Goal: Task Accomplishment & Management: Complete application form

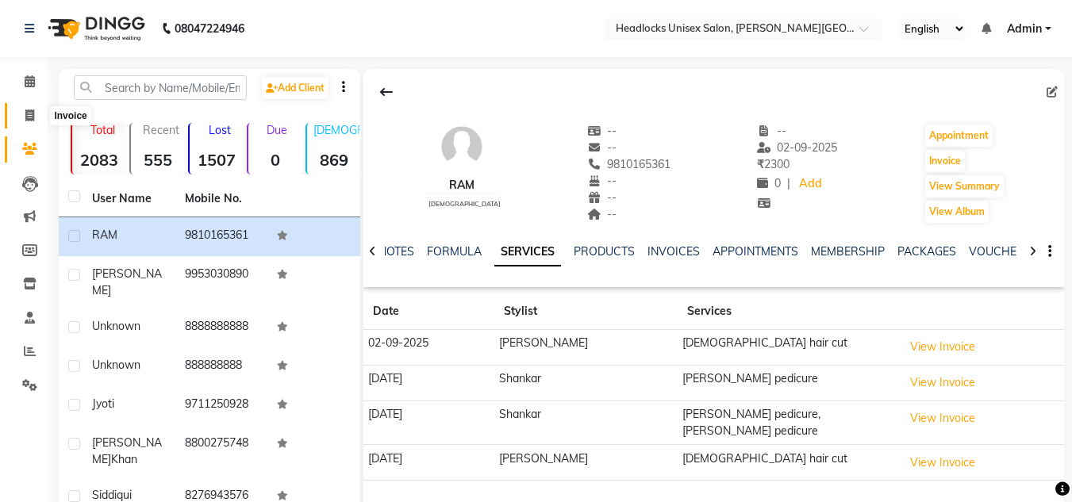
click at [29, 117] on icon at bounding box center [29, 116] width 9 height 12
select select "service"
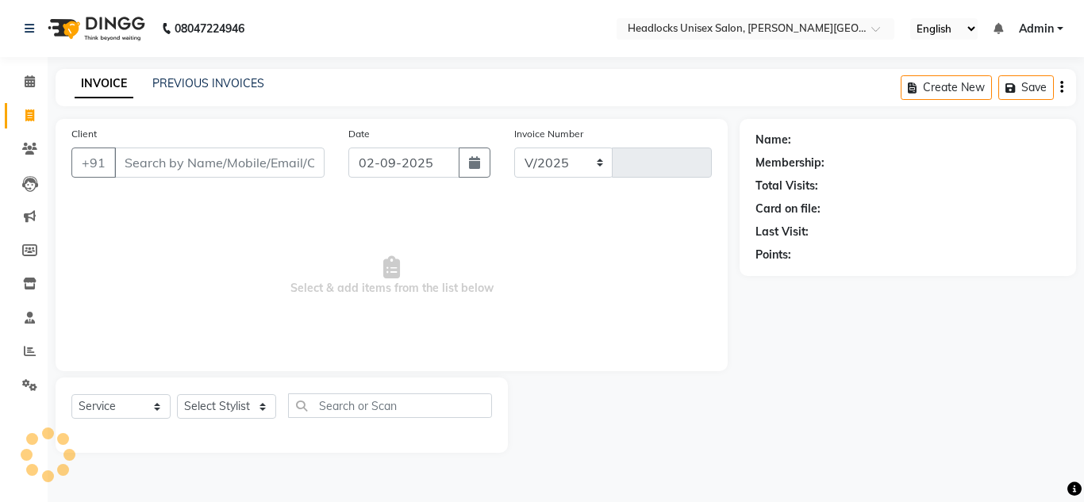
select select "6850"
type input "3243"
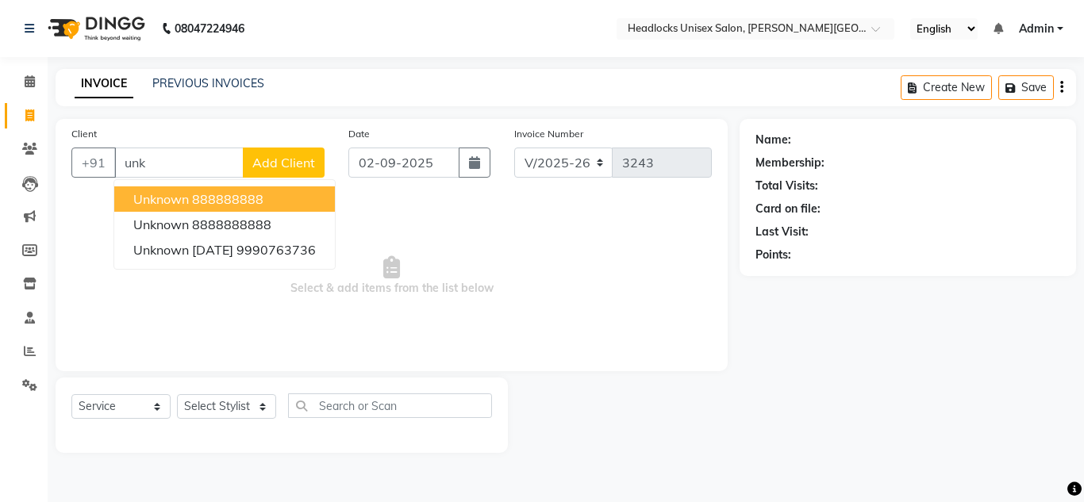
click at [178, 203] on span "unknown" at bounding box center [161, 199] width 56 height 16
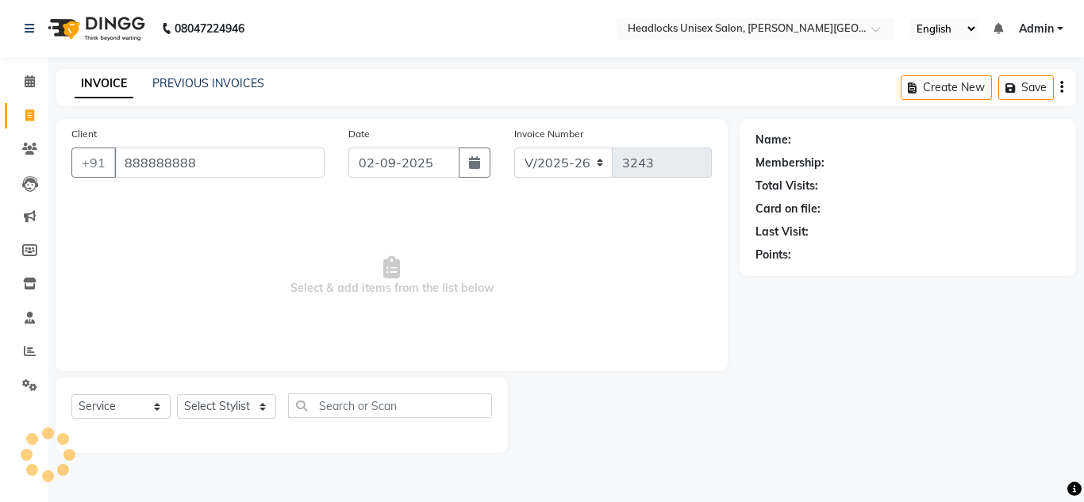
type input "888888888"
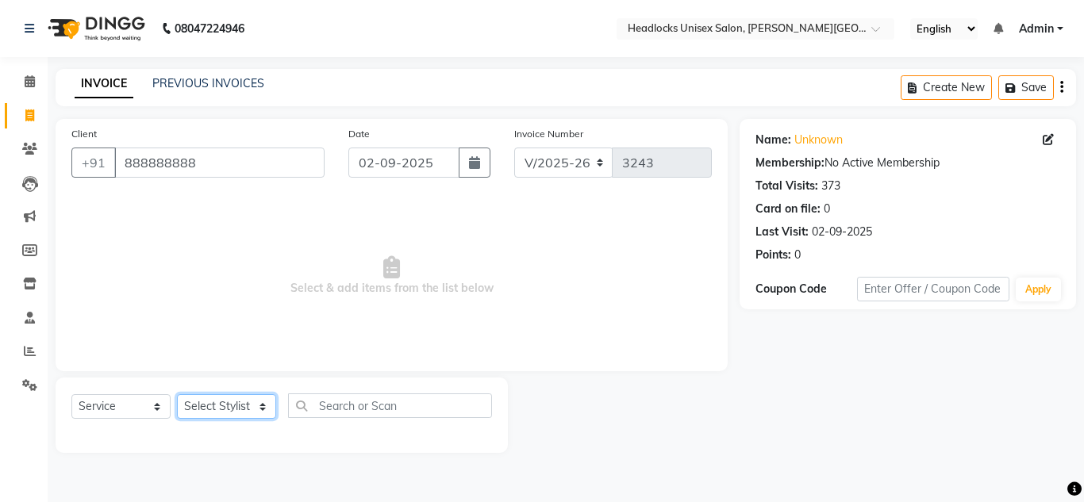
click at [236, 400] on select "Select Stylist [PERSON_NAME] Jannat Kaif [DATE] [PERSON_NAME] [PERSON_NAME] [PE…" at bounding box center [226, 406] width 99 height 25
select select "66496"
click at [177, 394] on select "Select Stylist [PERSON_NAME] Jannat Kaif [DATE] [PERSON_NAME] [PERSON_NAME] [PE…" at bounding box center [226, 406] width 99 height 25
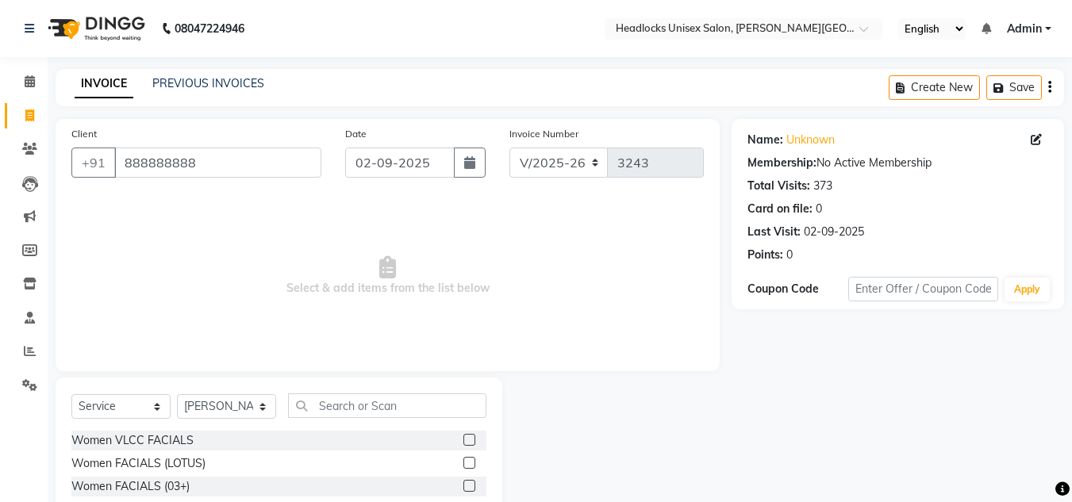
click at [449, 310] on span "Select & add items from the list below" at bounding box center [387, 276] width 633 height 159
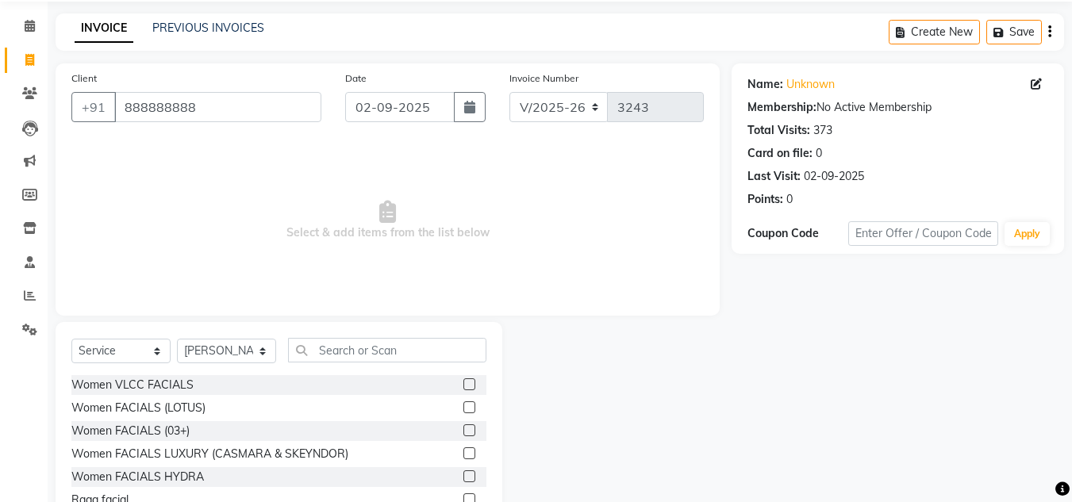
scroll to position [133, 0]
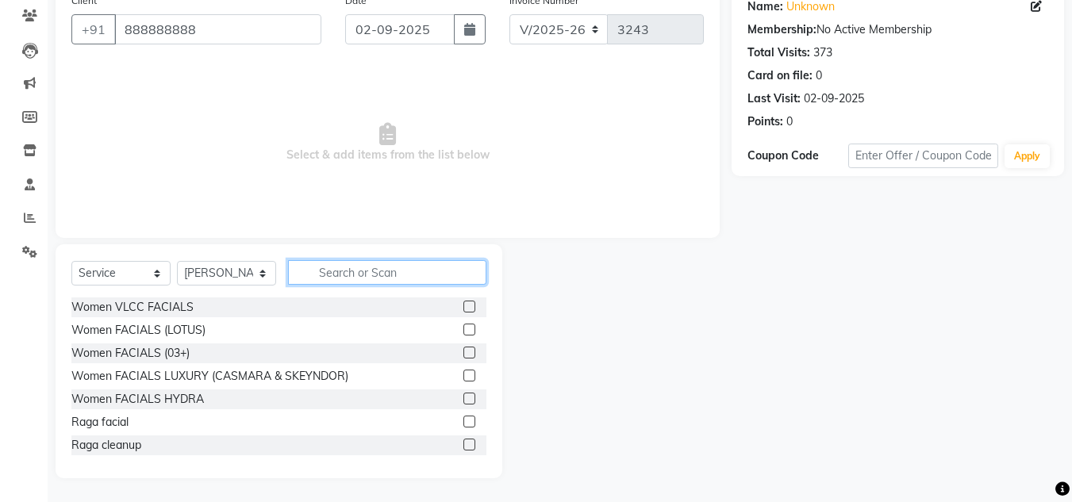
click at [377, 273] on input "text" at bounding box center [387, 272] width 198 height 25
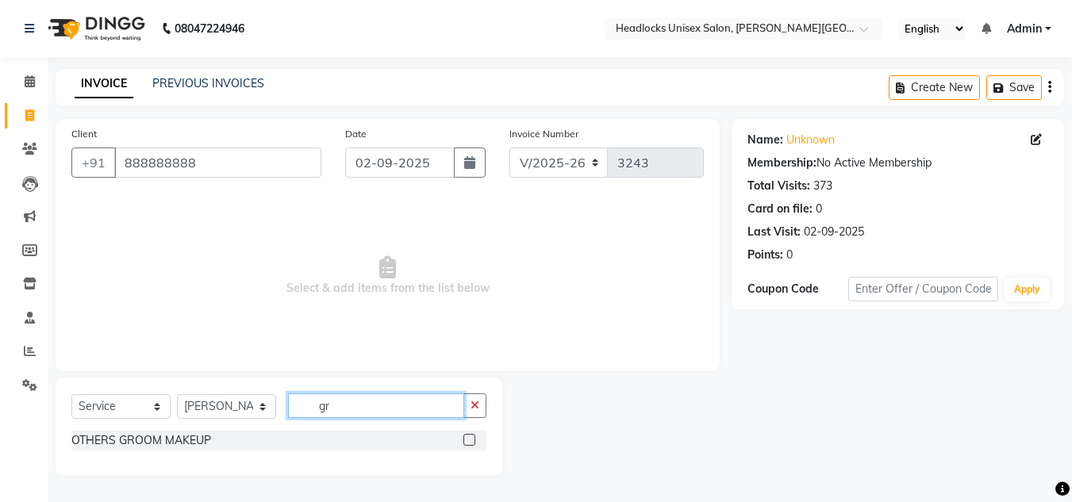
scroll to position [0, 0]
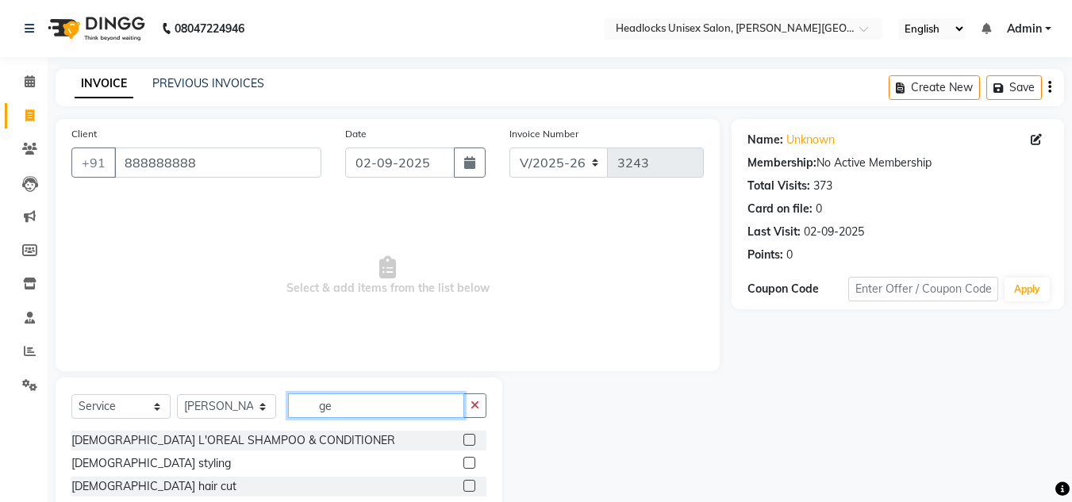
type input "ge"
click at [464, 483] on label at bounding box center [470, 486] width 12 height 12
click at [464, 483] on input "checkbox" at bounding box center [469, 487] width 10 height 10
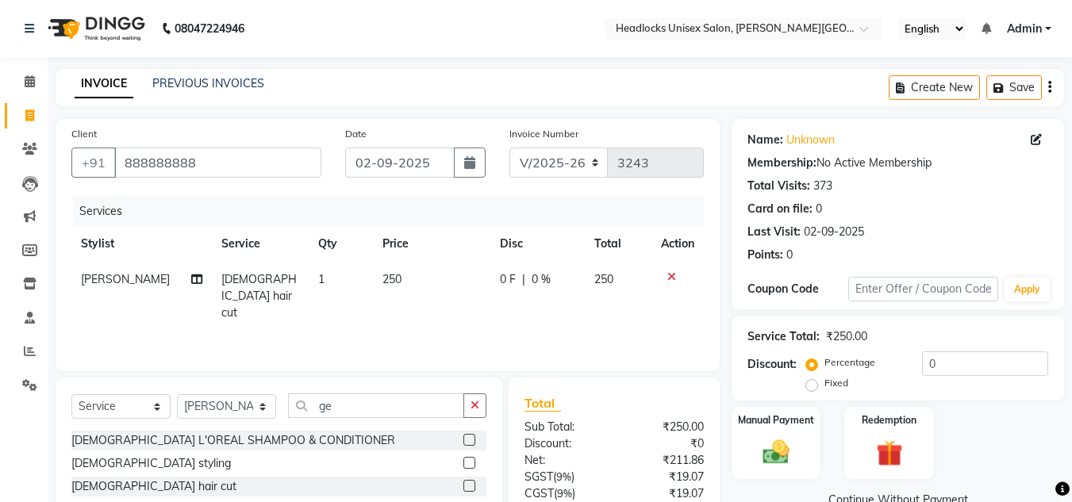
click at [464, 487] on label at bounding box center [470, 486] width 12 height 12
click at [464, 487] on input "checkbox" at bounding box center [469, 487] width 10 height 10
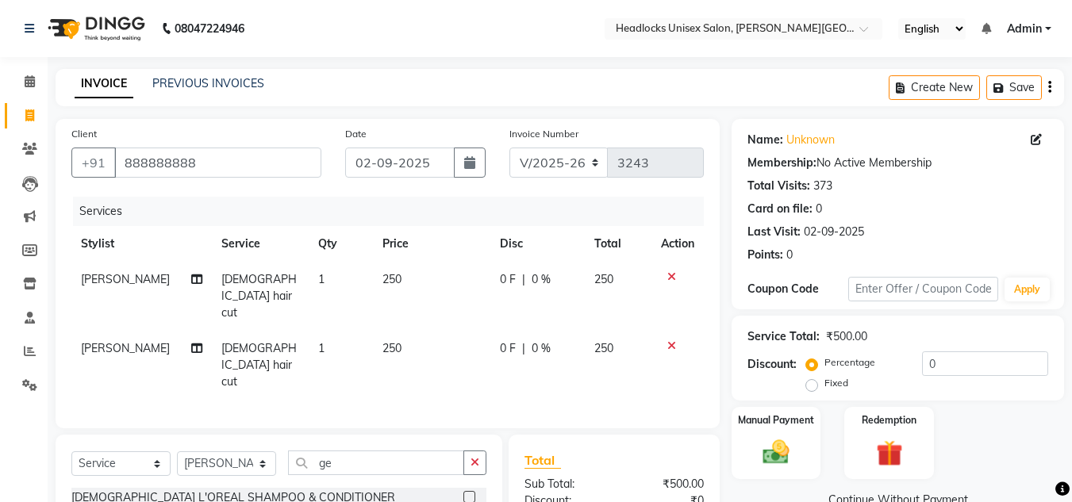
checkbox input "false"
click at [977, 433] on div "Manual Payment Redemption" at bounding box center [898, 443] width 356 height 72
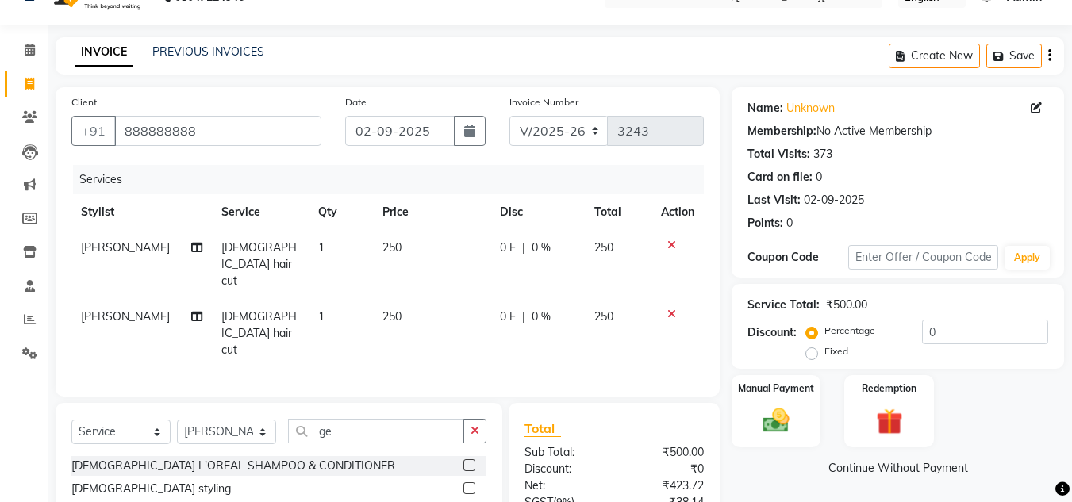
scroll to position [136, 0]
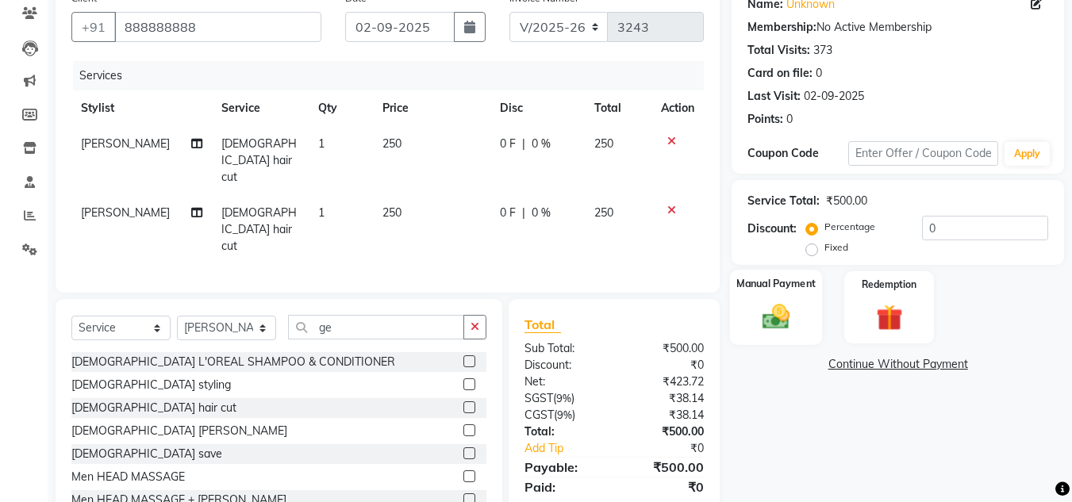
click at [787, 302] on img at bounding box center [776, 317] width 44 height 32
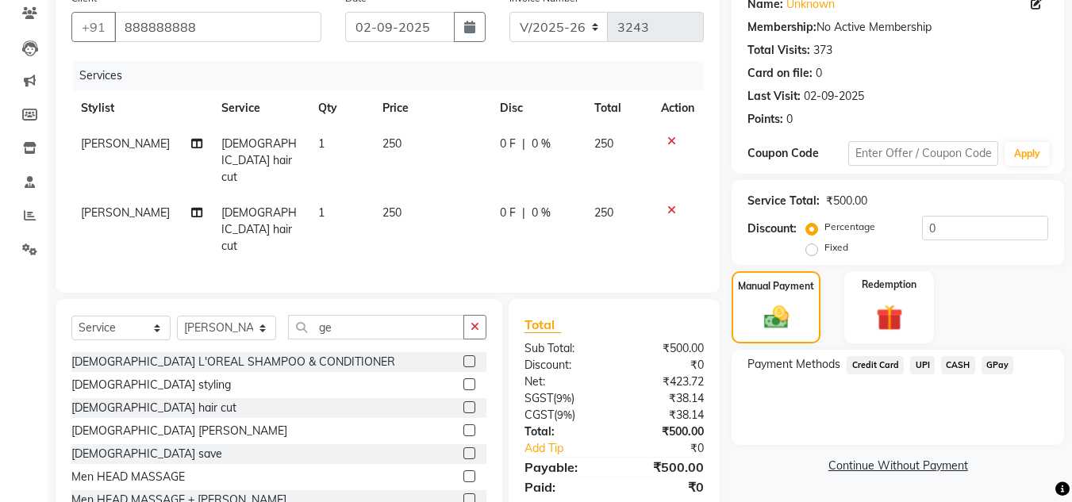
click at [961, 367] on span "CASH" at bounding box center [958, 365] width 34 height 18
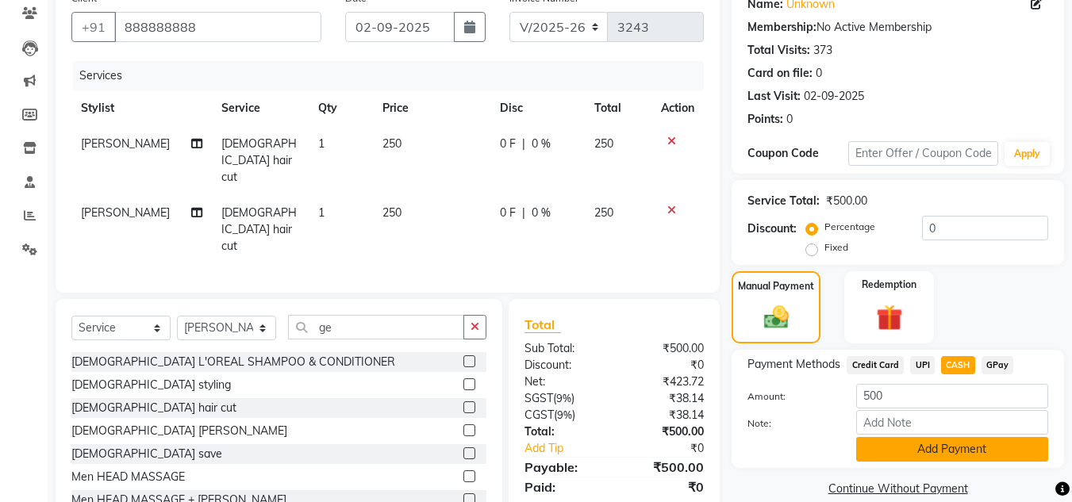
click at [957, 444] on button "Add Payment" at bounding box center [952, 449] width 192 height 25
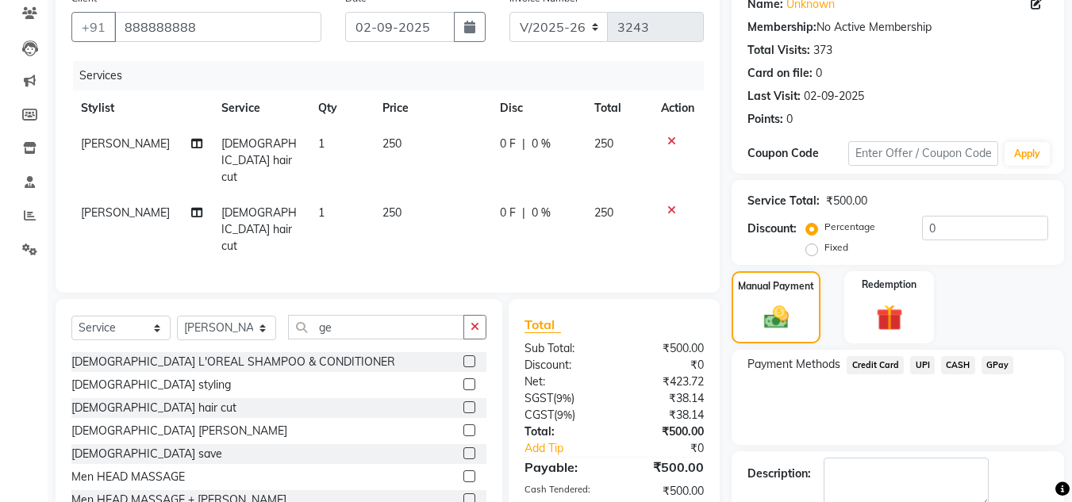
click at [948, 420] on div "Payment Methods Credit Card UPI CASH GPay" at bounding box center [898, 397] width 333 height 95
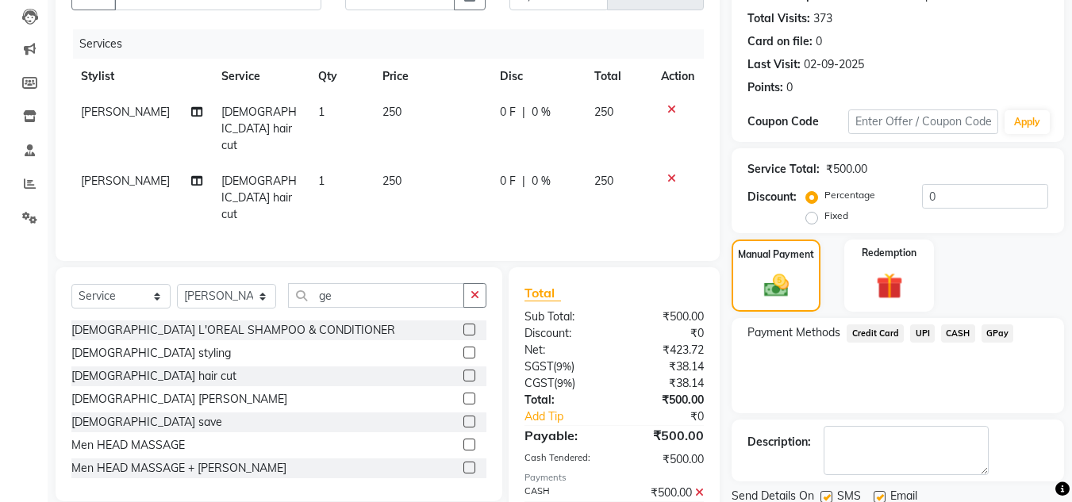
scroll to position [225, 0]
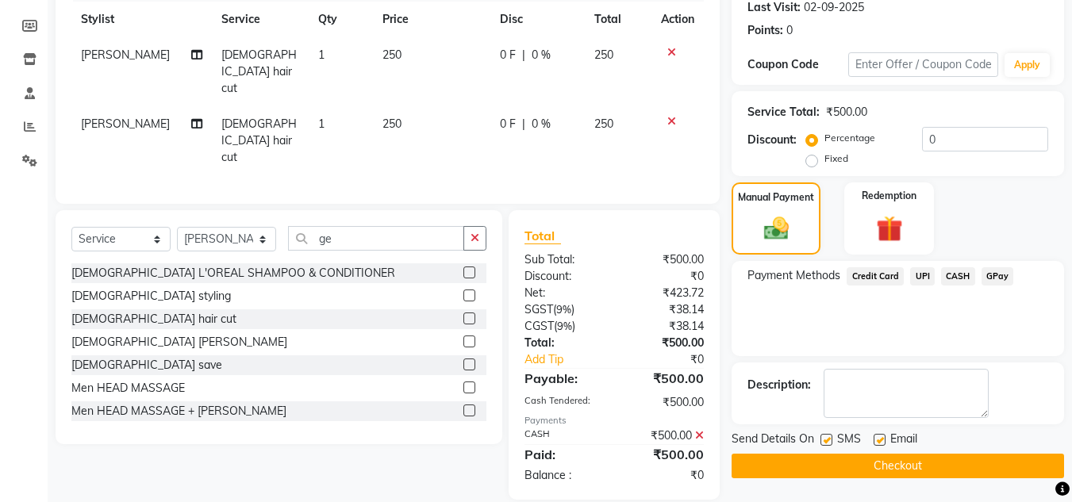
click at [930, 467] on button "Checkout" at bounding box center [898, 466] width 333 height 25
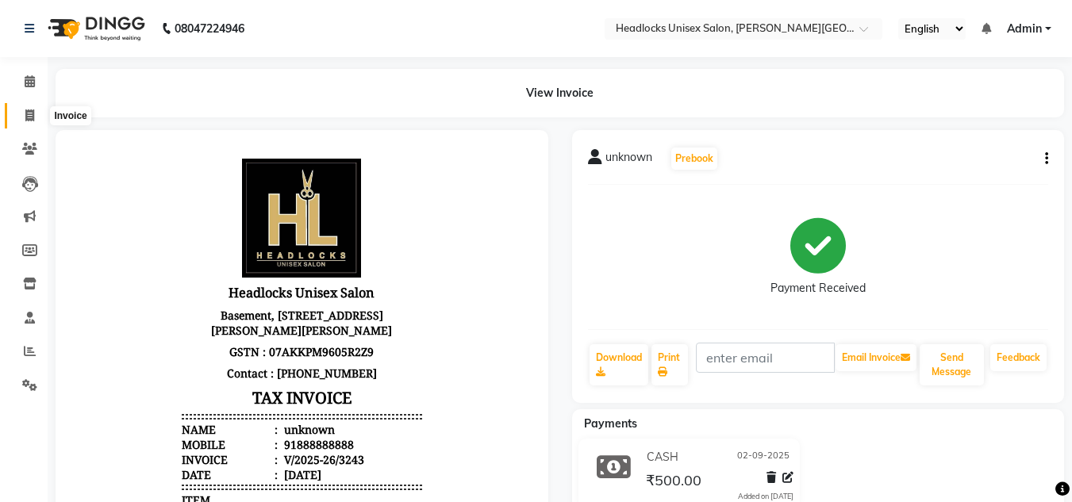
click at [29, 122] on span at bounding box center [30, 116] width 28 height 18
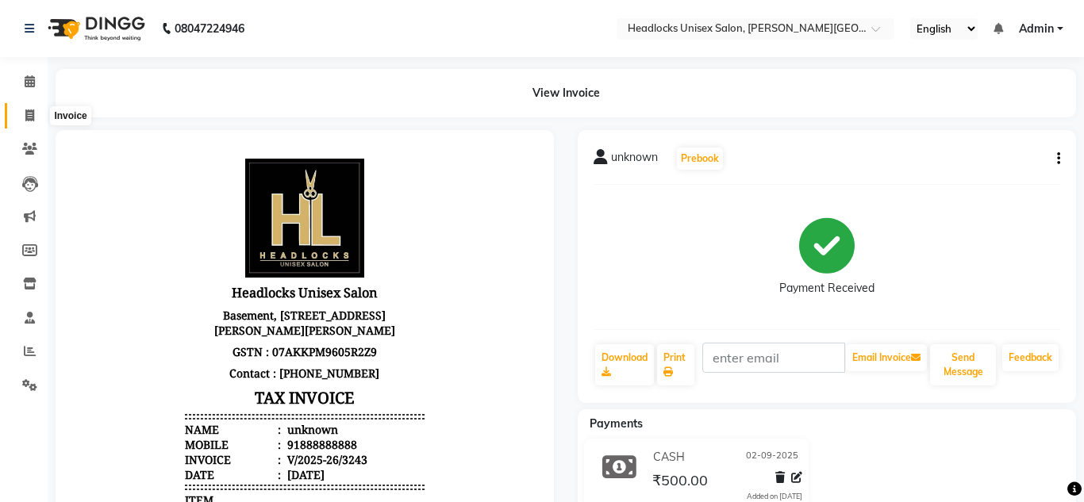
select select "service"
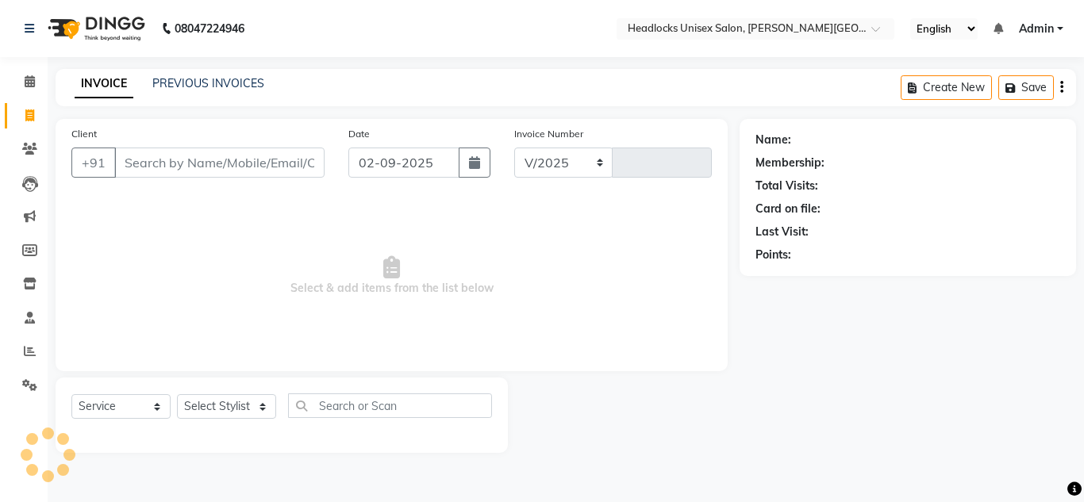
select select "6850"
type input "3244"
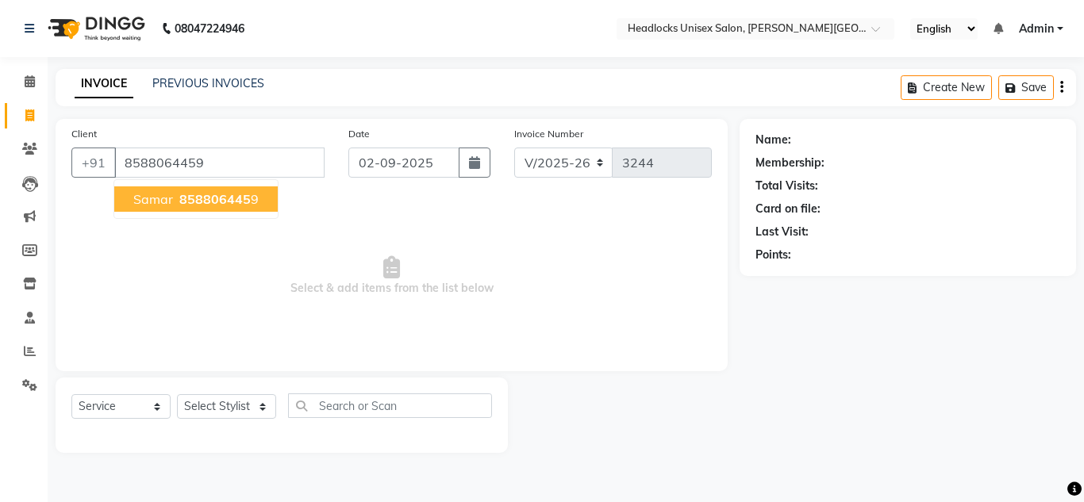
type input "8588064459"
click at [225, 196] on span "858806445" at bounding box center [214, 199] width 71 height 16
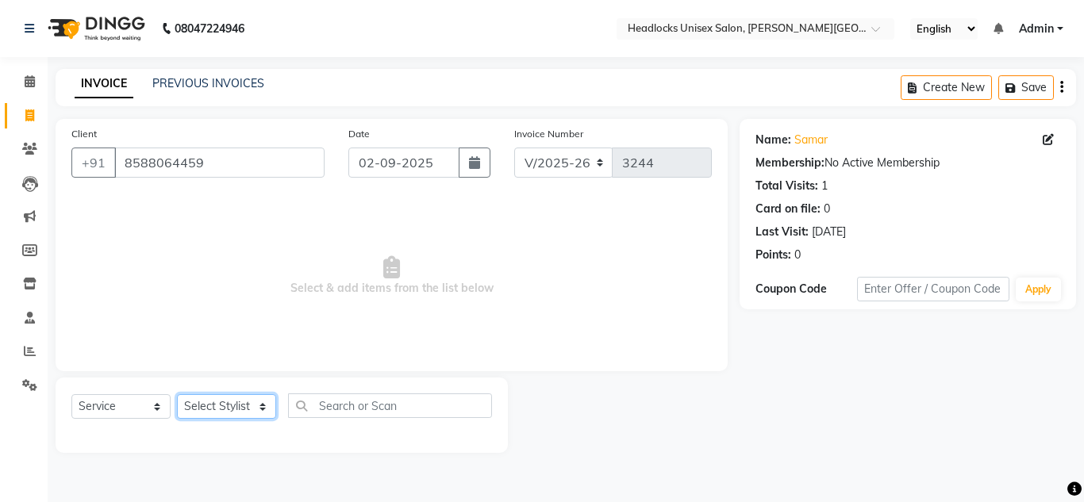
click at [201, 405] on select "Select Stylist [PERSON_NAME] Jannat Kaif [DATE] [PERSON_NAME] [PERSON_NAME] [PE…" at bounding box center [226, 406] width 99 height 25
select select "53613"
click at [177, 394] on select "Select Stylist [PERSON_NAME] Jannat Kaif [DATE] [PERSON_NAME] [PERSON_NAME] [PE…" at bounding box center [226, 406] width 99 height 25
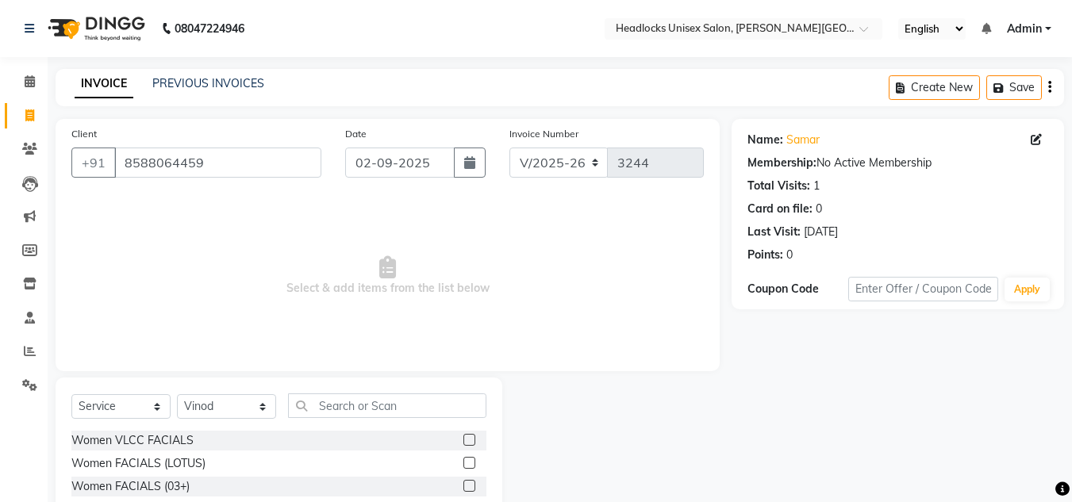
click at [568, 267] on span "Select & add items from the list below" at bounding box center [387, 276] width 633 height 159
click at [377, 406] on input "text" at bounding box center [387, 406] width 198 height 25
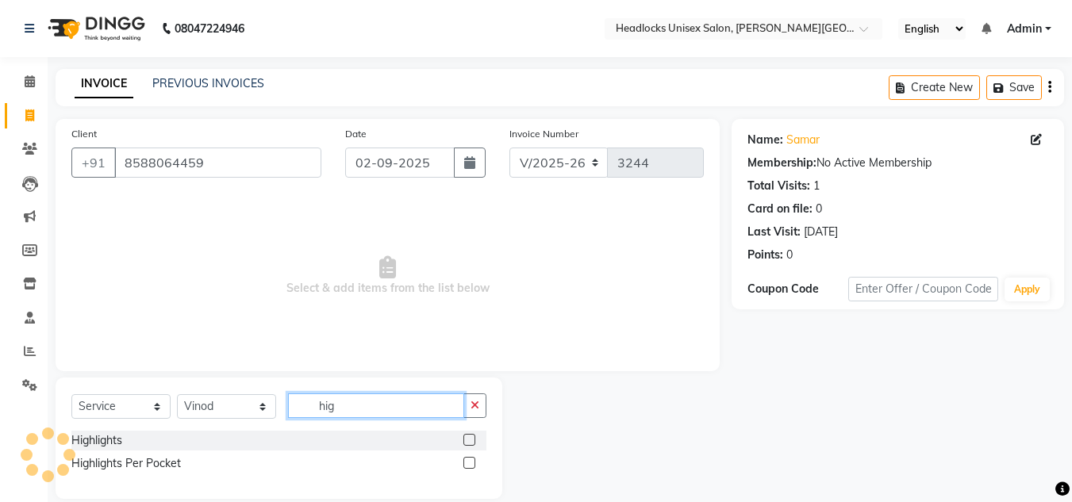
type input "hig"
click at [474, 440] on label at bounding box center [470, 440] width 12 height 12
click at [474, 440] on input "checkbox" at bounding box center [469, 441] width 10 height 10
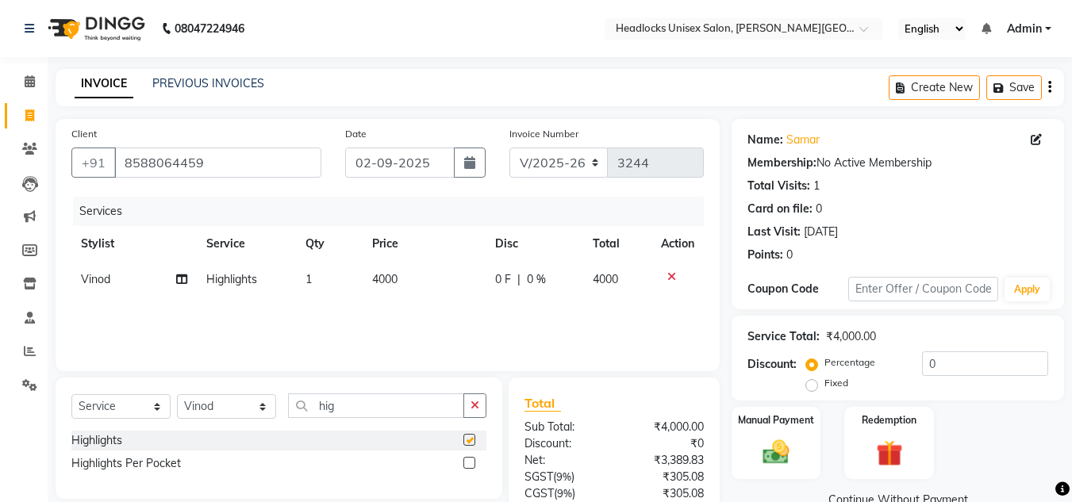
checkbox input "false"
click at [377, 408] on input "hig" at bounding box center [376, 406] width 176 height 25
type input "h"
type input "glo"
click at [468, 441] on label at bounding box center [470, 440] width 12 height 12
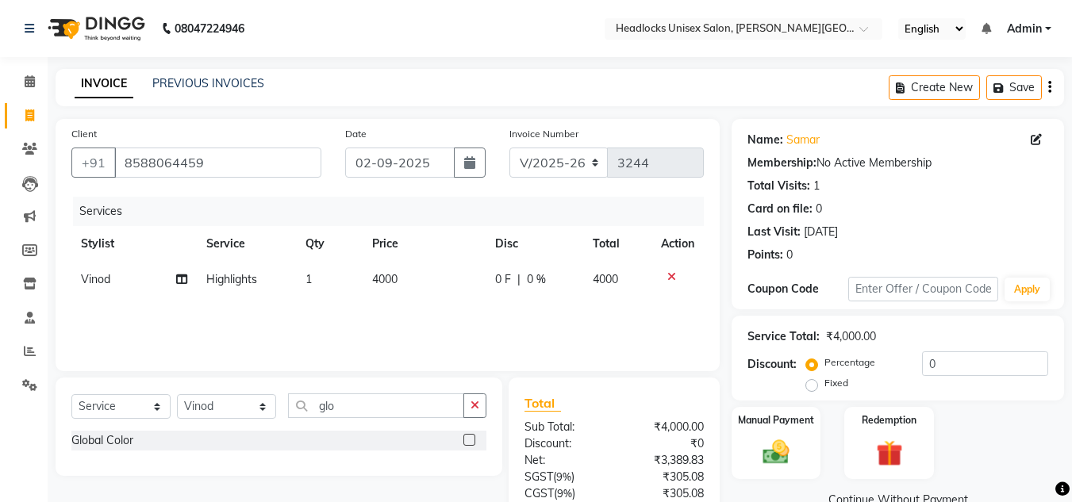
click at [468, 441] on input "checkbox" at bounding box center [469, 441] width 10 height 10
checkbox input "false"
click at [406, 308] on td "3000" at bounding box center [424, 316] width 123 height 36
select select "53613"
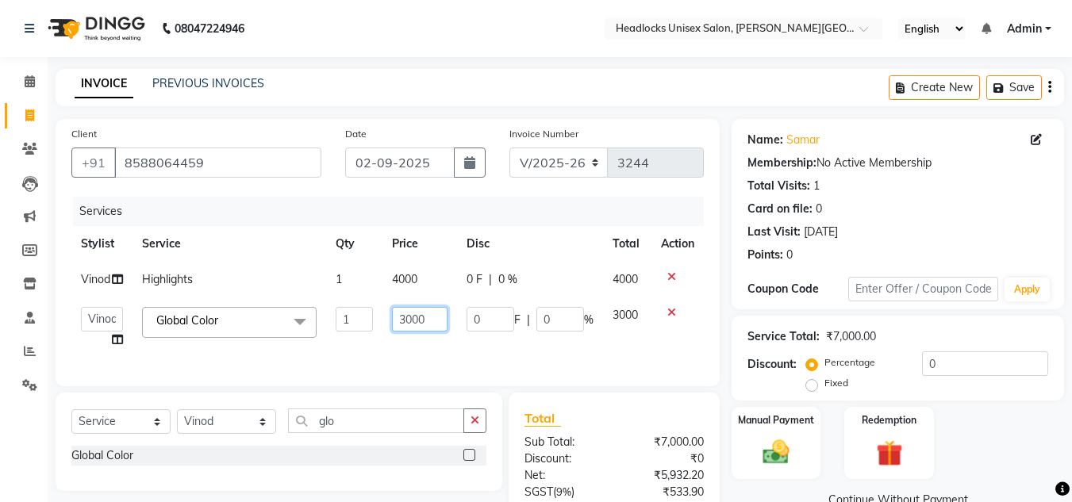
click at [435, 318] on input "3000" at bounding box center [419, 319] width 55 height 25
type input "3"
type input "2500"
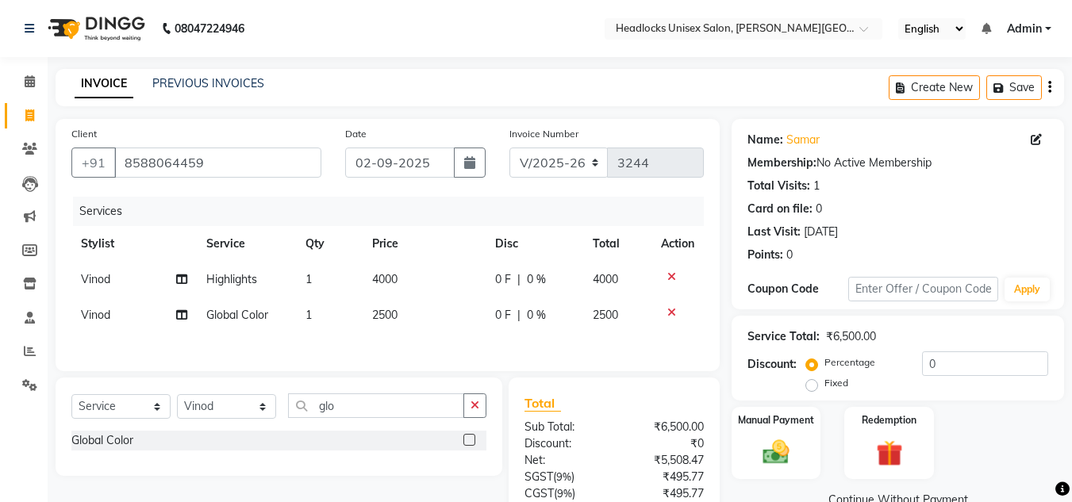
click at [425, 351] on div "Services Stylist Service Qty Price Disc Total Action Vinod Highlights 1 4000 0 …" at bounding box center [387, 276] width 633 height 159
click at [179, 317] on icon at bounding box center [181, 315] width 11 height 11
select select "53613"
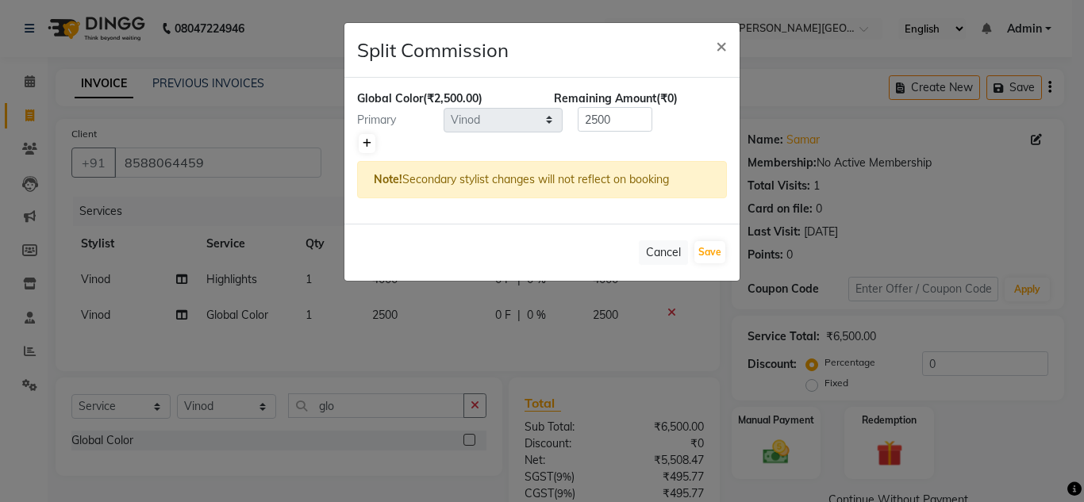
click at [367, 141] on icon at bounding box center [367, 144] width 9 height 10
type input "1250"
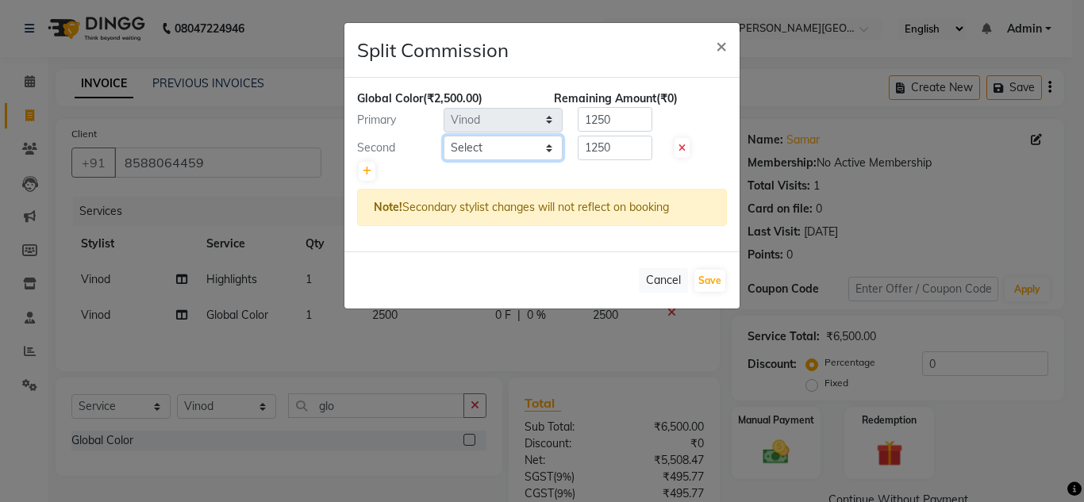
click at [510, 149] on select "Select [PERSON_NAME] Jannat Kaif [DATE] [PERSON_NAME] Pinky [PERSON_NAME] [PERS…" at bounding box center [503, 148] width 119 height 25
select select "84322"
click at [444, 136] on select "Select [PERSON_NAME] Jannat Kaif [DATE] [PERSON_NAME] Pinky [PERSON_NAME] [PERS…" at bounding box center [503, 148] width 119 height 25
click at [621, 145] on input "1250" at bounding box center [615, 148] width 75 height 25
type input "1500"
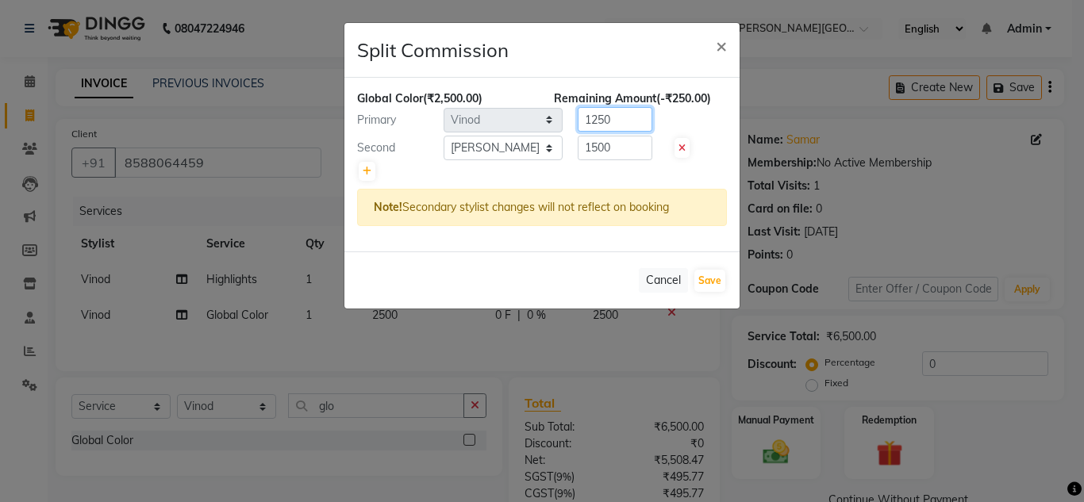
click at [628, 117] on input "1250" at bounding box center [615, 119] width 75 height 25
type input "1000"
click at [696, 283] on button "Save" at bounding box center [709, 281] width 31 height 22
select select "Select"
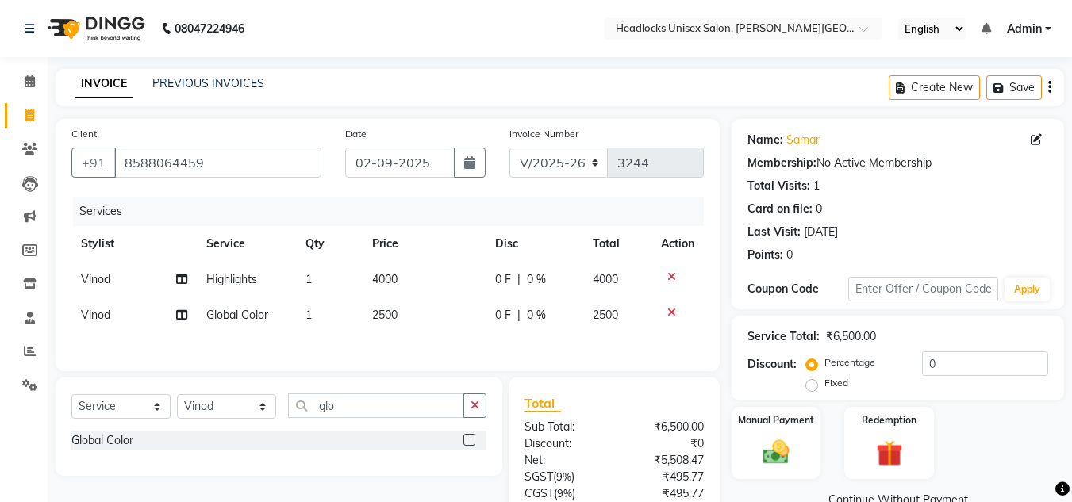
click at [728, 296] on div "Client [PHONE_NUMBER] Date [DATE] Invoice Number V/2025 V/[PHONE_NUMBER] Servic…" at bounding box center [388, 365] width 688 height 492
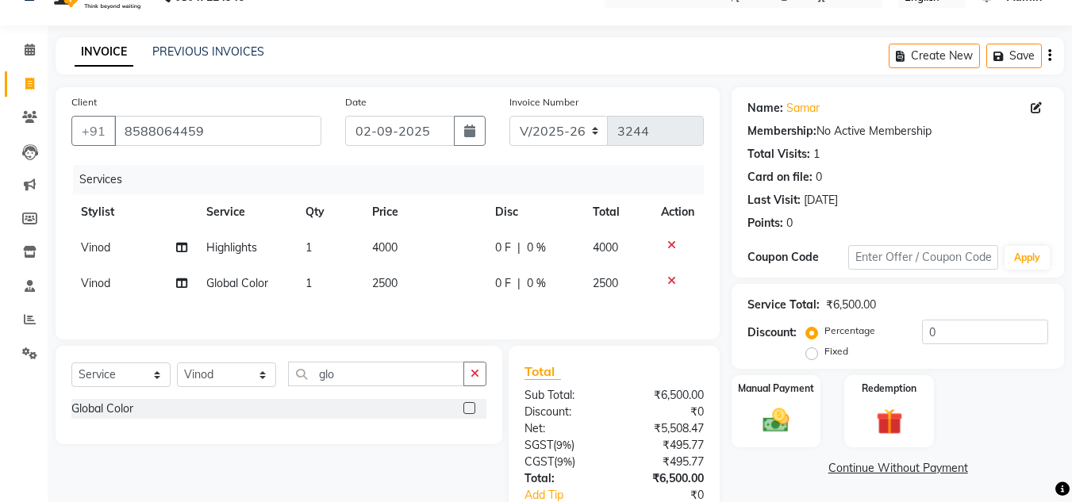
scroll to position [135, 0]
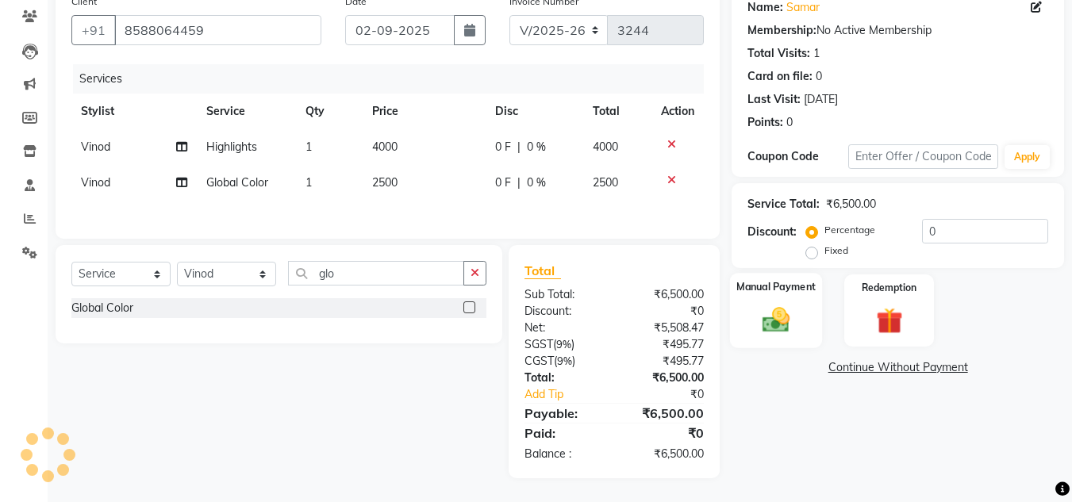
click at [784, 300] on div "Manual Payment" at bounding box center [776, 310] width 93 height 75
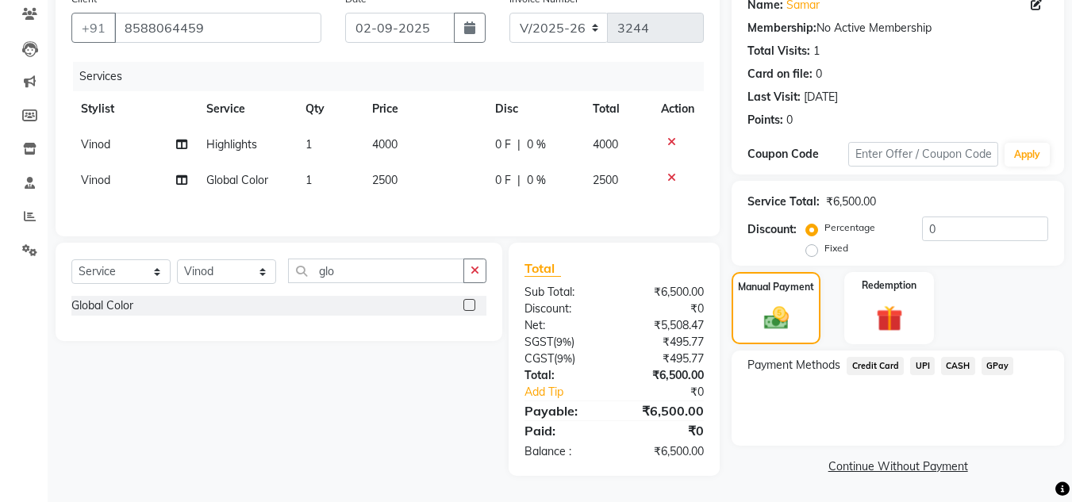
click at [918, 366] on span "UPI" at bounding box center [922, 366] width 25 height 18
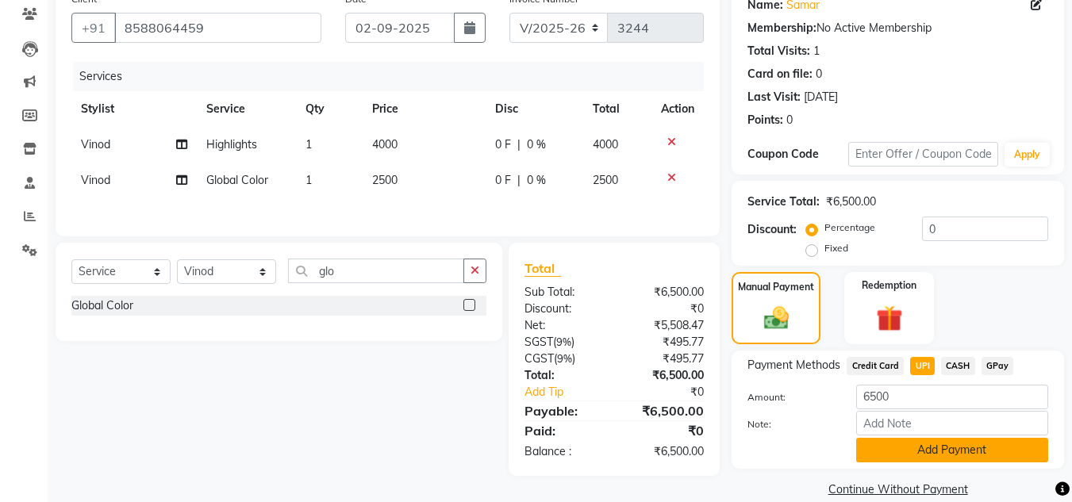
click at [928, 452] on button "Add Payment" at bounding box center [952, 450] width 192 height 25
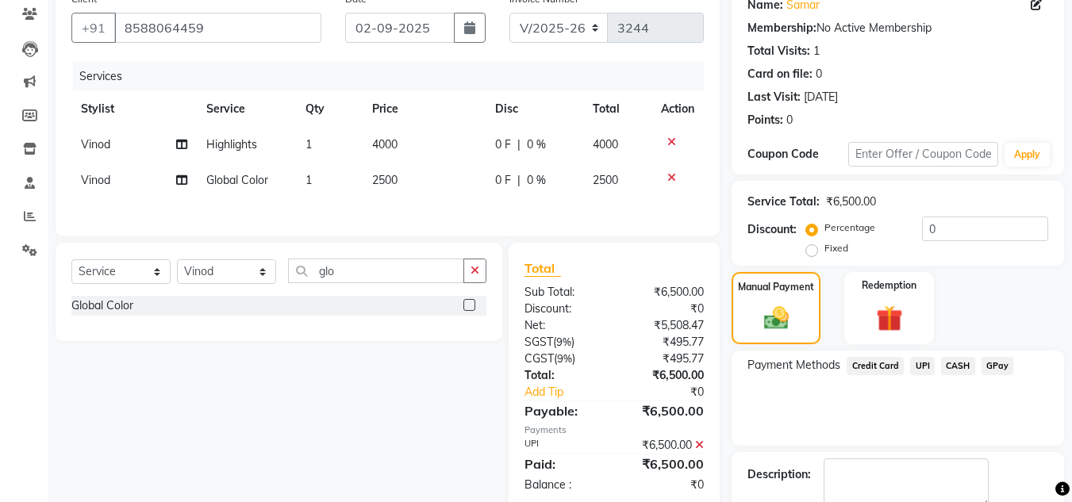
click at [920, 429] on div "Payment Methods Credit Card UPI CASH GPay" at bounding box center [898, 398] width 333 height 95
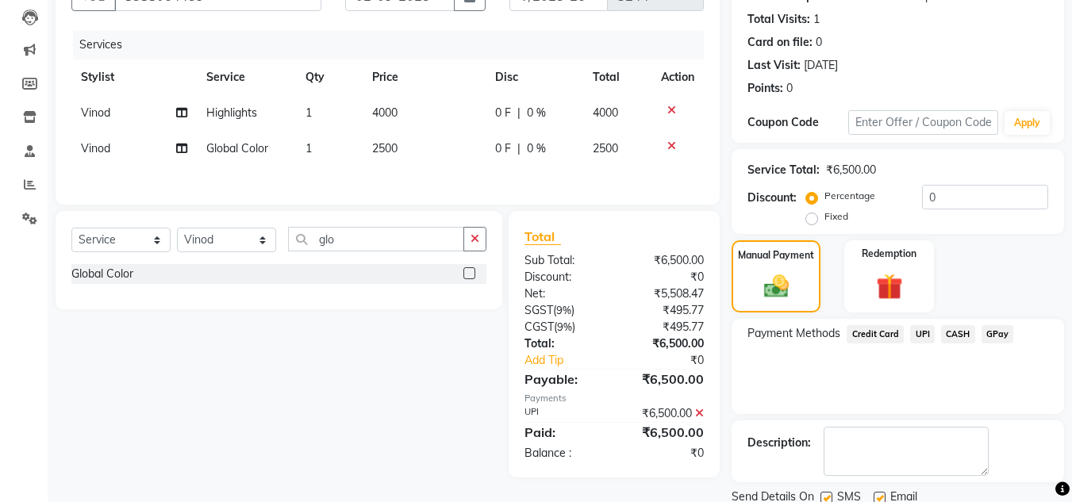
scroll to position [225, 0]
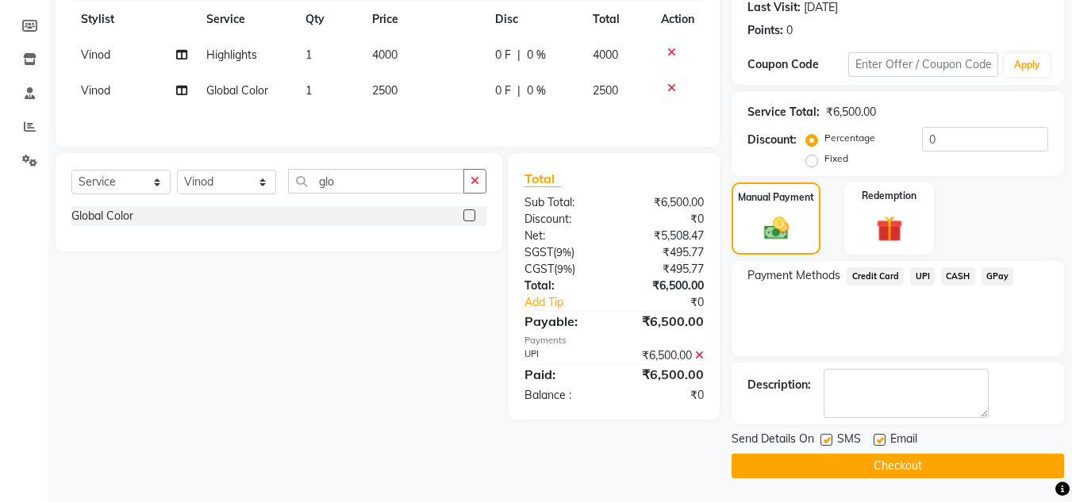
click at [910, 467] on button "Checkout" at bounding box center [898, 466] width 333 height 25
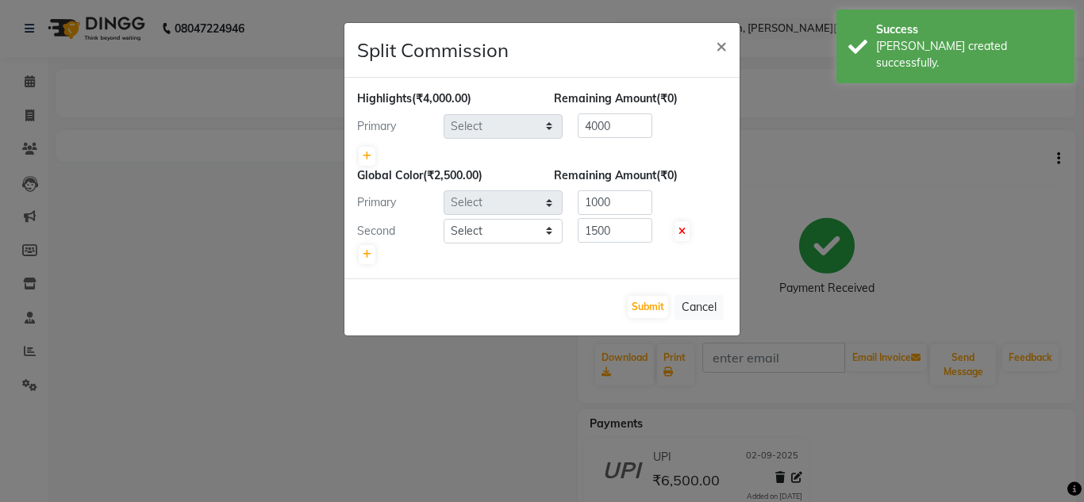
select select "53613"
select select "84322"
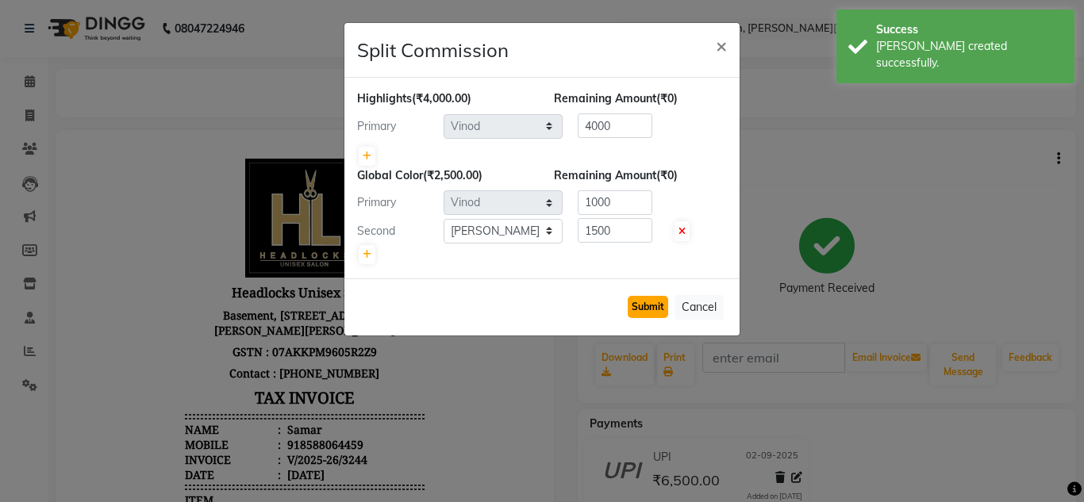
click at [641, 303] on button "Submit" at bounding box center [648, 307] width 40 height 22
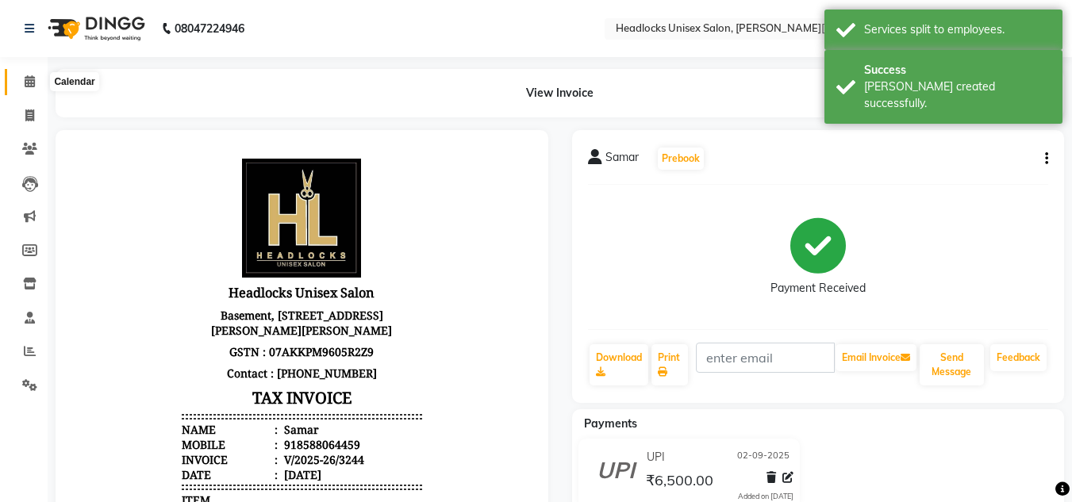
click at [26, 79] on icon at bounding box center [30, 81] width 10 height 12
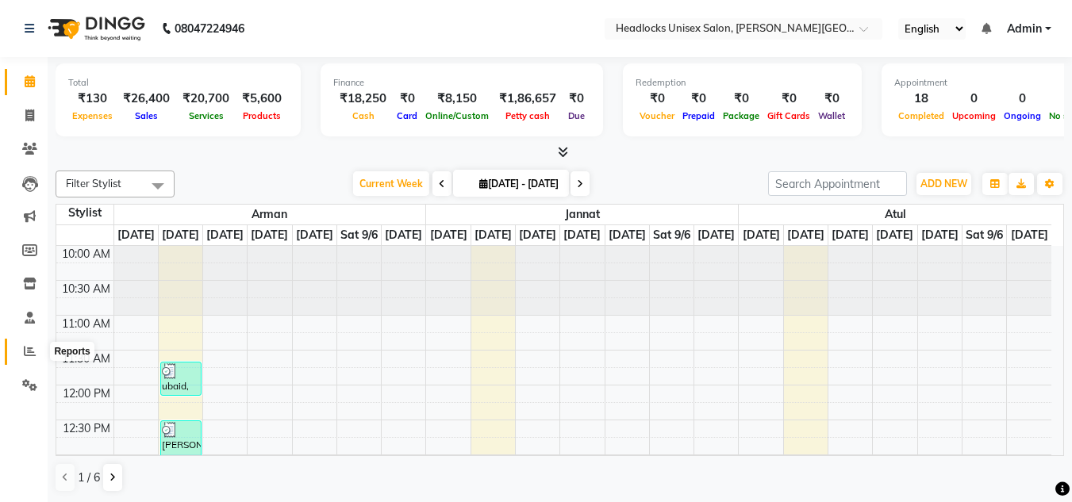
click at [25, 352] on icon at bounding box center [30, 351] width 12 height 12
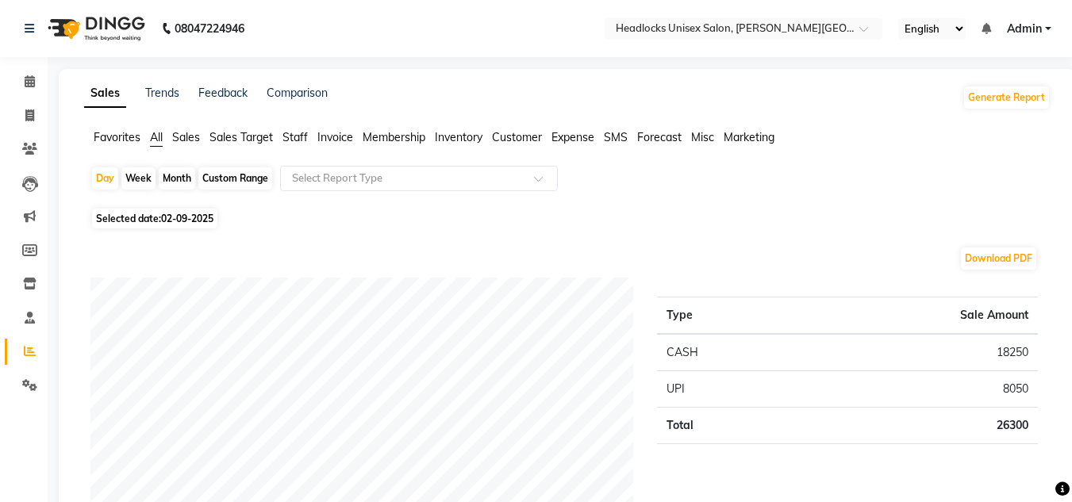
click at [182, 180] on div "Month" at bounding box center [177, 178] width 37 height 22
select select "9"
select select "2025"
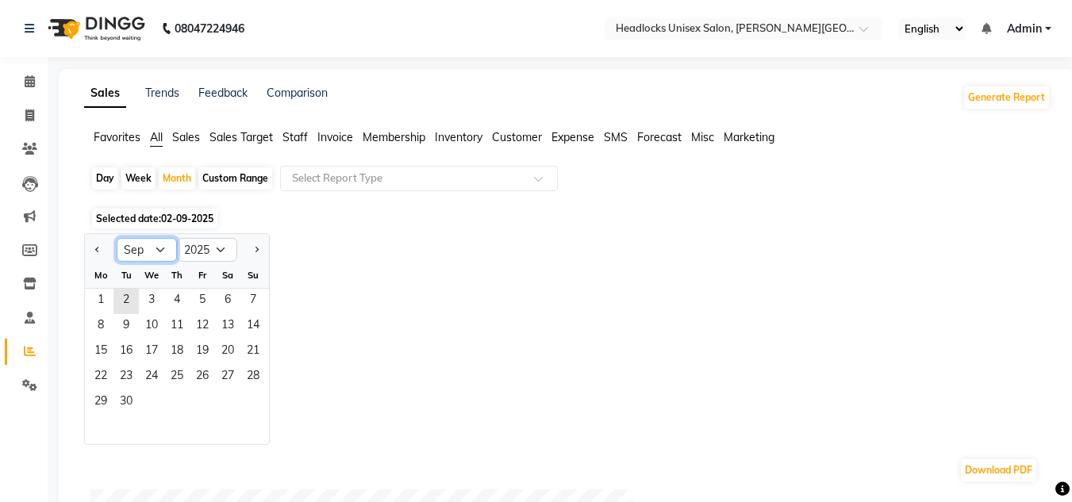
click at [160, 251] on select "Jan Feb Mar Apr May Jun [DATE] Aug Sep Oct Nov Dec" at bounding box center [147, 250] width 60 height 24
select select "8"
click at [117, 238] on select "Jan Feb Mar Apr May Jun [DATE] Aug Sep Oct Nov Dec" at bounding box center [147, 250] width 60 height 24
click at [206, 300] on span "1" at bounding box center [202, 301] width 25 height 25
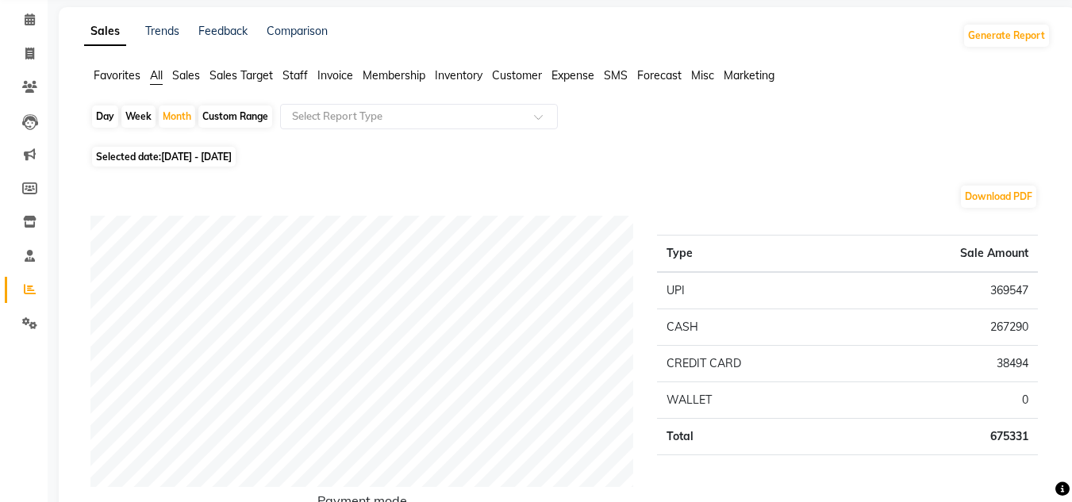
scroll to position [63, 0]
click at [26, 16] on icon at bounding box center [30, 18] width 10 height 12
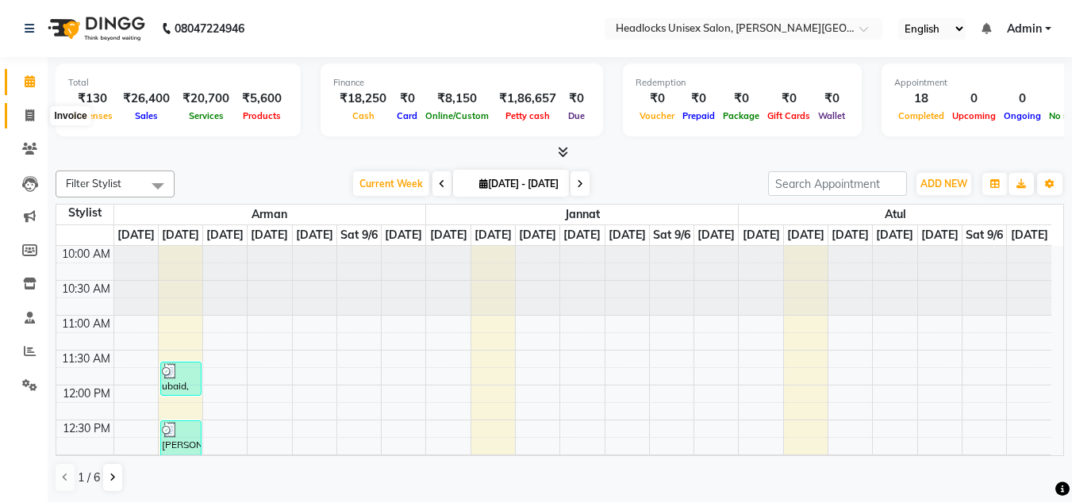
click at [28, 115] on icon at bounding box center [29, 116] width 9 height 12
select select "service"
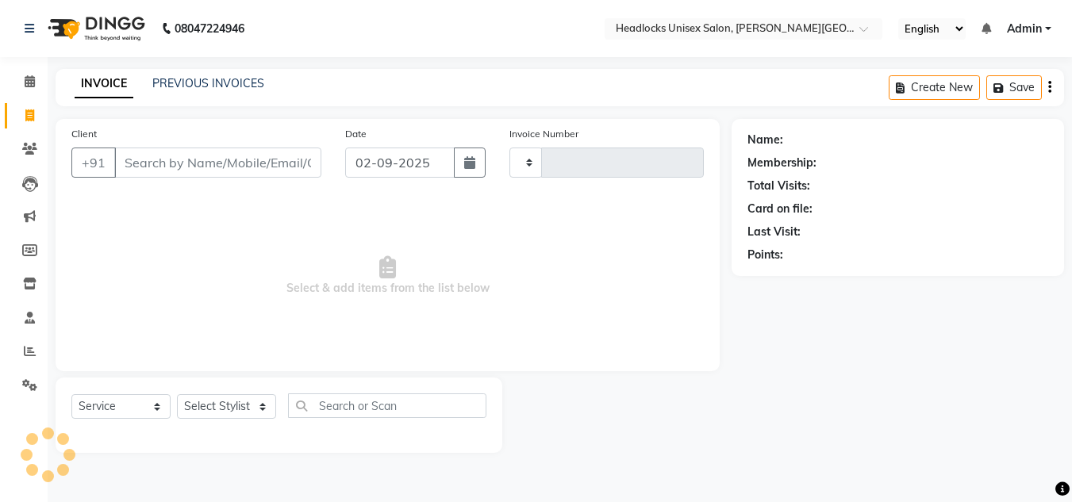
type input "3245"
select select "6850"
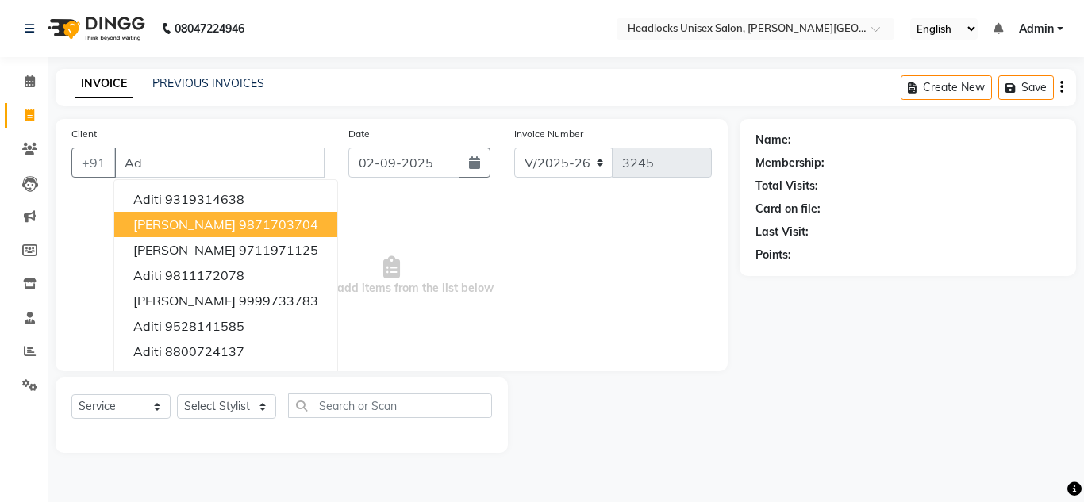
type input "A"
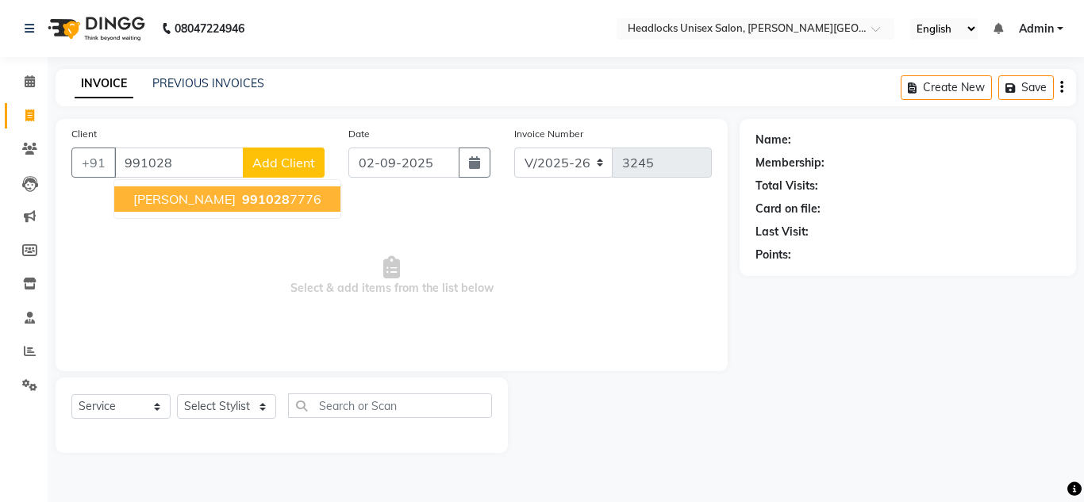
click at [242, 193] on span "991028" at bounding box center [266, 199] width 48 height 16
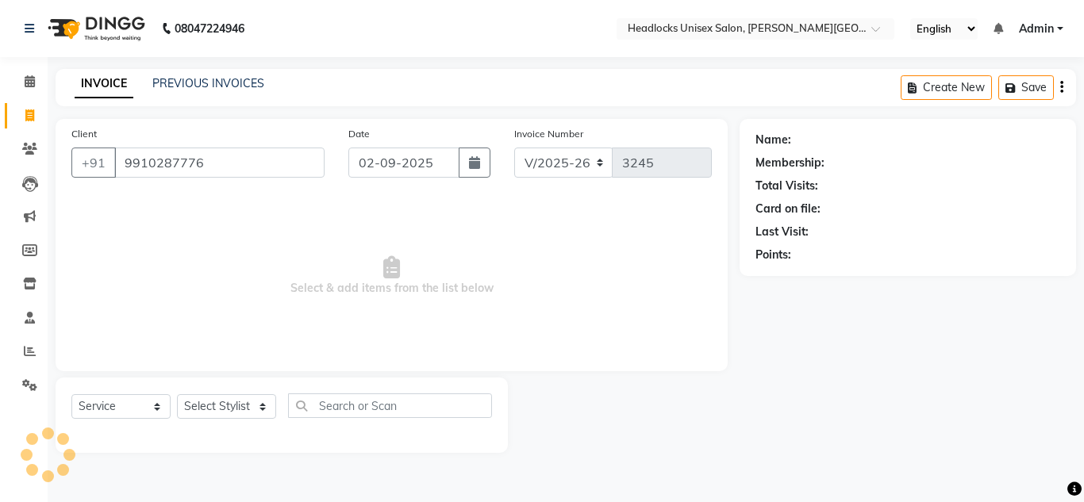
type input "9910287776"
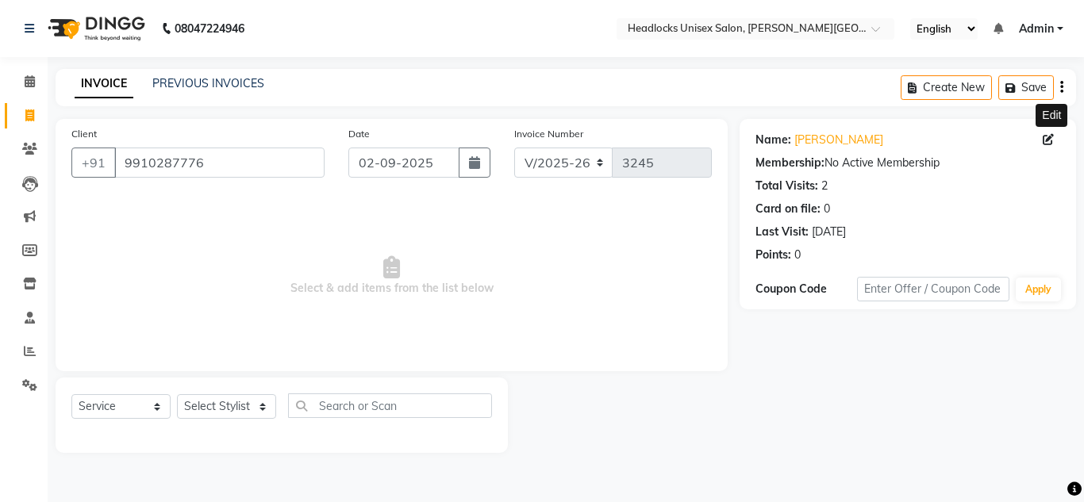
click at [1048, 137] on icon at bounding box center [1048, 139] width 11 height 11
select select "[DEMOGRAPHIC_DATA]"
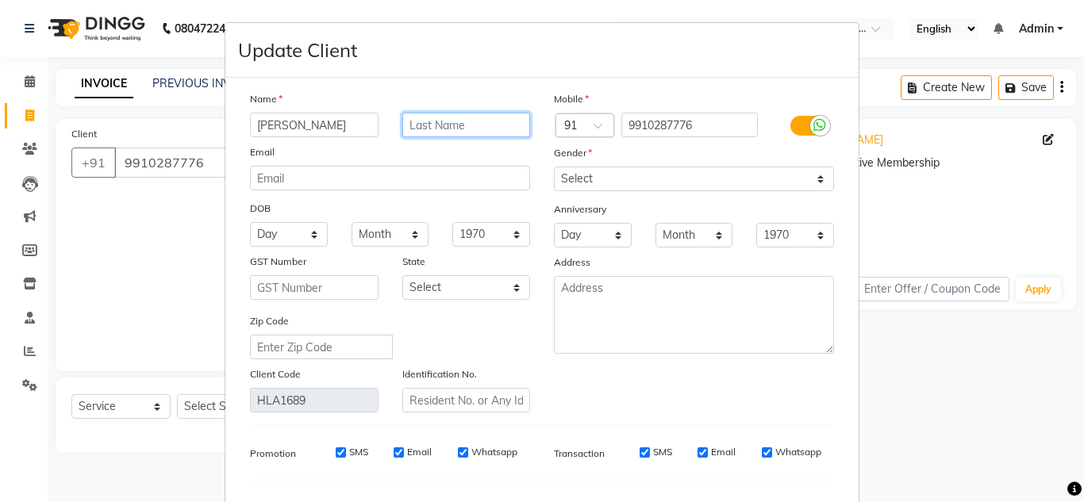
click at [424, 125] on input "text" at bounding box center [466, 125] width 129 height 25
type input "[PERSON_NAME]"
click at [882, 333] on ngb-modal-window "Update Client Name [PERSON_NAME] Email DOB Day 01 02 03 04 05 06 07 08 09 10 11…" at bounding box center [542, 251] width 1084 height 502
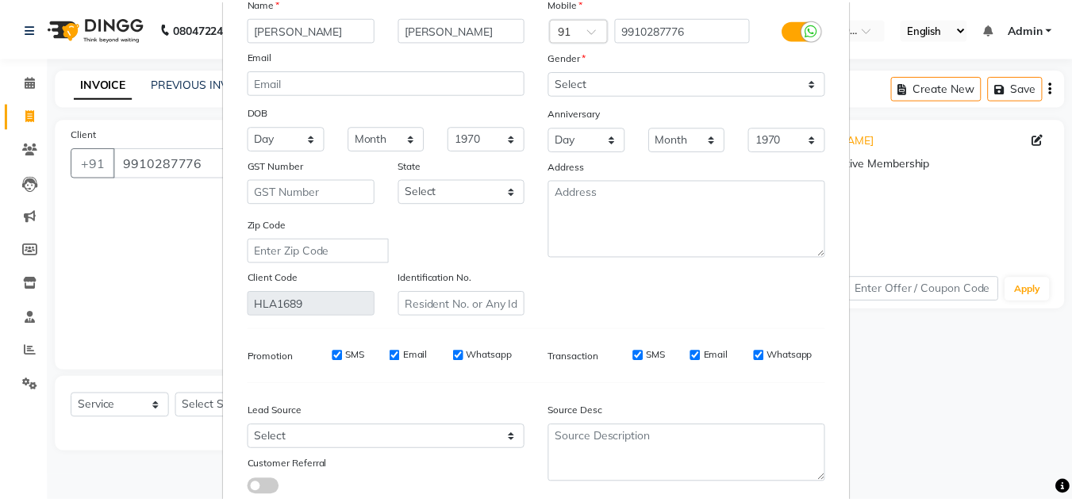
scroll to position [202, 0]
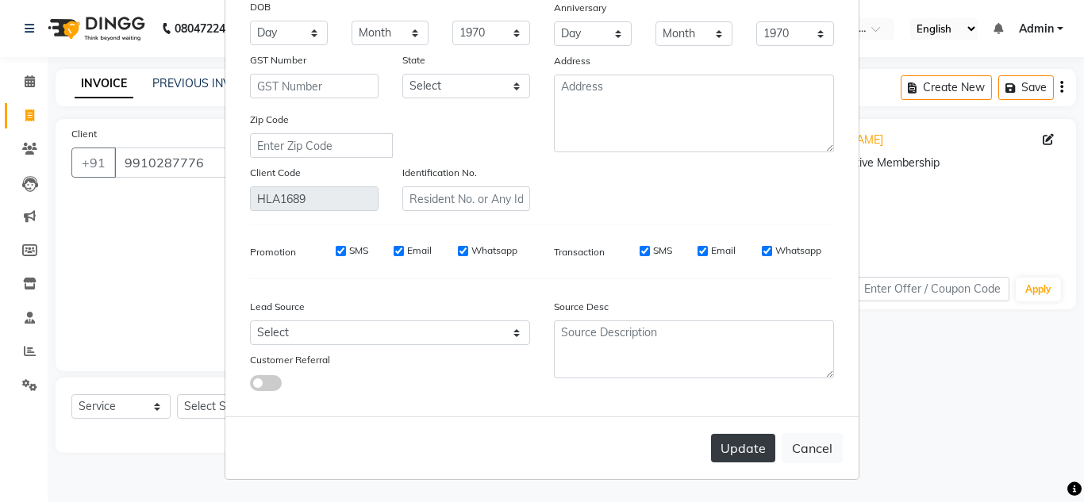
click at [748, 447] on button "Update" at bounding box center [743, 448] width 64 height 29
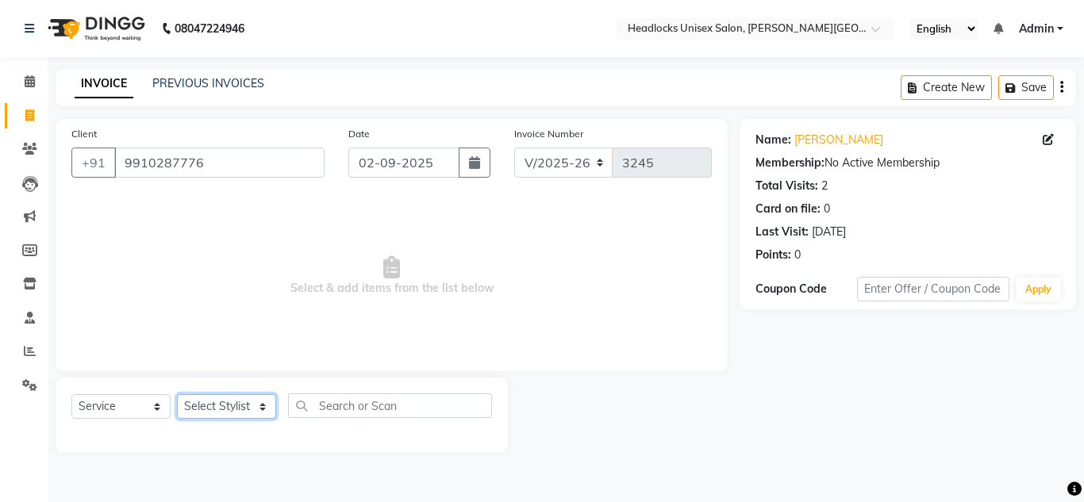
click at [206, 406] on select "Select Stylist [PERSON_NAME] Jannat Kaif [DATE] [PERSON_NAME] [PERSON_NAME] [PE…" at bounding box center [226, 406] width 99 height 25
select select "53613"
click at [177, 394] on select "Select Stylist [PERSON_NAME] Jannat Kaif [DATE] [PERSON_NAME] [PERSON_NAME] [PE…" at bounding box center [226, 406] width 99 height 25
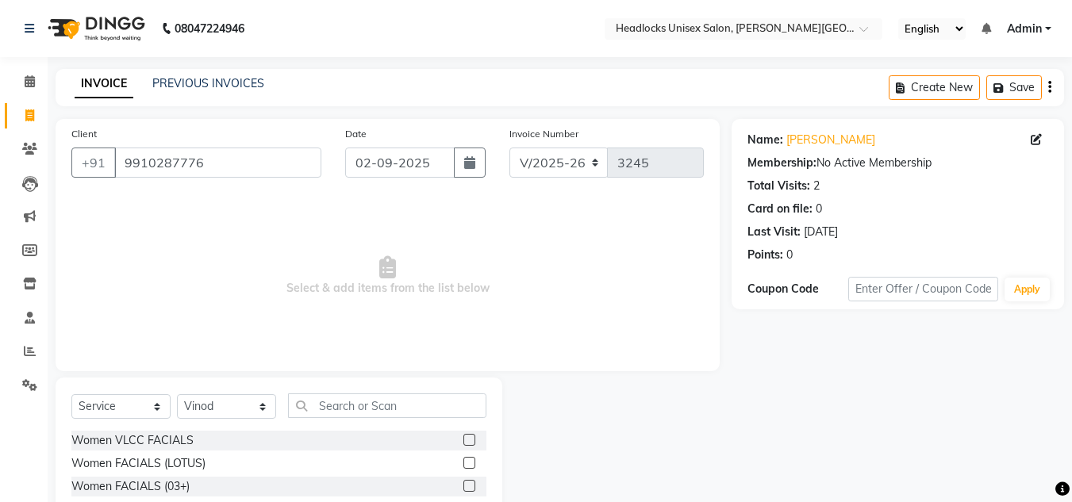
click at [588, 283] on span "Select & add items from the list below" at bounding box center [387, 276] width 633 height 159
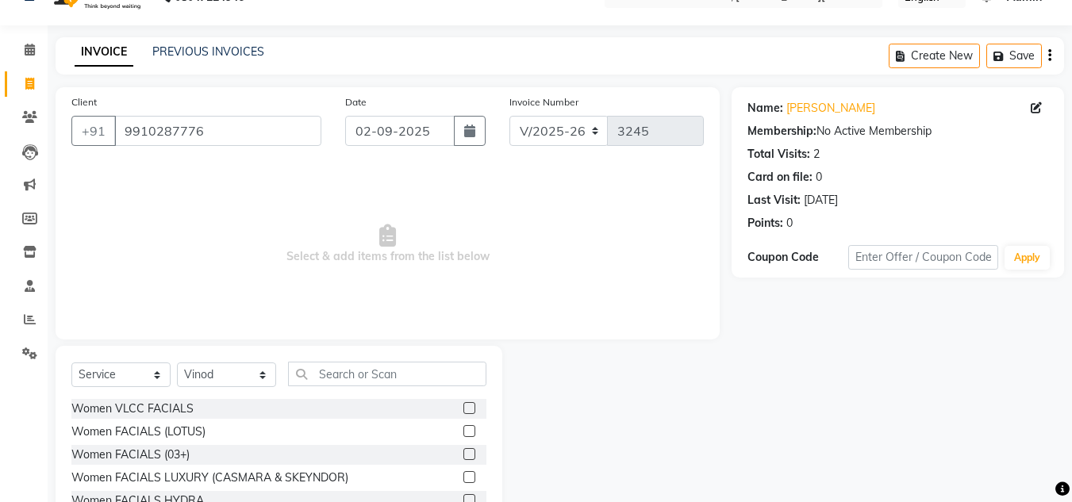
scroll to position [133, 0]
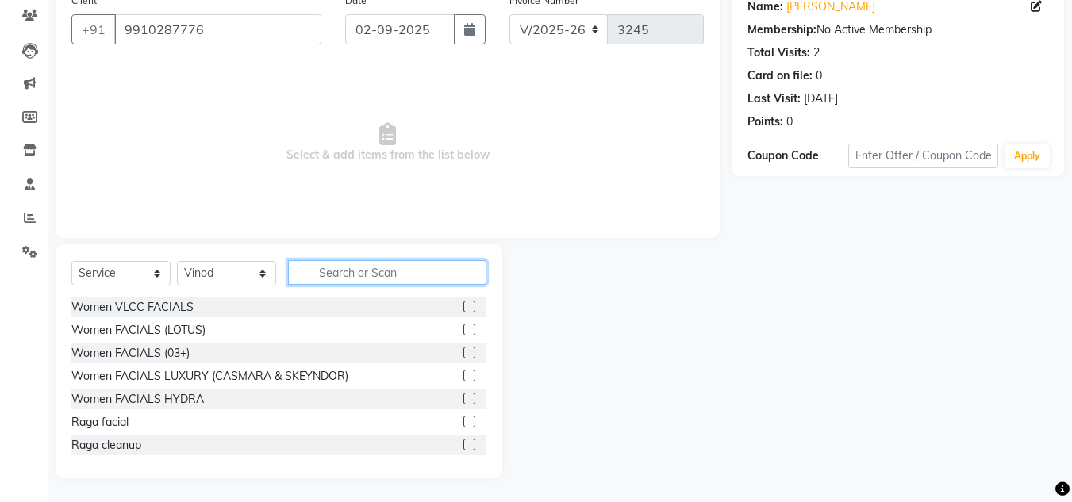
click at [365, 274] on input "text" at bounding box center [387, 272] width 198 height 25
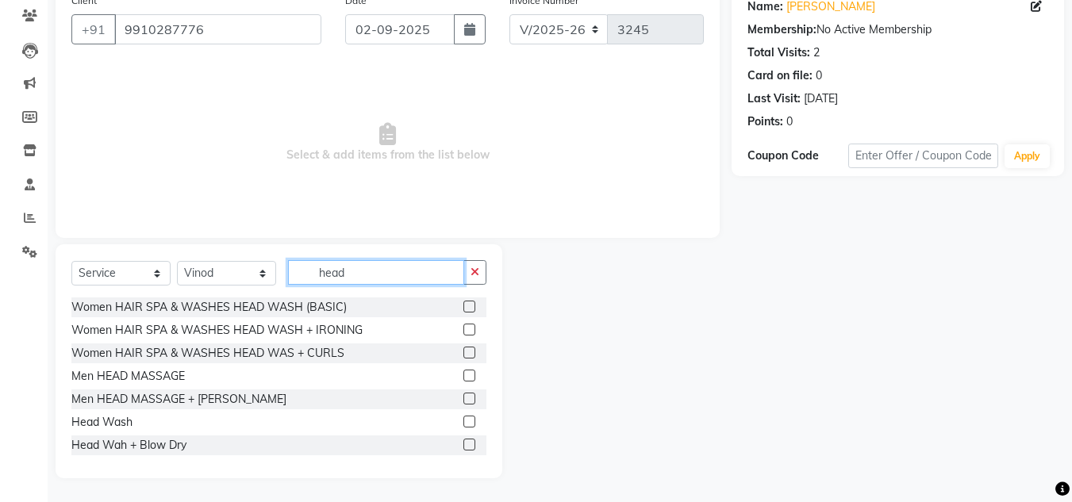
type input "head"
click at [464, 306] on label at bounding box center [470, 307] width 12 height 12
click at [464, 306] on input "checkbox" at bounding box center [469, 307] width 10 height 10
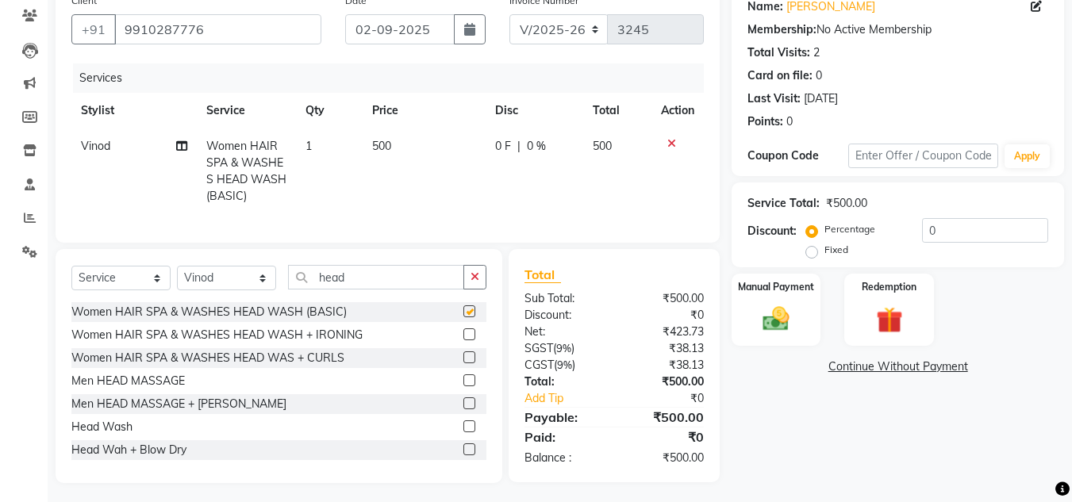
checkbox input "false"
click at [179, 149] on icon at bounding box center [181, 145] width 11 height 11
select select "53613"
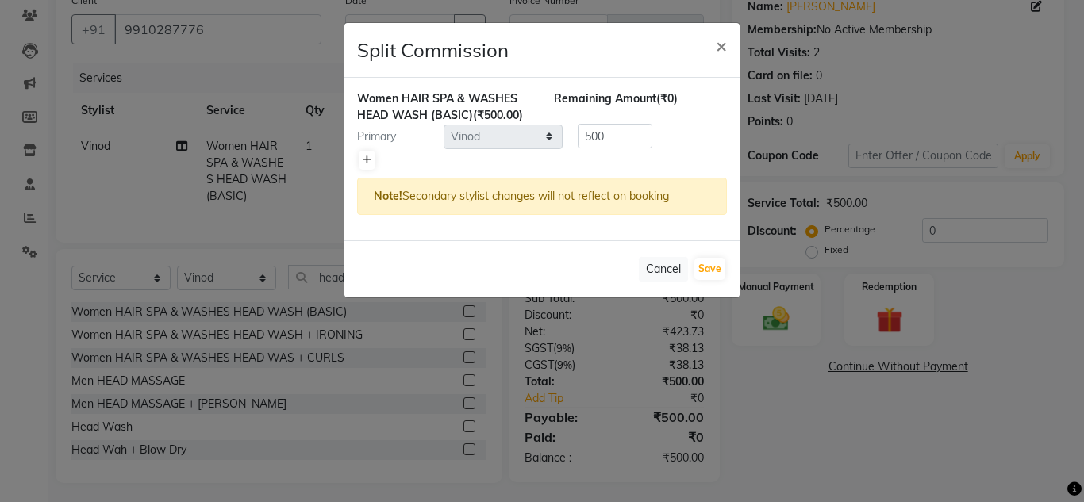
click at [364, 160] on icon at bounding box center [367, 161] width 9 height 10
type input "250"
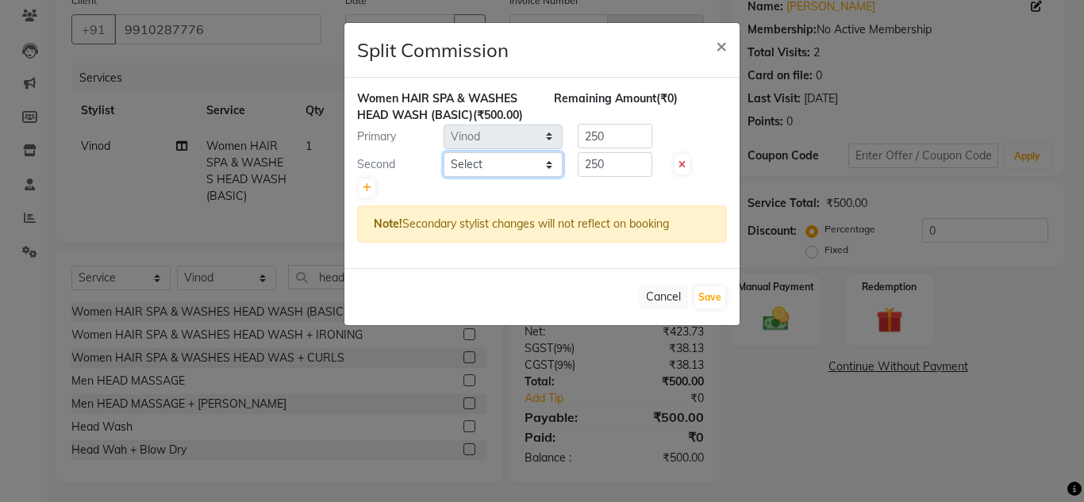
click at [495, 174] on select "Select [PERSON_NAME] Jannat Kaif [DATE] [PERSON_NAME] Pinky [PERSON_NAME] [PERS…" at bounding box center [503, 164] width 119 height 25
select select "53627"
click at [444, 152] on select "Select [PERSON_NAME] Jannat Kaif [DATE] [PERSON_NAME] Pinky [PERSON_NAME] [PERS…" at bounding box center [503, 164] width 119 height 25
click at [621, 164] on input "250" at bounding box center [615, 164] width 75 height 25
type input "200"
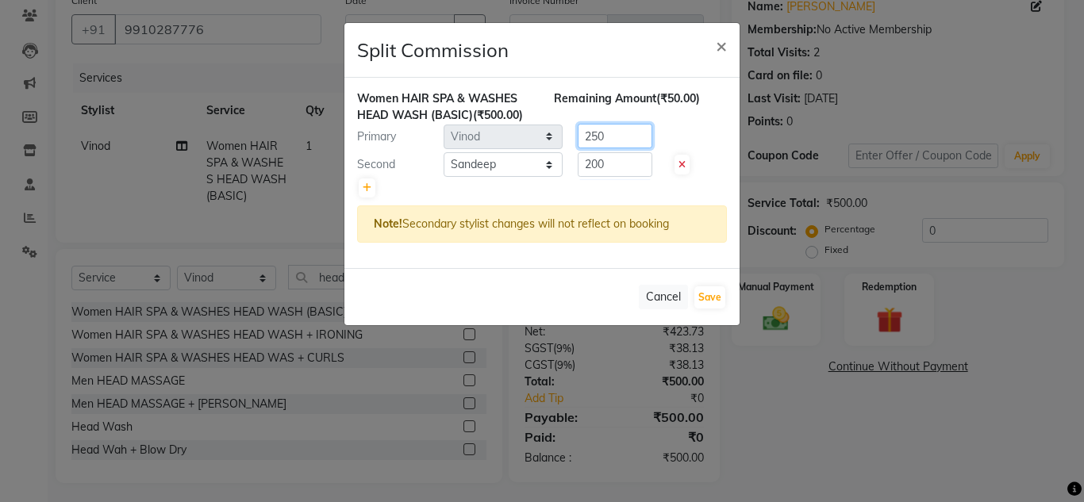
click at [625, 132] on input "250" at bounding box center [615, 136] width 75 height 25
type input "2"
type input "300"
click at [717, 292] on button "Save" at bounding box center [709, 298] width 31 height 22
select select "Select"
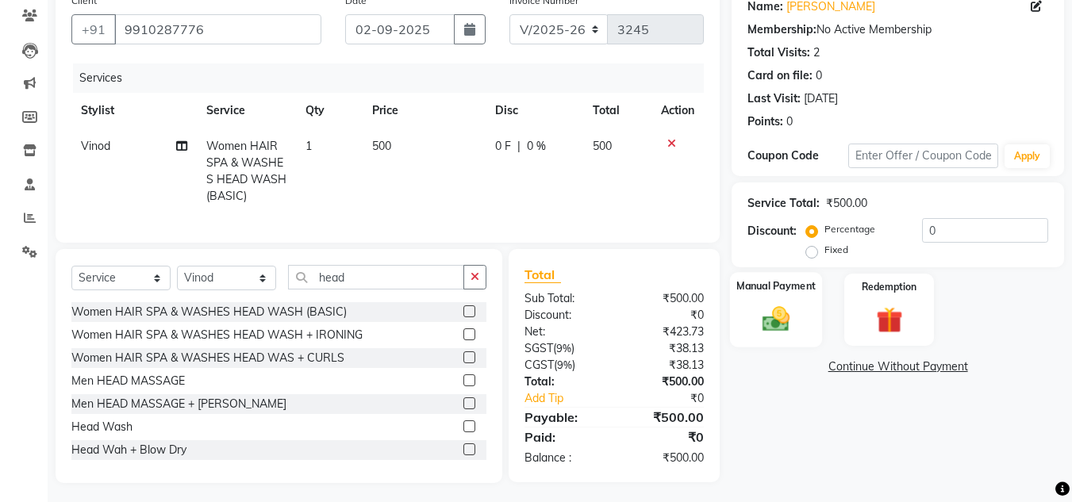
click at [760, 306] on img at bounding box center [776, 319] width 44 height 32
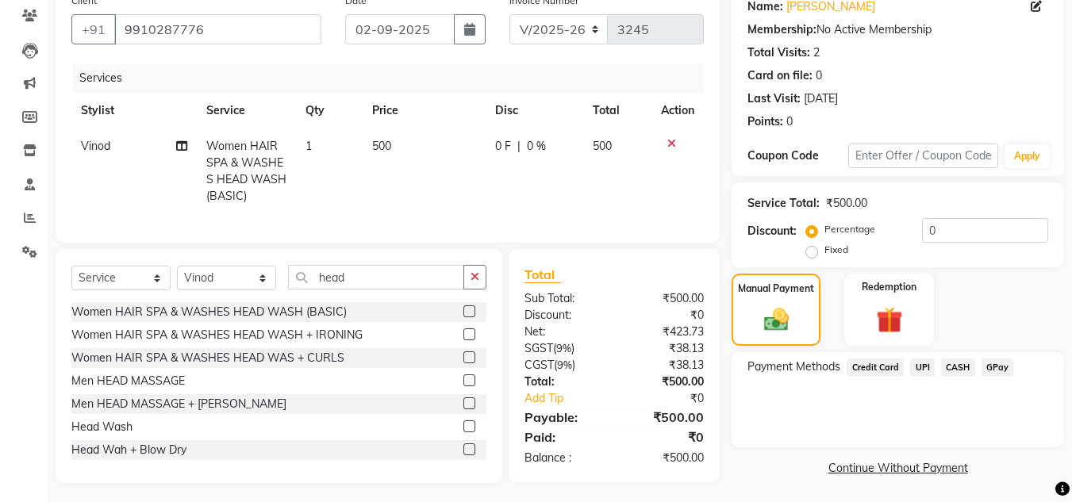
click at [925, 363] on span "UPI" at bounding box center [922, 368] width 25 height 18
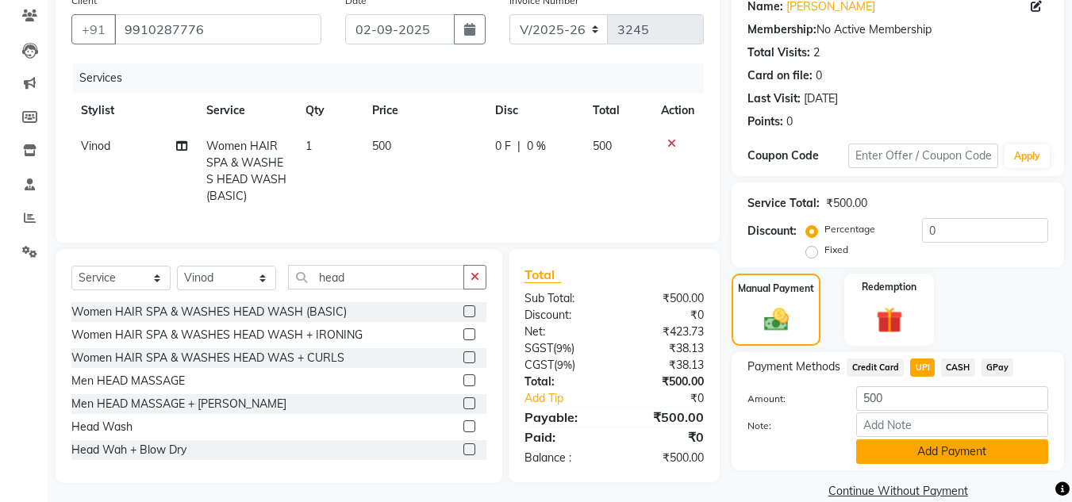
click at [902, 460] on button "Add Payment" at bounding box center [952, 452] width 192 height 25
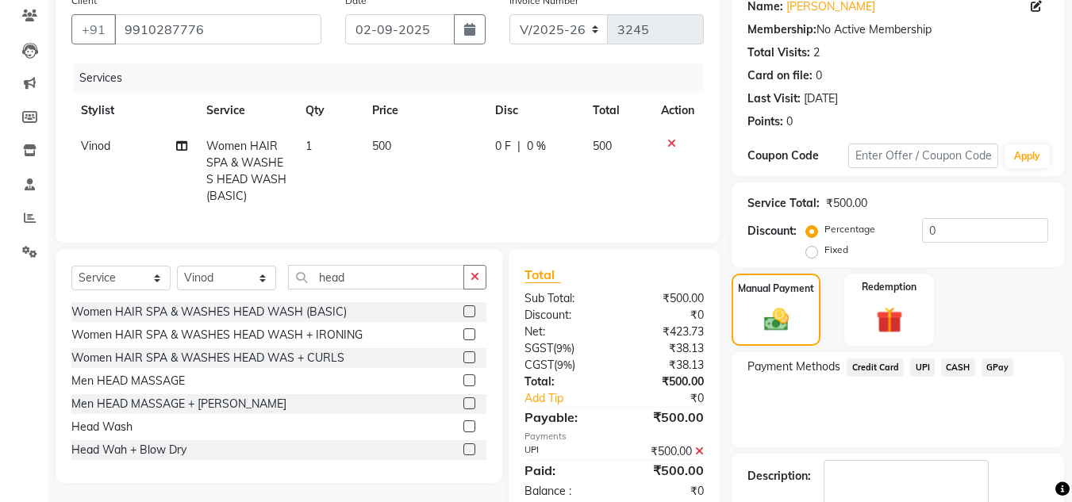
click at [886, 433] on div "Payment Methods Credit Card UPI CASH GPay" at bounding box center [898, 399] width 333 height 95
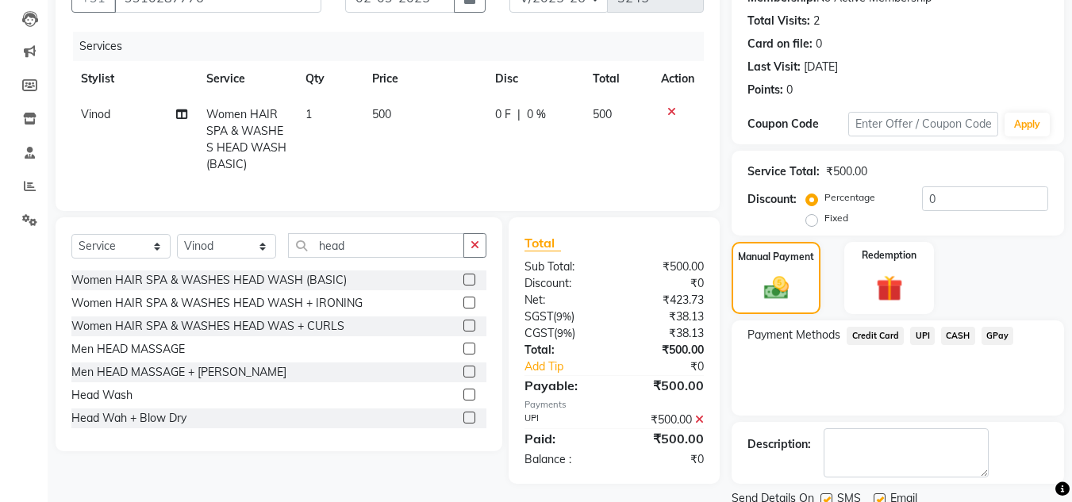
scroll to position [225, 0]
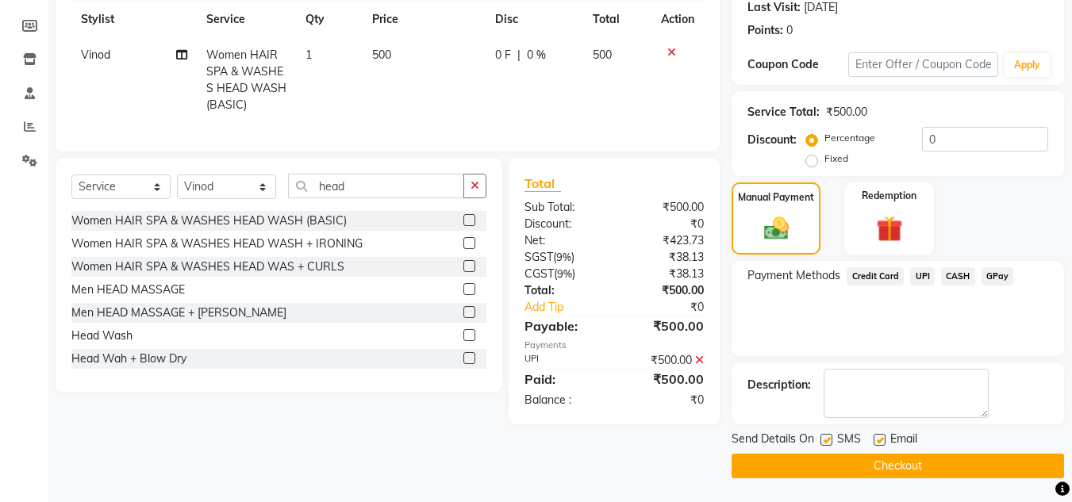
click at [871, 456] on button "Checkout" at bounding box center [898, 466] width 333 height 25
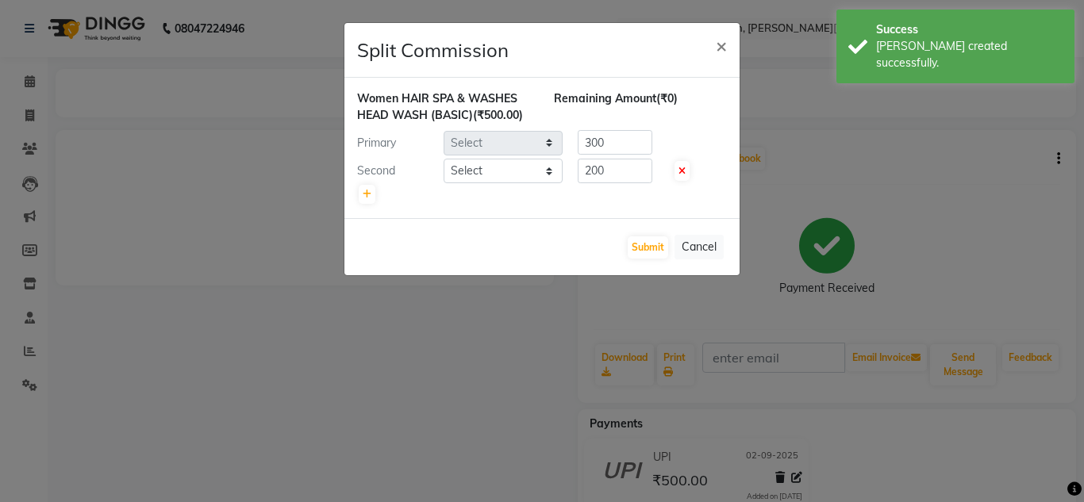
select select "53613"
select select "53627"
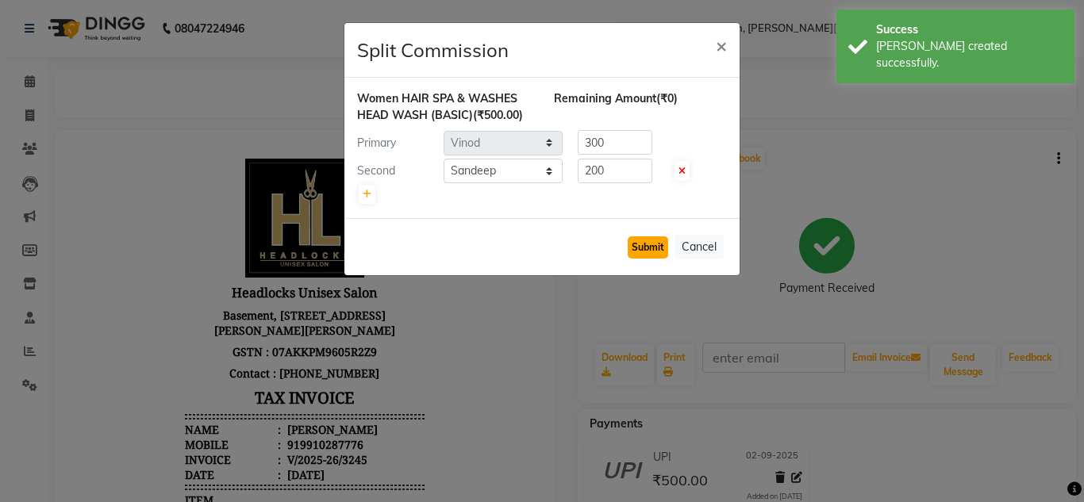
click at [649, 240] on button "Submit" at bounding box center [648, 248] width 40 height 22
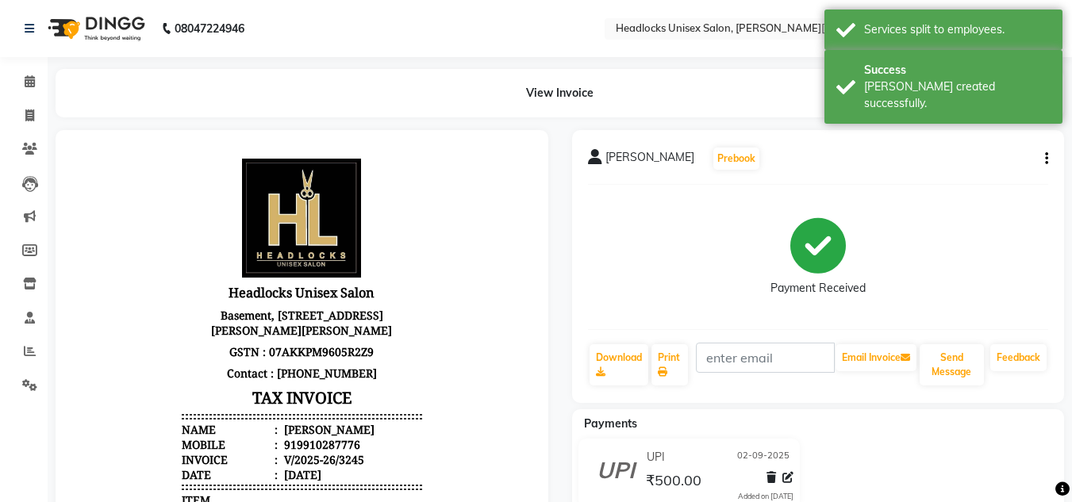
click at [560, 261] on div "[PERSON_NAME] Prebook Payment Received Download Print Email Invoice Send Messag…" at bounding box center [818, 481] width 517 height 702
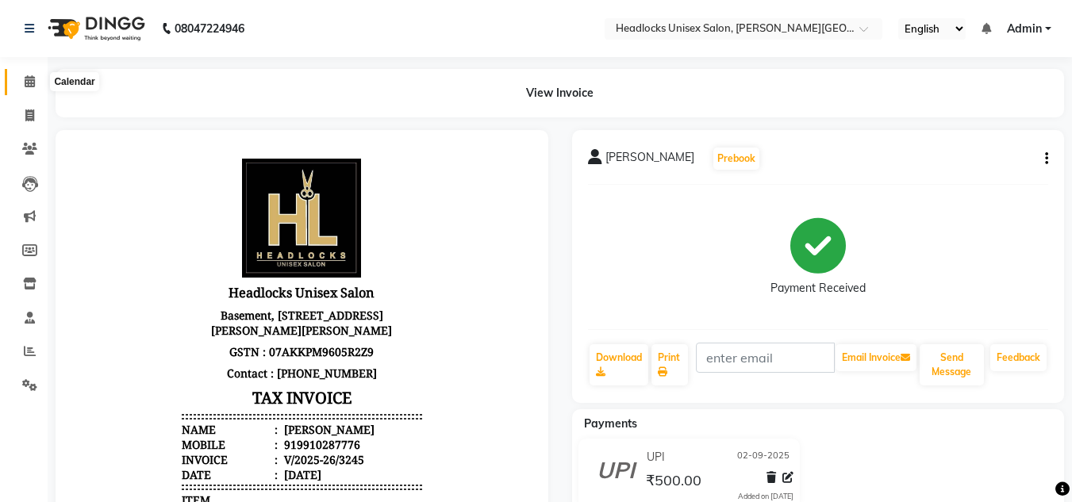
click at [28, 75] on span at bounding box center [30, 82] width 28 height 18
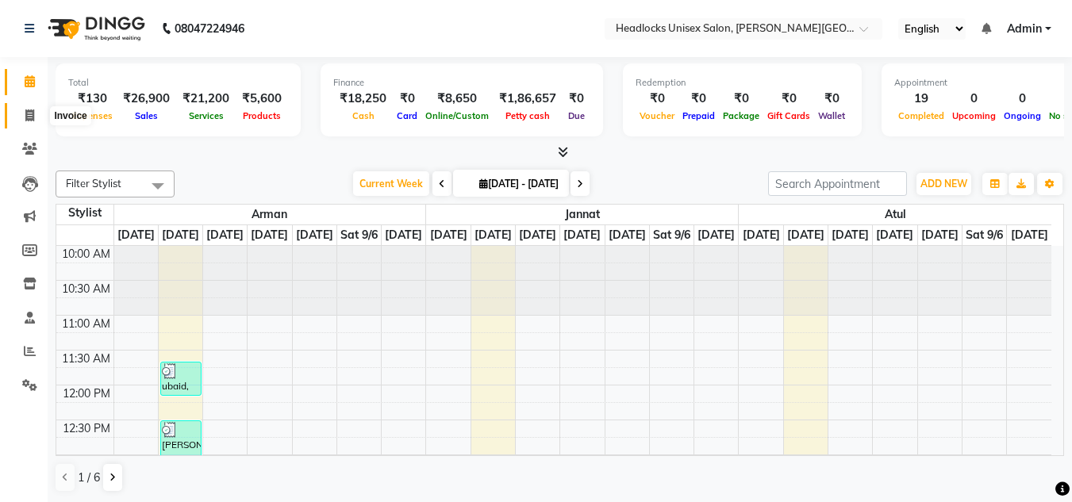
click at [26, 114] on icon at bounding box center [29, 116] width 9 height 12
select select "service"
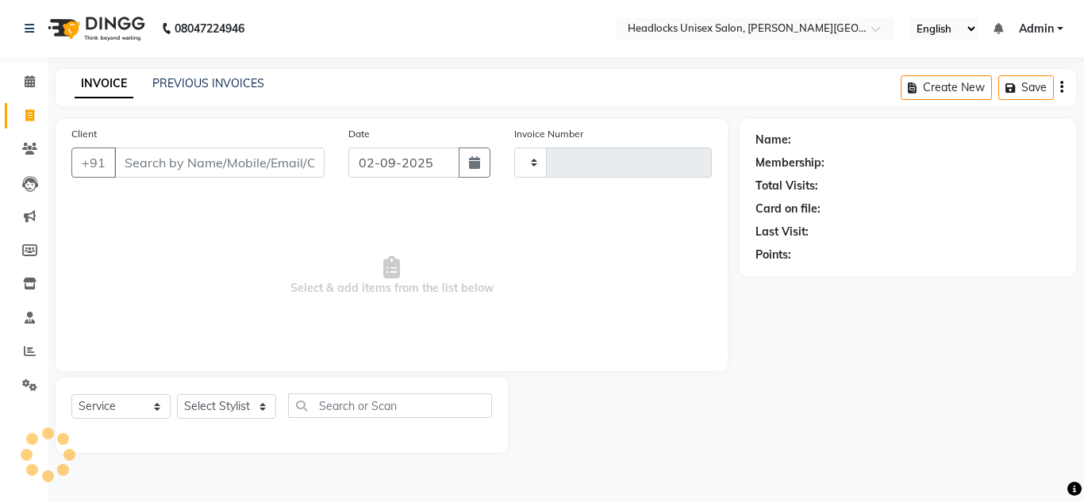
type input "3246"
select select "6850"
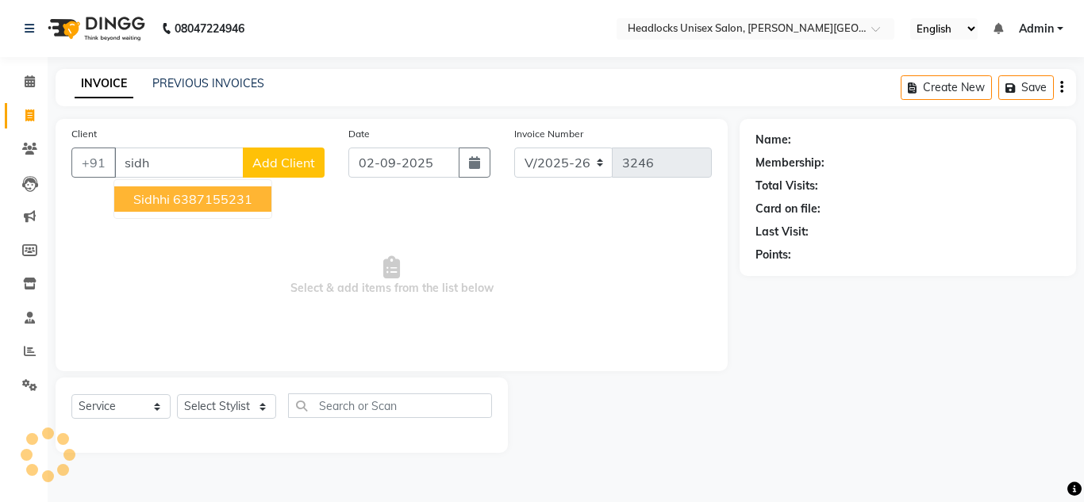
click at [204, 197] on ngb-highlight "6387155231" at bounding box center [212, 199] width 79 height 16
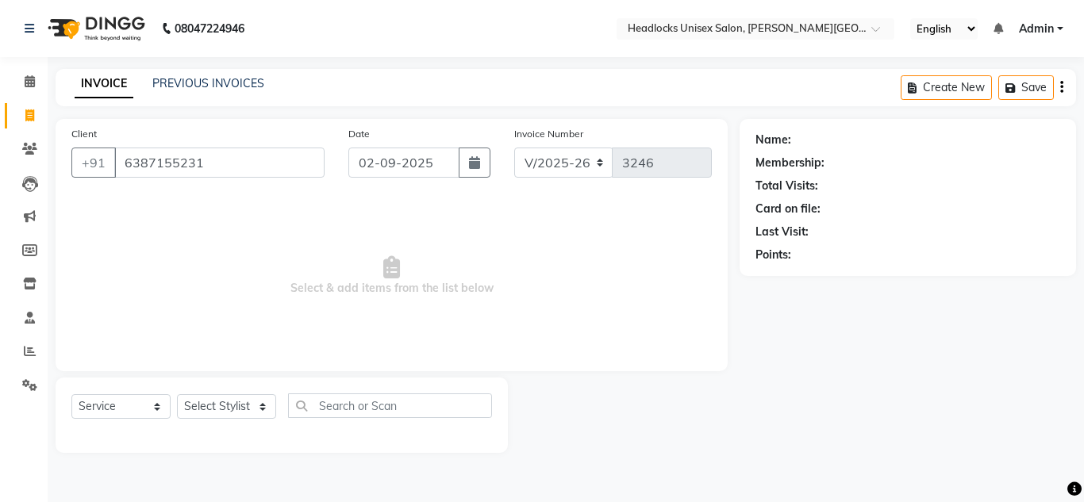
type input "6387155231"
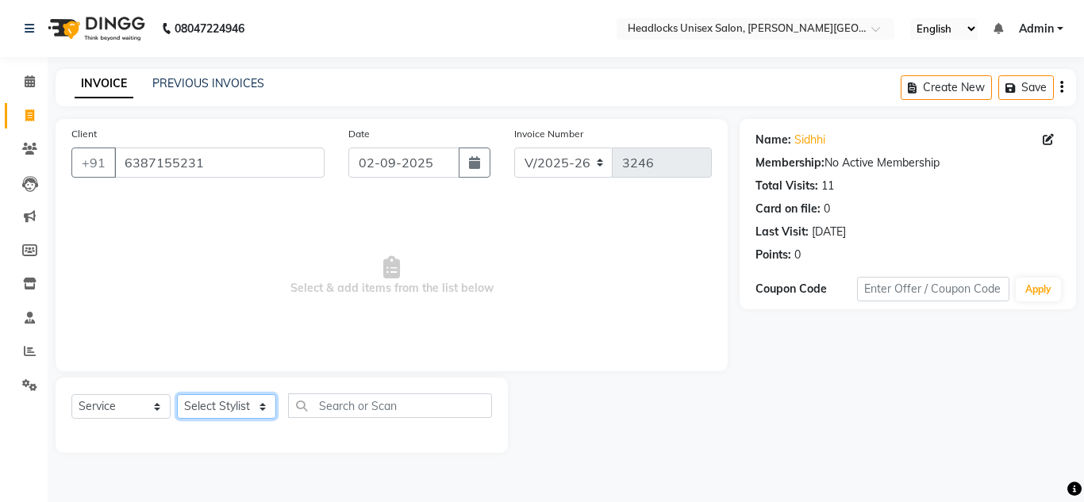
click at [225, 400] on select "Select Stylist [PERSON_NAME] Jannat Kaif [DATE] [PERSON_NAME] [PERSON_NAME] [PE…" at bounding box center [226, 406] width 99 height 25
select select "53613"
click at [177, 394] on select "Select Stylist [PERSON_NAME] Jannat Kaif [DATE] [PERSON_NAME] [PERSON_NAME] [PE…" at bounding box center [226, 406] width 99 height 25
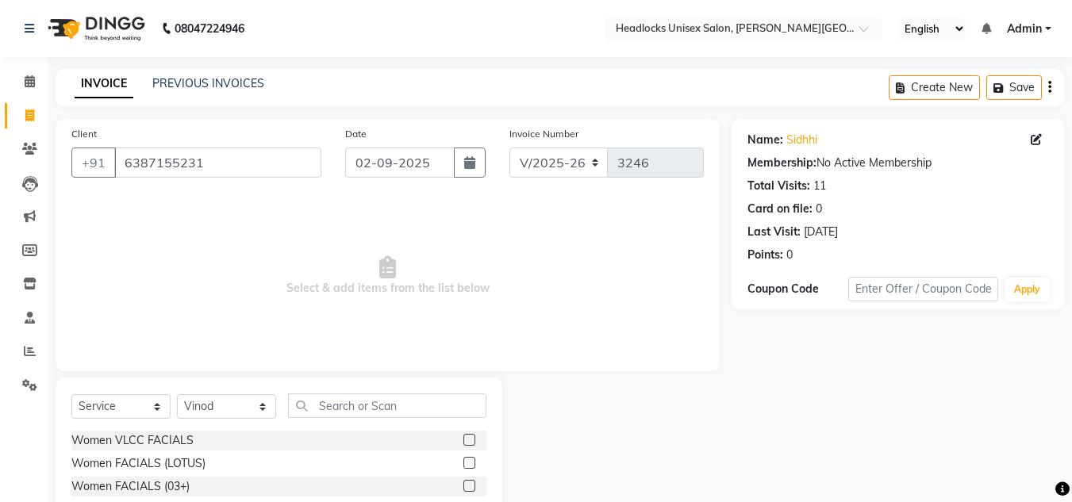
click at [541, 329] on span "Select & add items from the list below" at bounding box center [387, 276] width 633 height 159
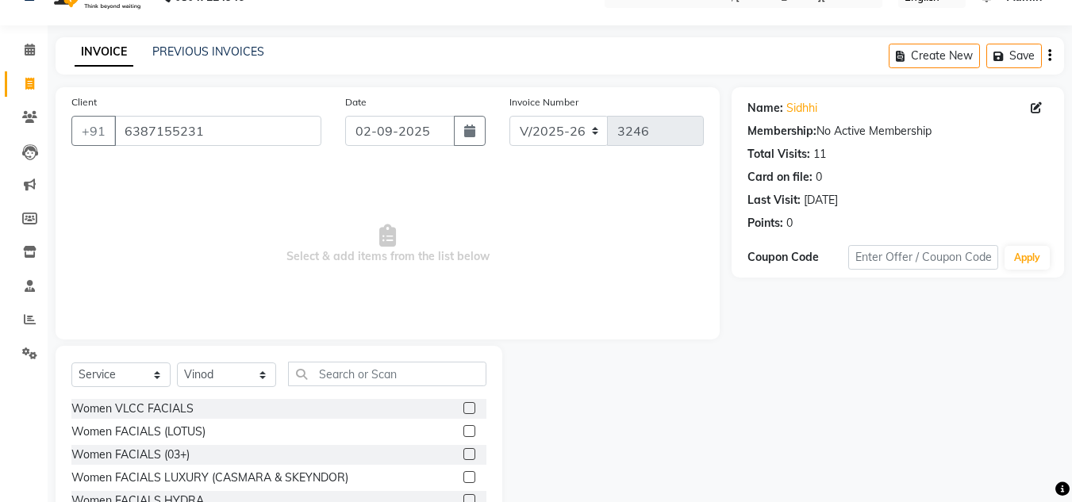
scroll to position [133, 0]
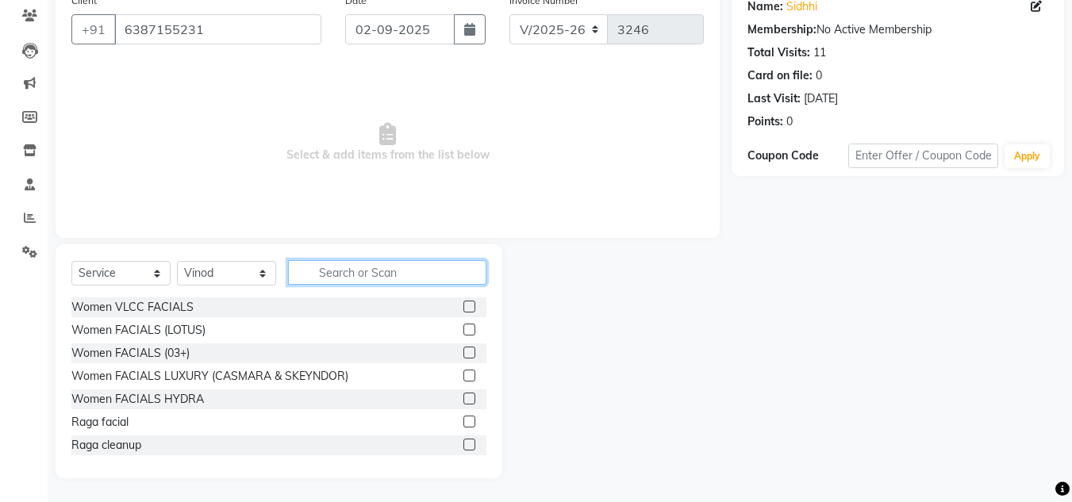
click at [352, 271] on input "text" at bounding box center [387, 272] width 198 height 25
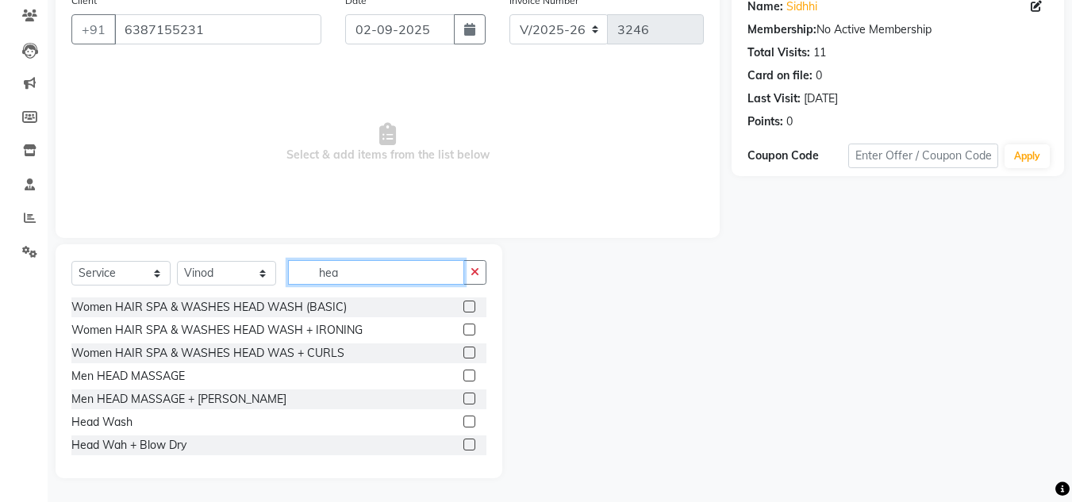
type input "hea"
click at [464, 418] on label at bounding box center [470, 422] width 12 height 12
click at [464, 418] on input "checkbox" at bounding box center [469, 422] width 10 height 10
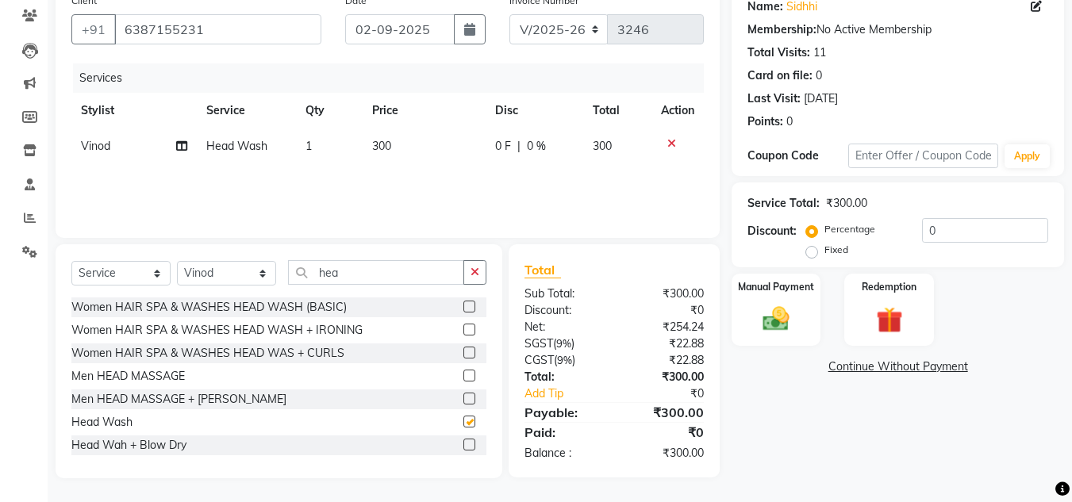
checkbox input "false"
click at [398, 137] on td "300" at bounding box center [424, 147] width 123 height 36
select select "53613"
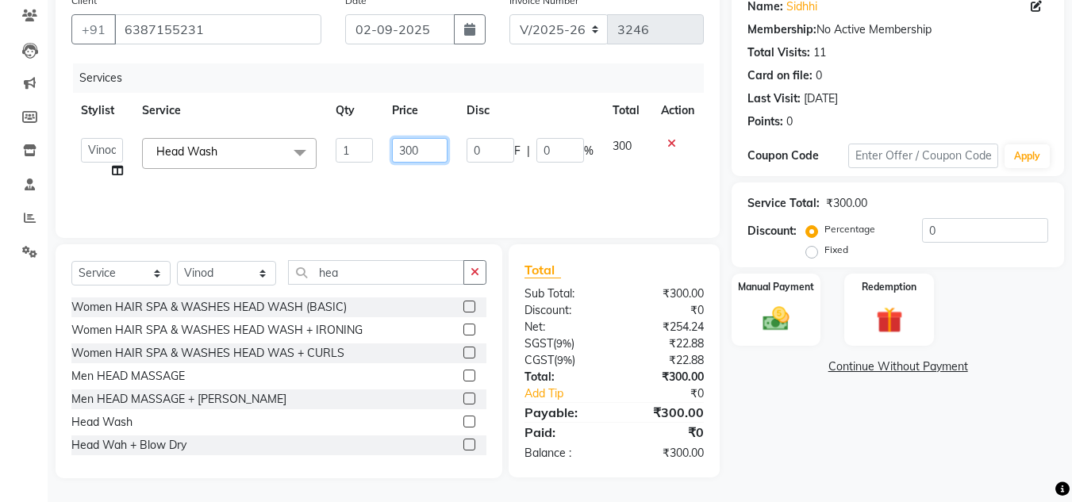
click at [425, 152] on input "300" at bounding box center [419, 150] width 55 height 25
type input "3"
type input "400"
click at [329, 176] on div "Services Stylist Service Qty Price Disc Total Action [PERSON_NAME] Jannat Kaif …" at bounding box center [387, 142] width 633 height 159
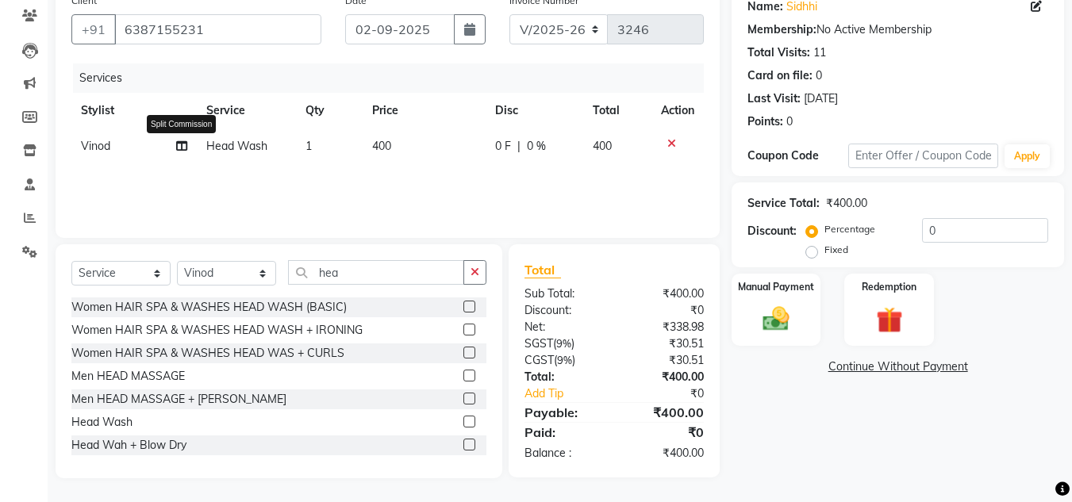
click at [183, 147] on icon at bounding box center [181, 145] width 11 height 11
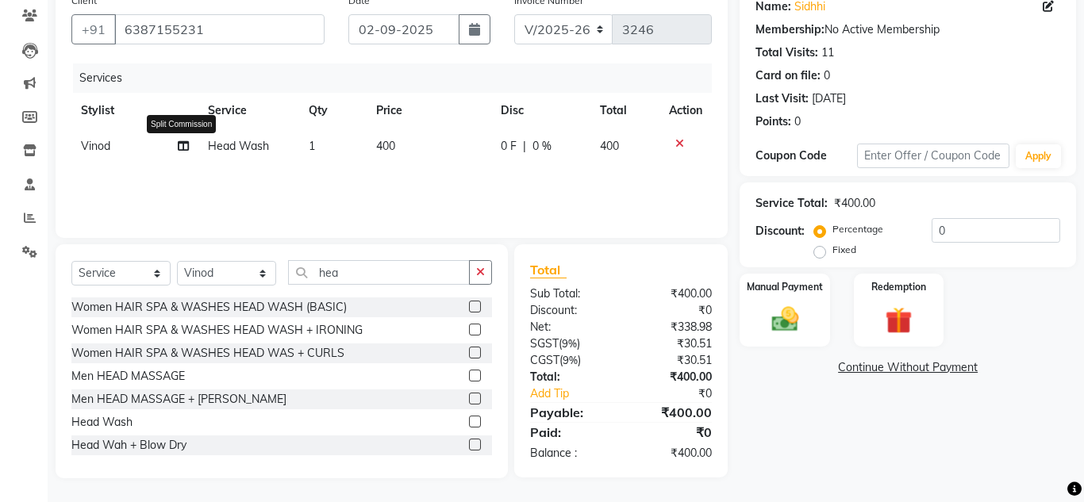
select select "53613"
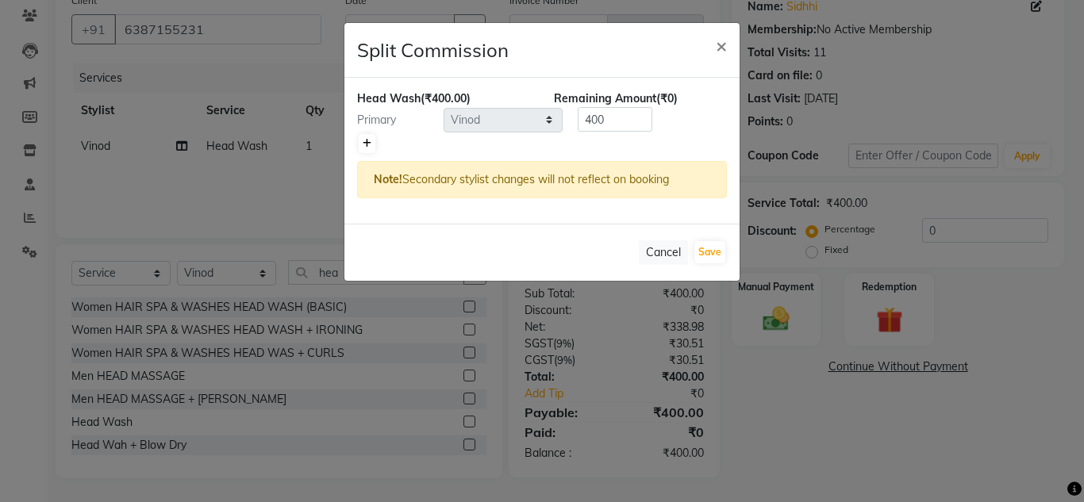
click at [366, 142] on icon at bounding box center [367, 144] width 9 height 10
type input "200"
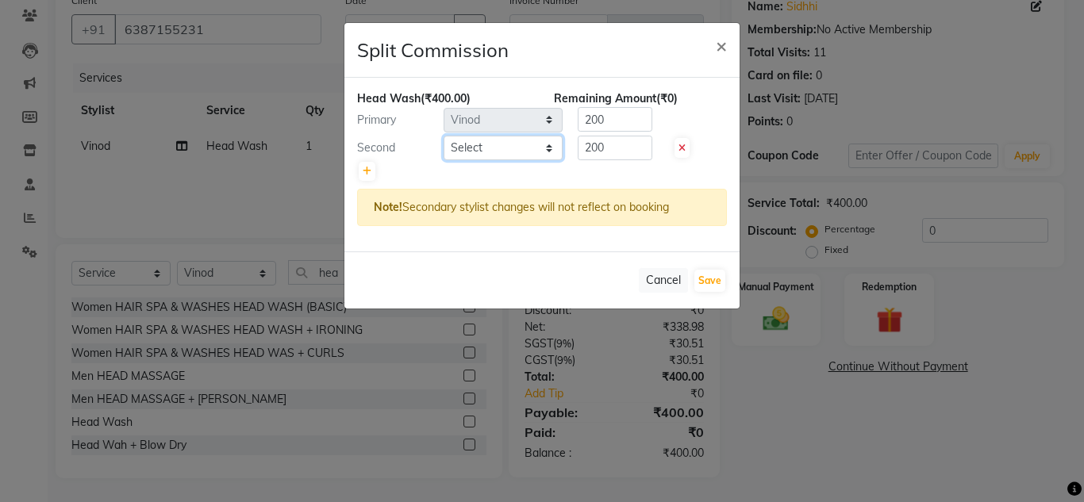
click at [513, 147] on select "Select [PERSON_NAME] Jannat Kaif [DATE] [PERSON_NAME] Pinky [PERSON_NAME] [PERS…" at bounding box center [503, 148] width 119 height 25
select select "53613"
click at [444, 136] on select "Select [PERSON_NAME] Jannat Kaif [DATE] [PERSON_NAME] Pinky [PERSON_NAME] [PERS…" at bounding box center [503, 148] width 119 height 25
click at [705, 273] on button "Save" at bounding box center [709, 281] width 31 height 22
select select "Select"
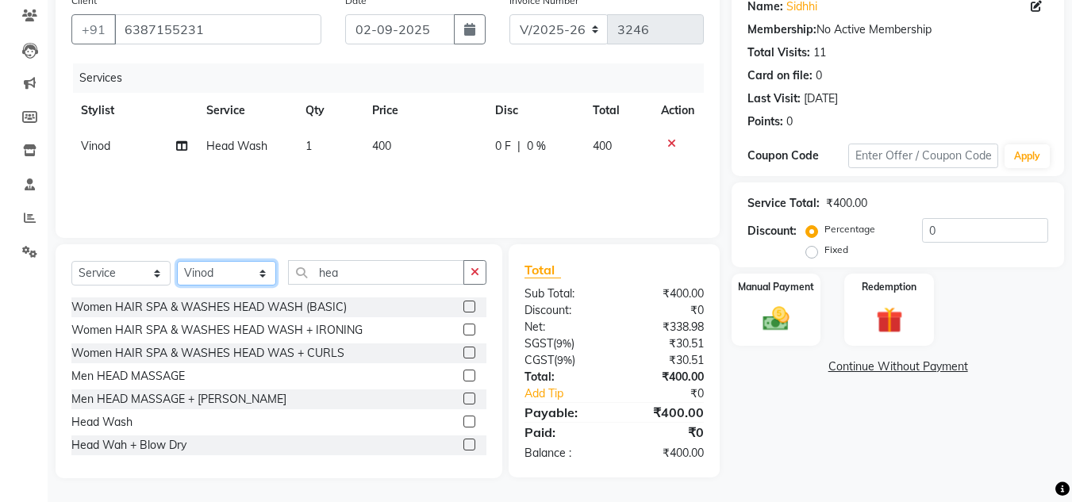
click at [226, 275] on select "Select Stylist [PERSON_NAME] Jannat Kaif [DATE] [PERSON_NAME] [PERSON_NAME] [PE…" at bounding box center [226, 273] width 99 height 25
select select "61138"
click at [177, 261] on select "Select Stylist [PERSON_NAME] Jannat Kaif [DATE] [PERSON_NAME] [PERSON_NAME] [PE…" at bounding box center [226, 273] width 99 height 25
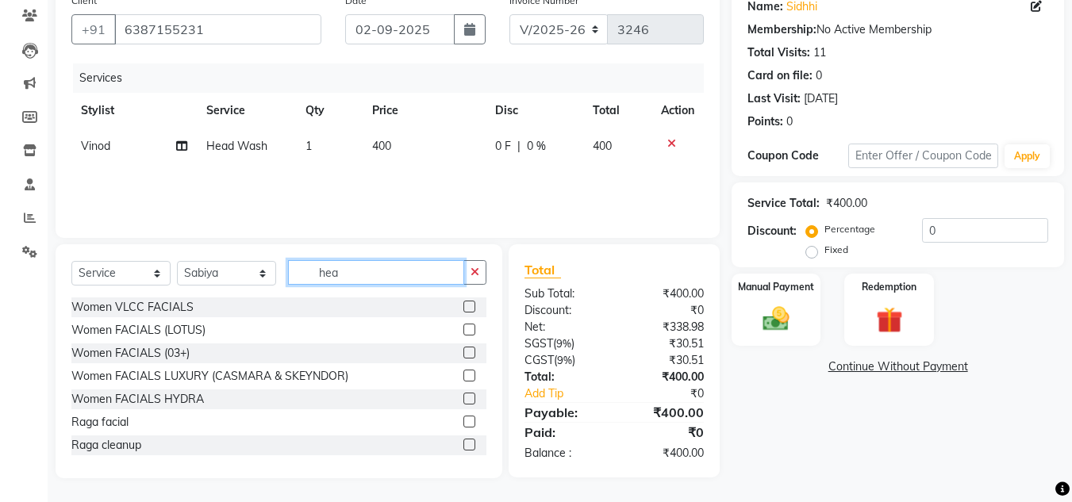
click at [371, 275] on input "hea" at bounding box center [376, 272] width 176 height 25
type input "h"
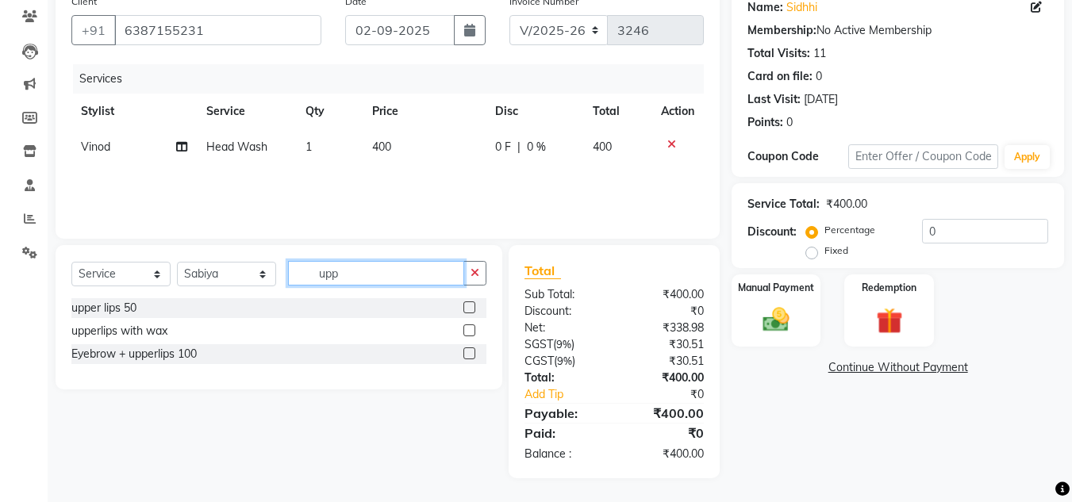
scroll to position [133, 0]
type input "upp"
click at [468, 333] on label at bounding box center [470, 331] width 12 height 12
click at [468, 333] on input "checkbox" at bounding box center [469, 331] width 10 height 10
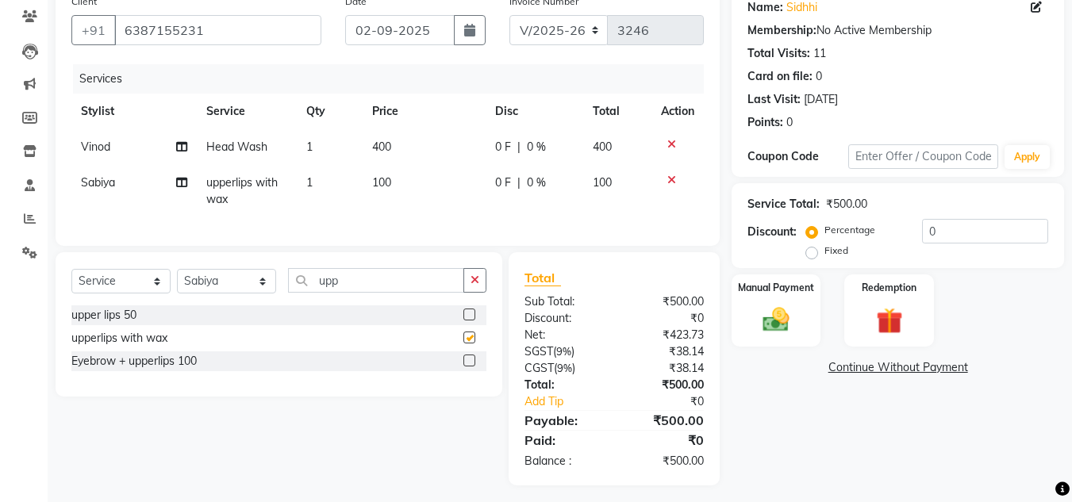
checkbox input "false"
click at [531, 410] on link "Add Tip" at bounding box center [572, 402] width 118 height 17
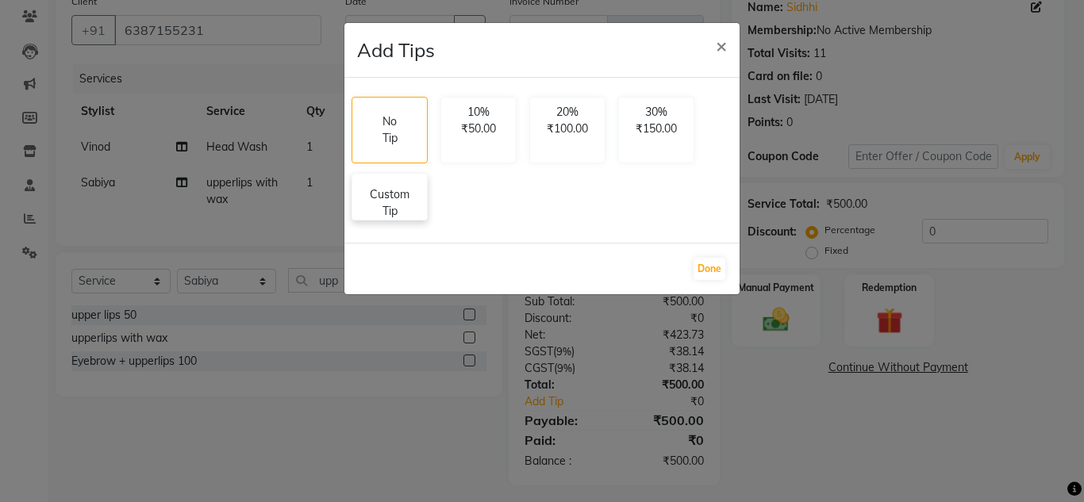
click at [392, 194] on p "Custom Tip" at bounding box center [390, 203] width 56 height 33
select select "53613"
select select "61138"
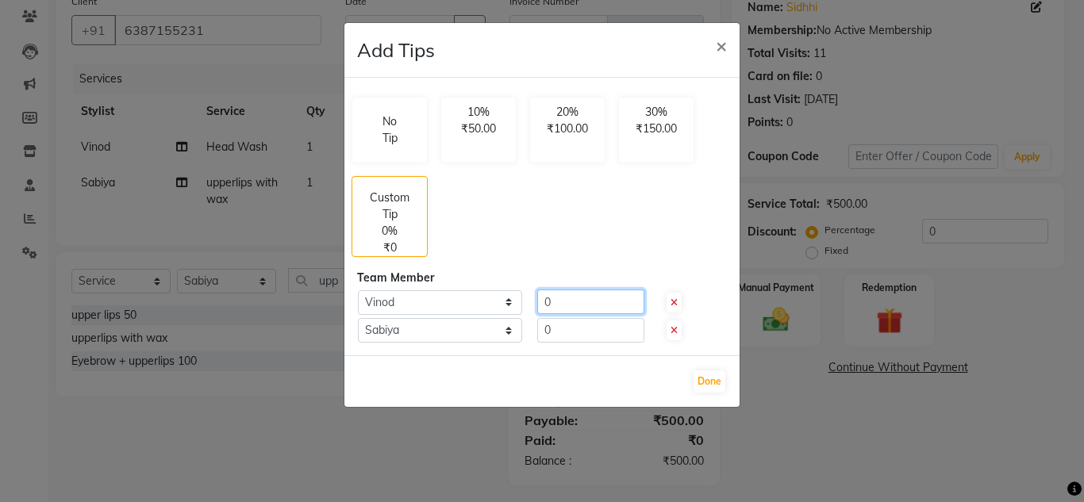
click at [559, 302] on input "0" at bounding box center [590, 302] width 107 height 25
type input "50"
click at [717, 383] on button "Done" at bounding box center [710, 382] width 32 height 22
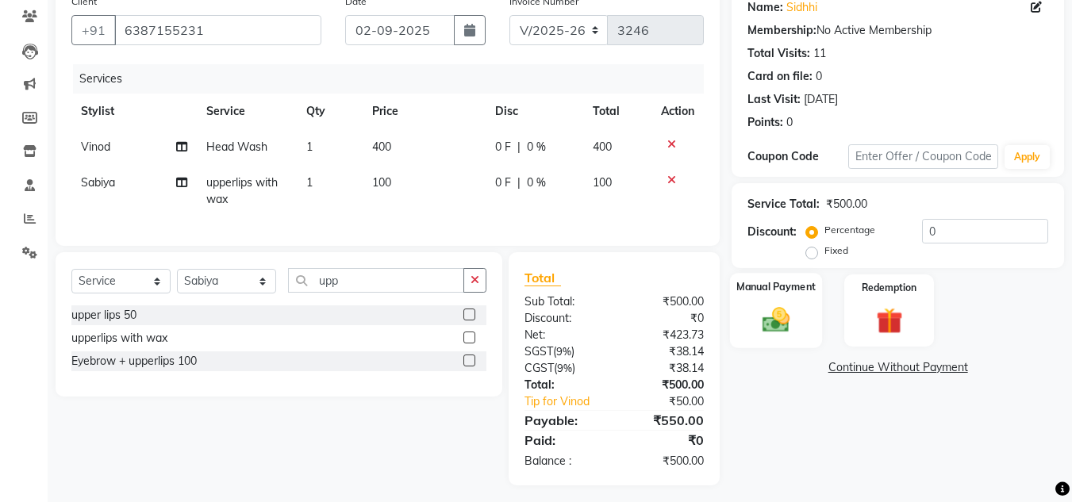
click at [779, 307] on img at bounding box center [776, 320] width 44 height 32
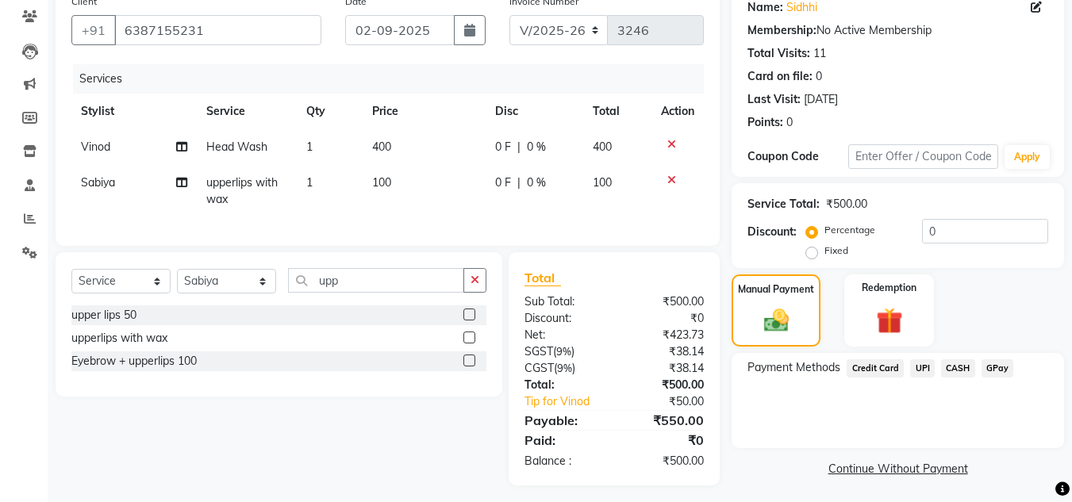
click at [922, 364] on span "UPI" at bounding box center [922, 369] width 25 height 18
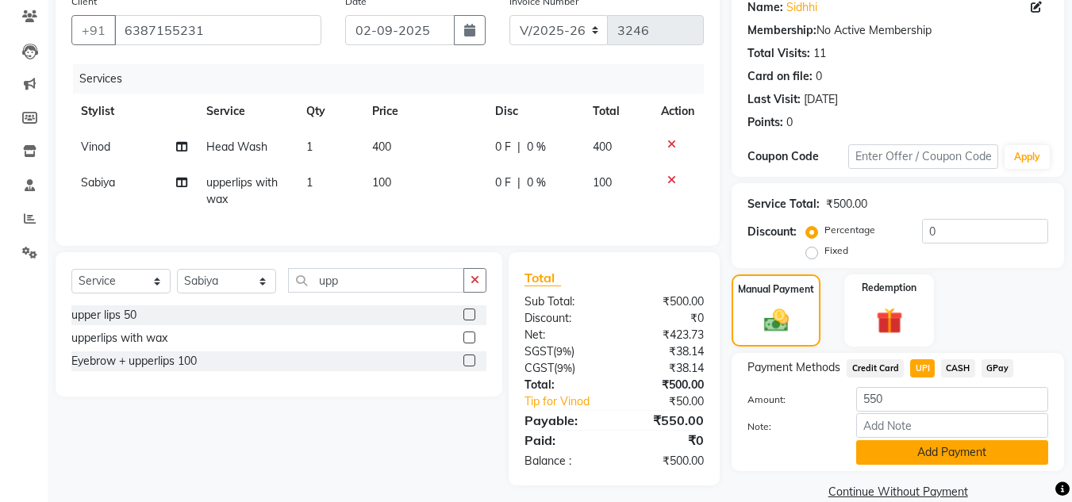
click at [913, 453] on button "Add Payment" at bounding box center [952, 452] width 192 height 25
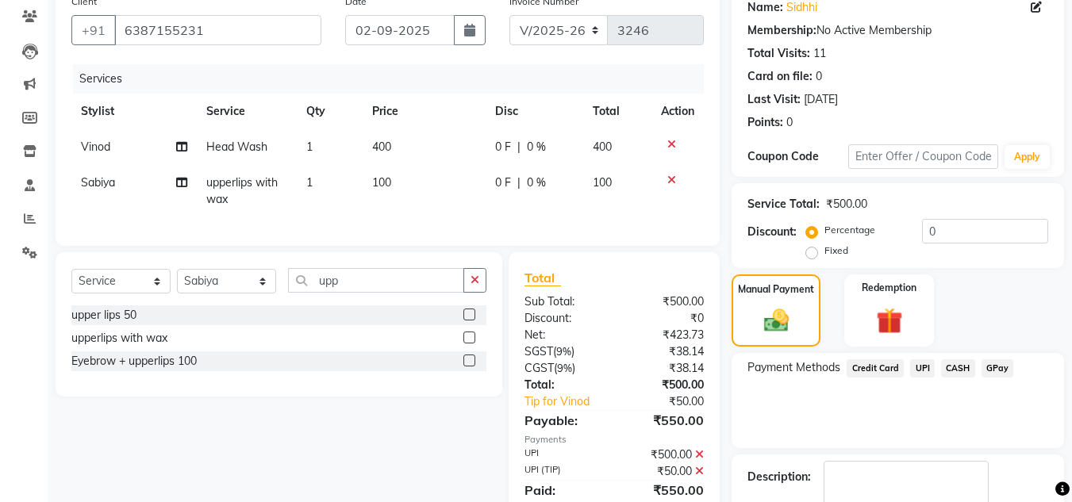
click at [911, 417] on div "Payment Methods Credit Card UPI CASH GPay" at bounding box center [898, 400] width 333 height 95
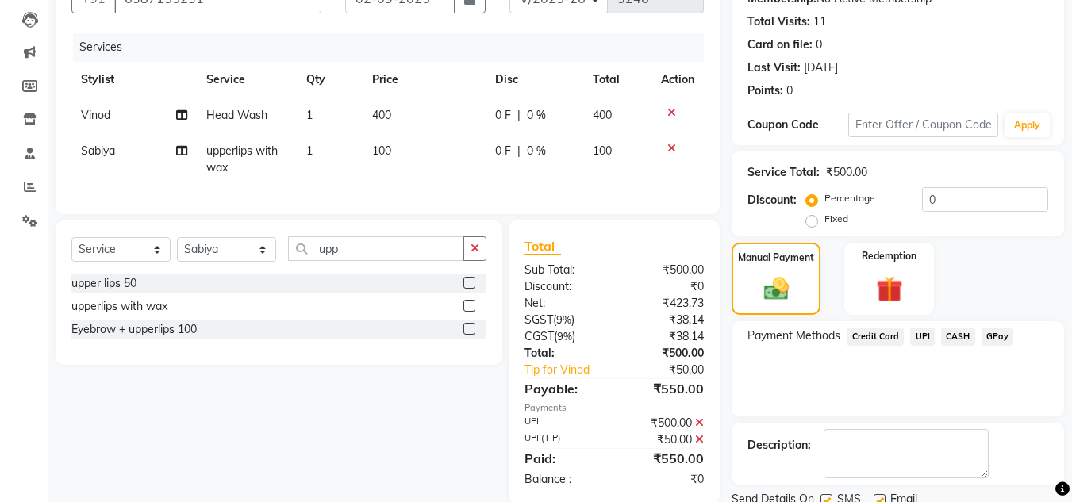
scroll to position [225, 0]
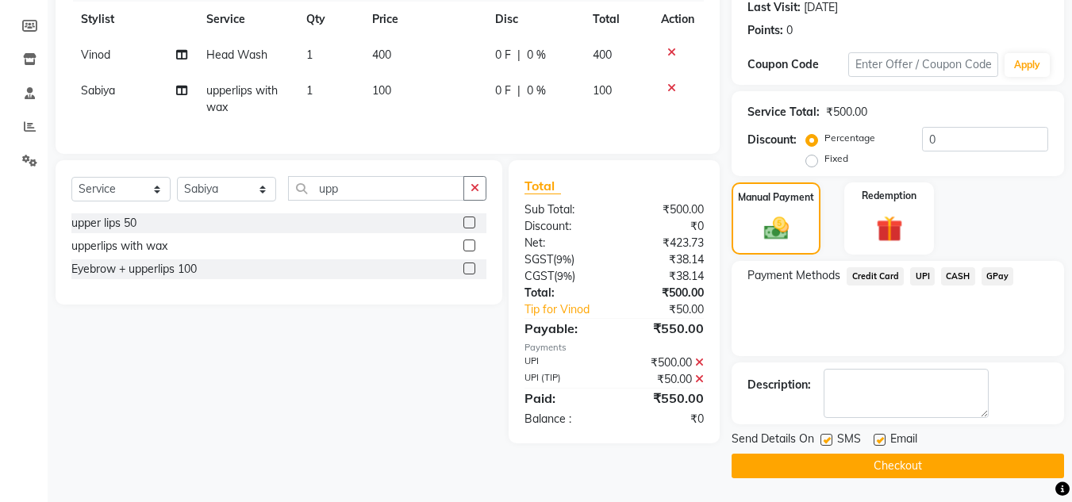
click at [898, 461] on button "Checkout" at bounding box center [898, 466] width 333 height 25
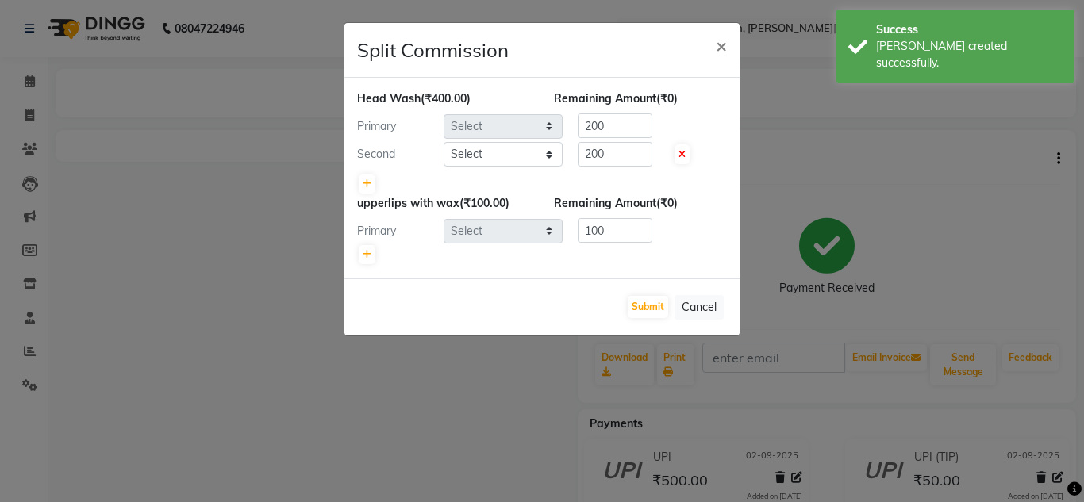
select select "53613"
select select "61138"
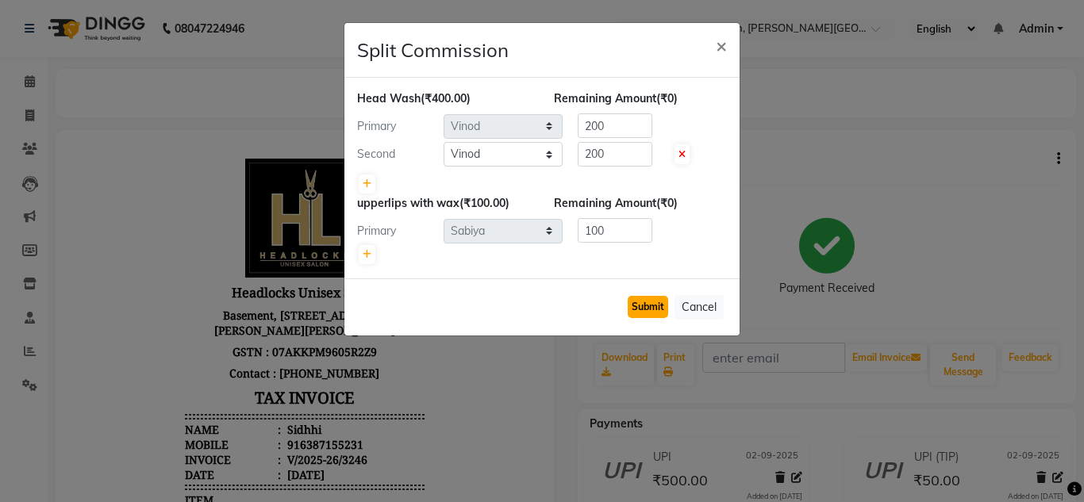
click at [637, 304] on button "Submit" at bounding box center [648, 307] width 40 height 22
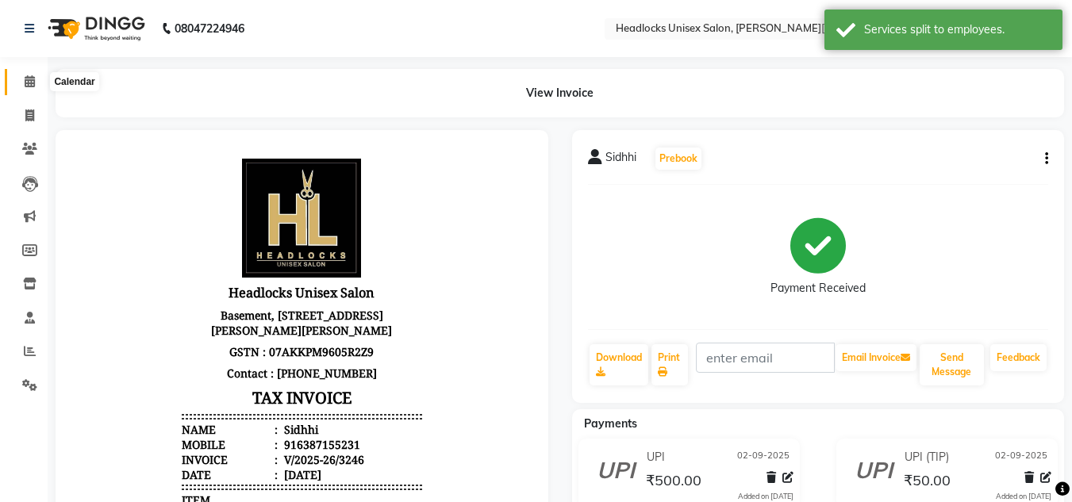
click at [26, 81] on icon at bounding box center [30, 81] width 10 height 12
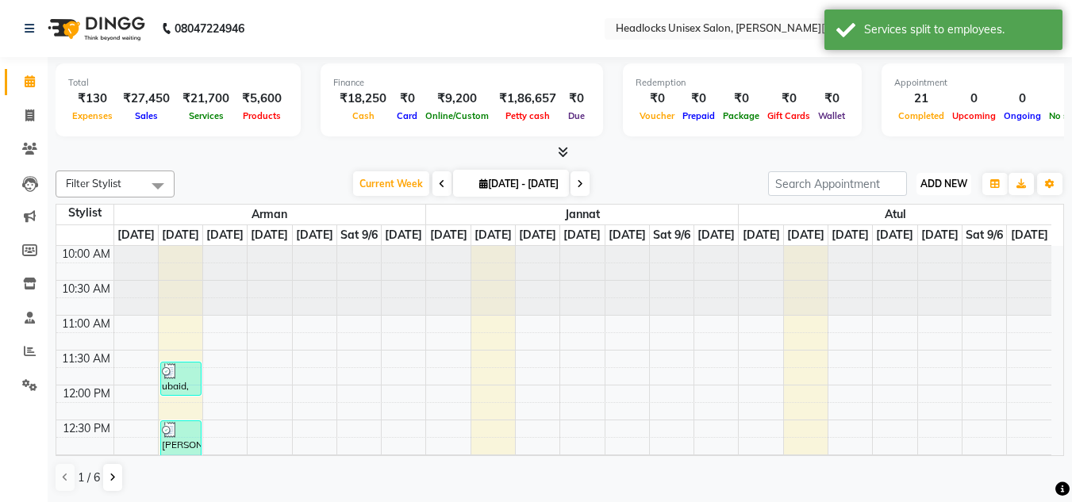
click at [941, 180] on span "ADD NEW" at bounding box center [944, 184] width 47 height 12
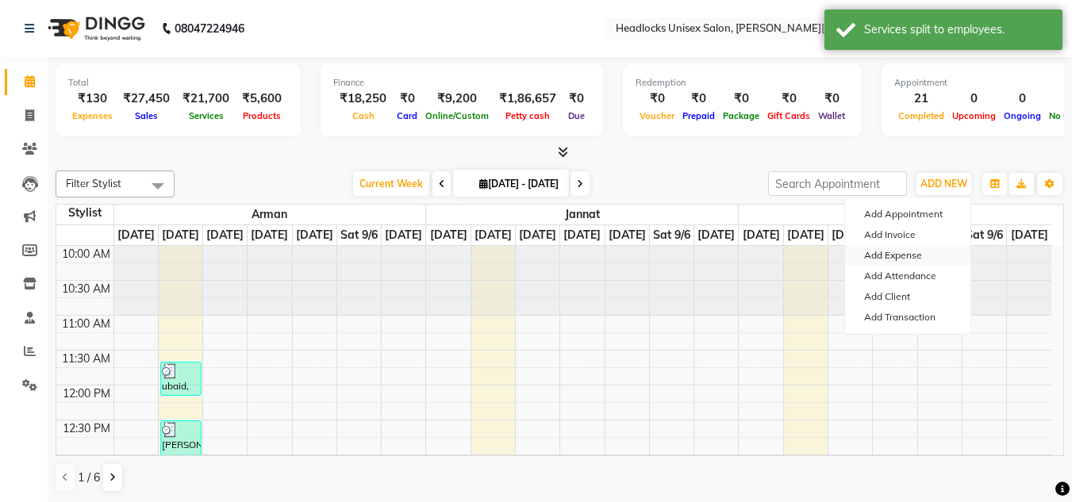
click at [886, 252] on link "Add Expense" at bounding box center [907, 255] width 125 height 21
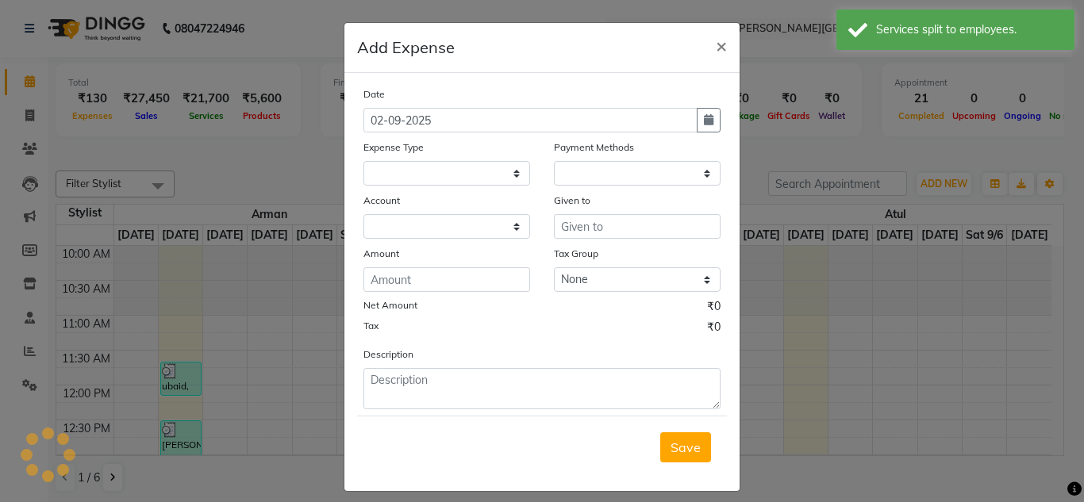
select select
select select "1"
select select "5907"
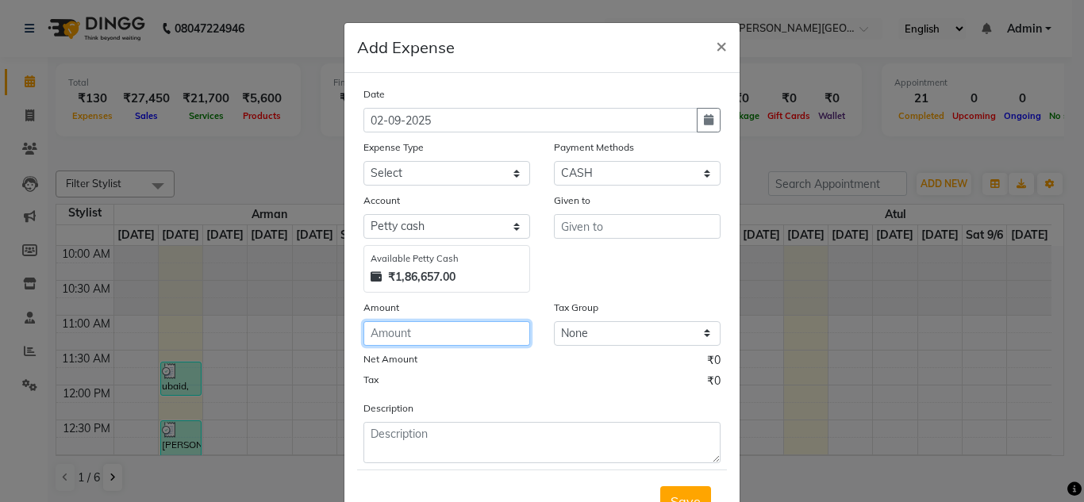
click at [410, 331] on input "number" at bounding box center [447, 333] width 167 height 25
type input "50"
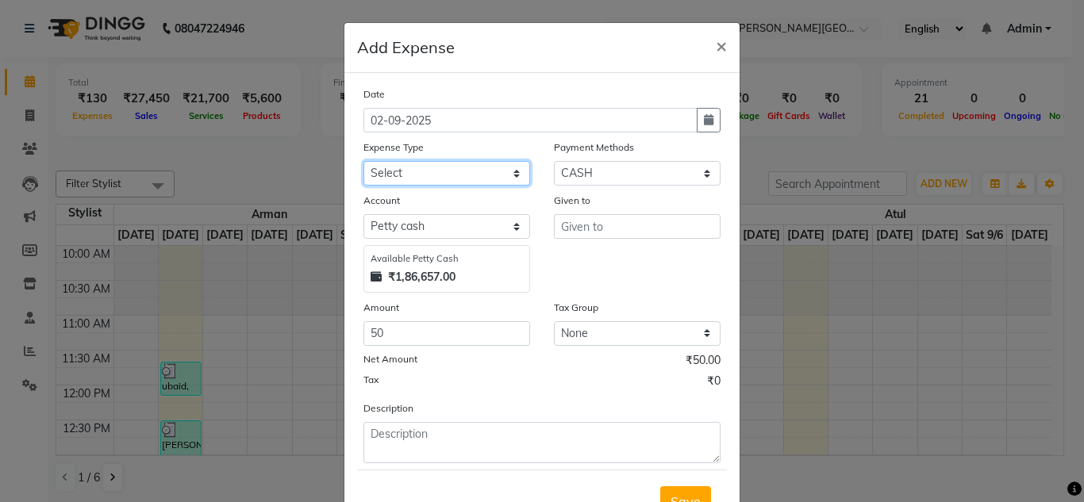
click at [429, 176] on select "Select Advance Salary Bank charges Car maintenance Cash transfer to bank Cash t…" at bounding box center [447, 173] width 167 height 25
select select "16795"
click at [428, 176] on select "Select Advance Salary Bank charges Car maintenance Cash transfer to bank Cash t…" at bounding box center [447, 173] width 167 height 25
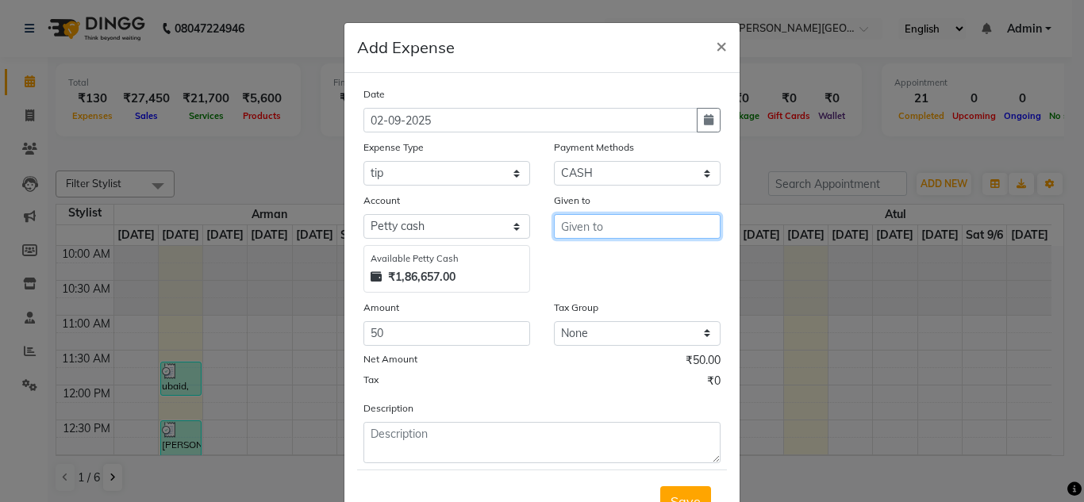
click at [593, 225] on input "text" at bounding box center [637, 226] width 167 height 25
click at [591, 265] on ngb-highlight "Sud hir" at bounding box center [593, 260] width 39 height 16
type input "Sudhir"
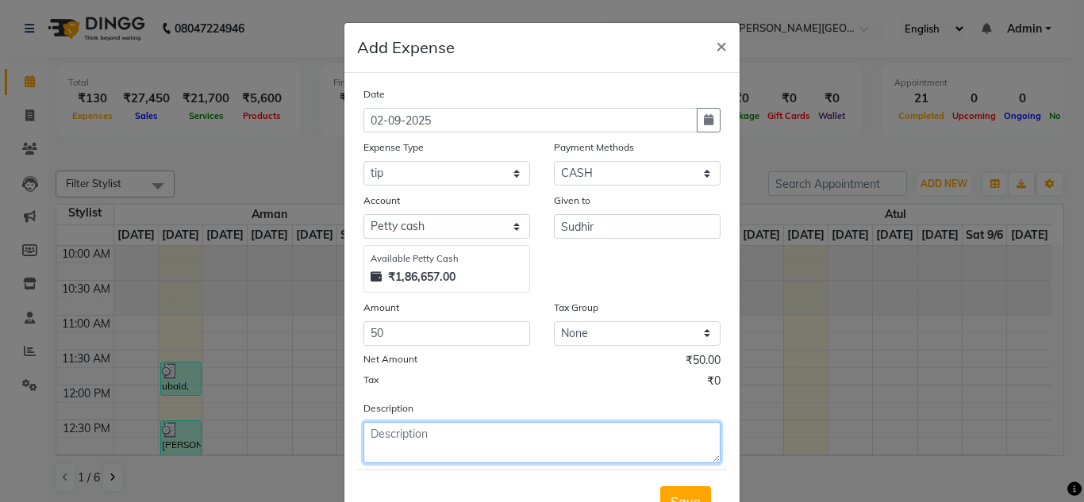
click at [387, 463] on textarea at bounding box center [542, 442] width 357 height 41
type textarea "upi tip"
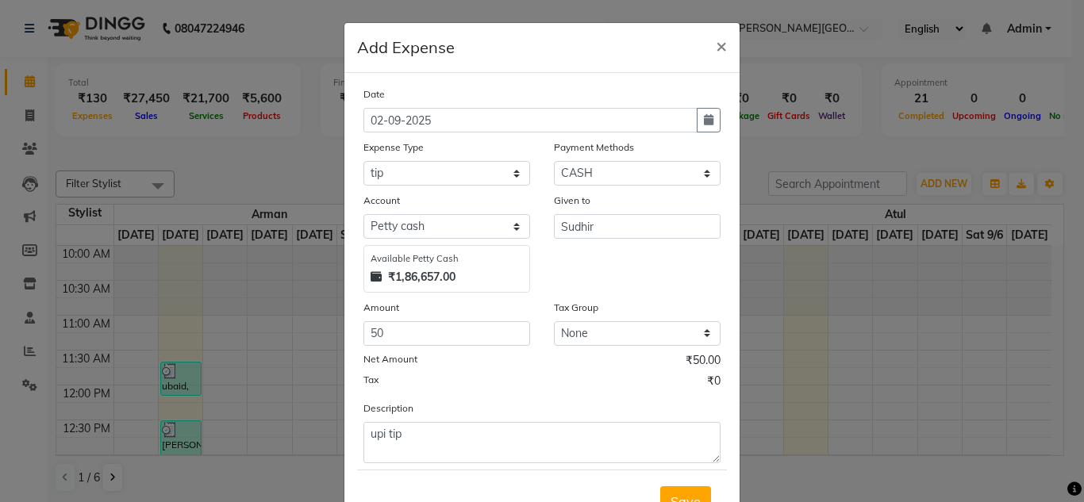
click at [653, 378] on div "Tax ₹0" at bounding box center [542, 383] width 357 height 21
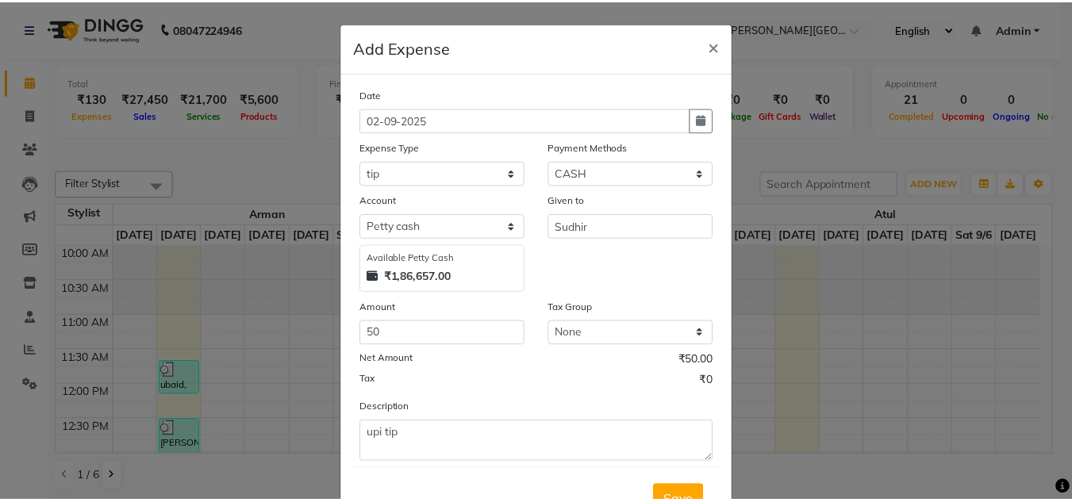
scroll to position [32, 0]
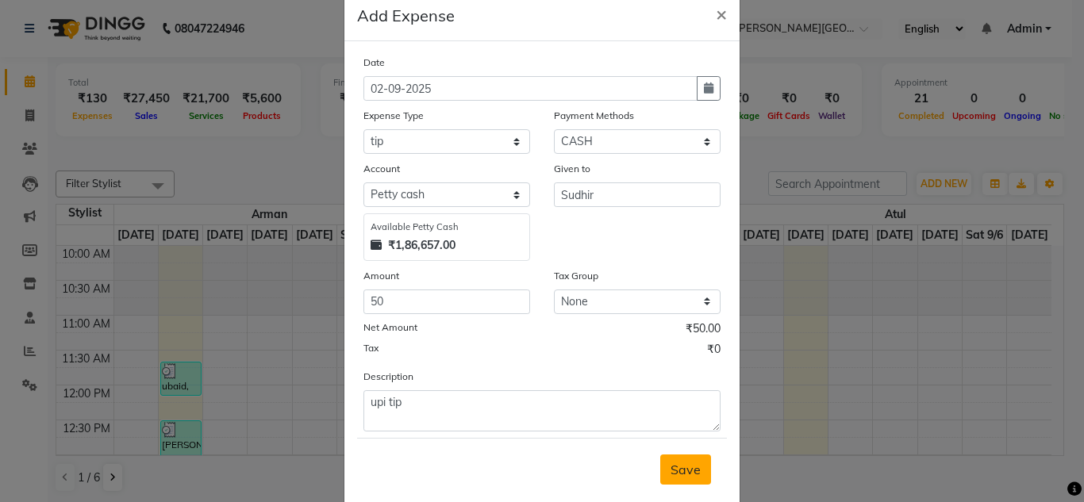
click at [680, 464] on span "Save" at bounding box center [686, 470] width 30 height 16
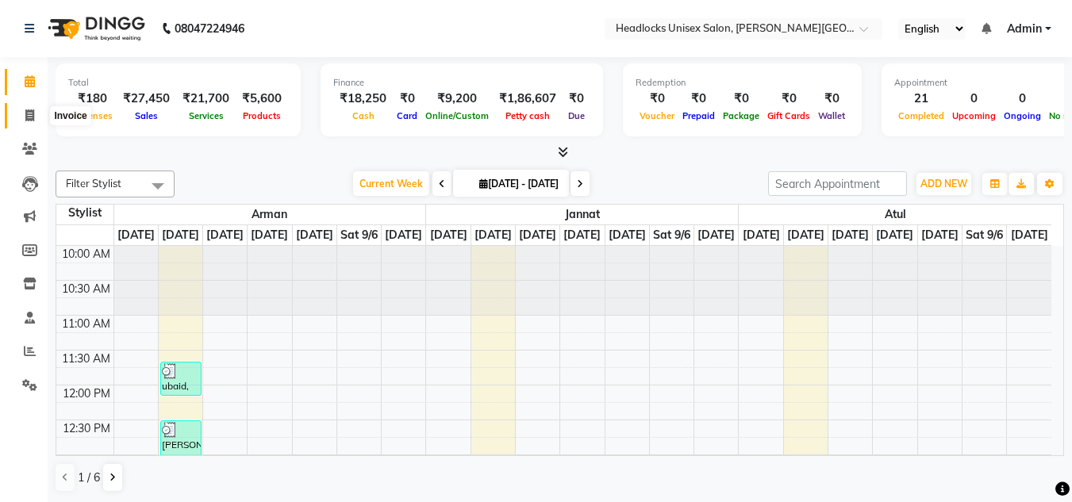
click at [22, 115] on span at bounding box center [30, 116] width 28 height 18
select select "service"
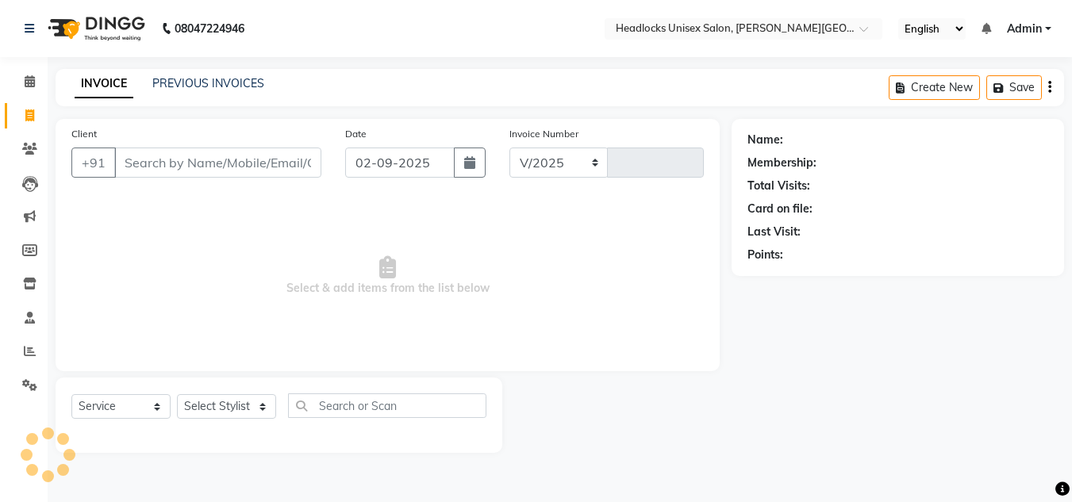
select select "6850"
type input "3247"
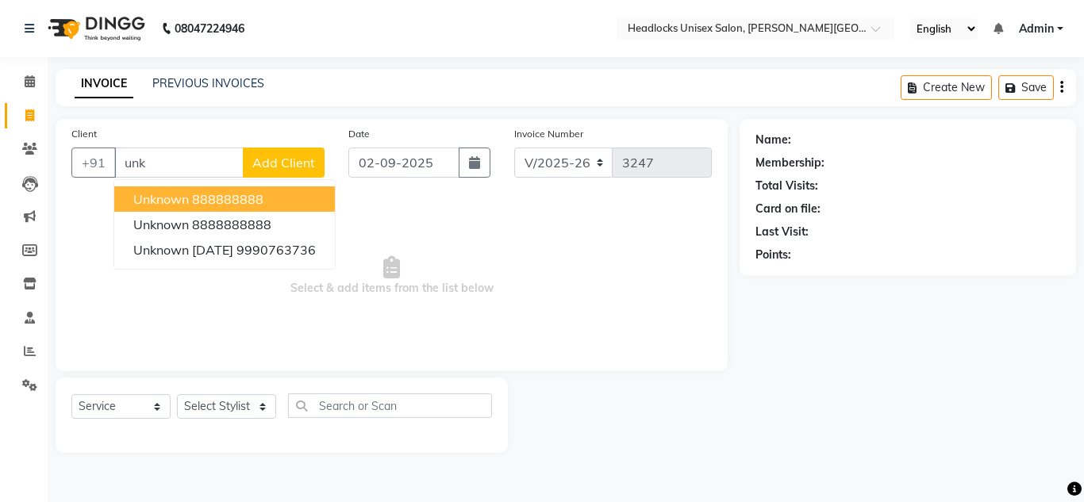
click at [179, 195] on span "unknown" at bounding box center [161, 199] width 56 height 16
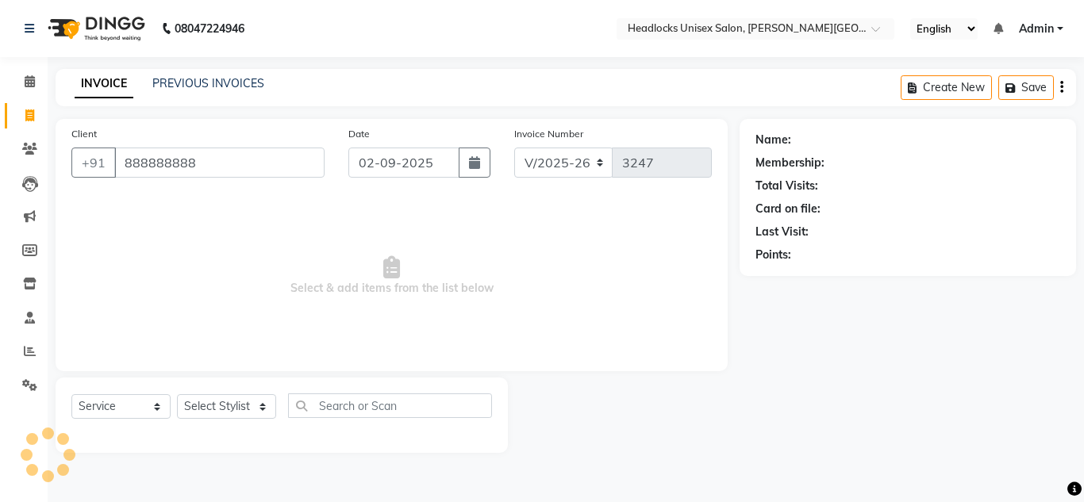
type input "888888888"
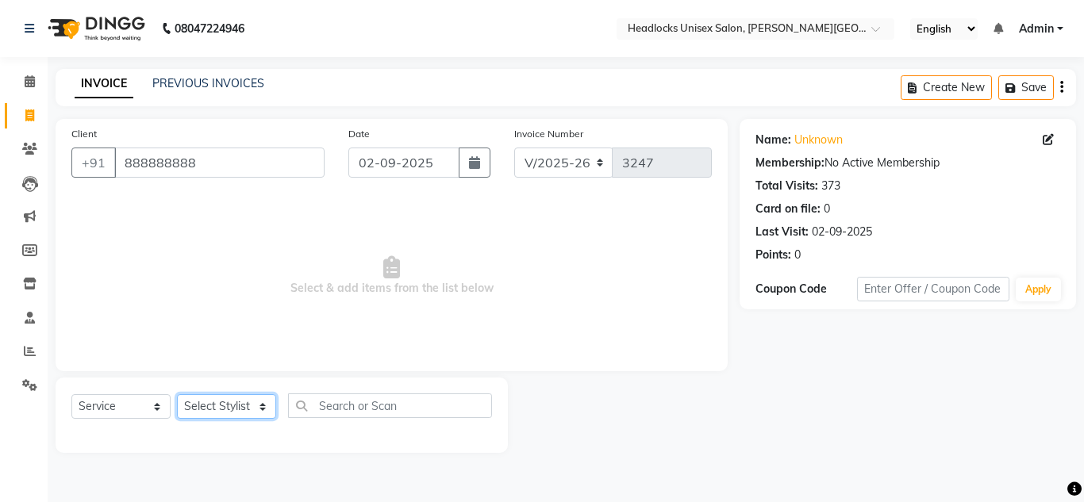
click at [223, 405] on select "Select Stylist [PERSON_NAME] Jannat Kaif [DATE] [PERSON_NAME] [PERSON_NAME] [PE…" at bounding box center [226, 406] width 99 height 25
select select "53627"
click at [177, 394] on select "Select Stylist [PERSON_NAME] Jannat Kaif [DATE] [PERSON_NAME] [PERSON_NAME] [PE…" at bounding box center [226, 406] width 99 height 25
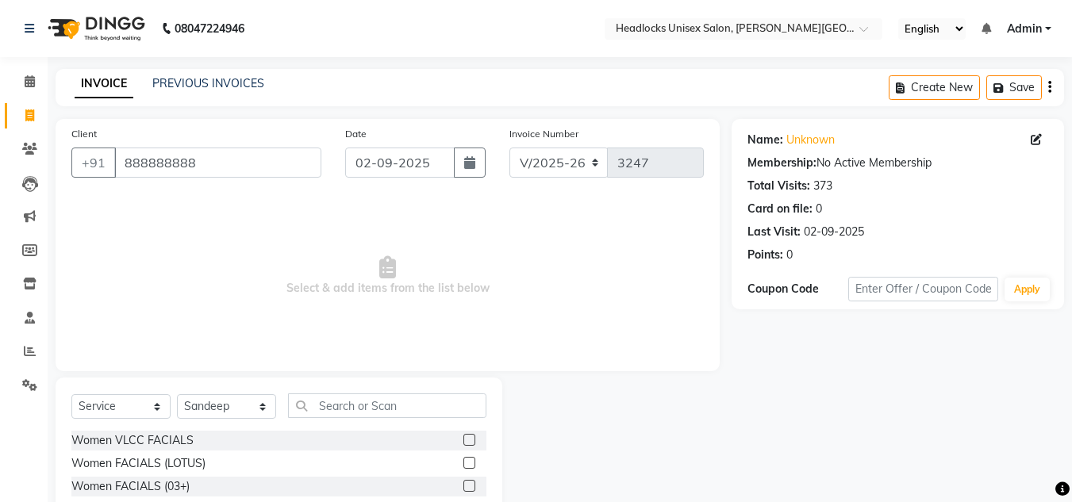
click at [610, 310] on span "Select & add items from the list below" at bounding box center [387, 276] width 633 height 159
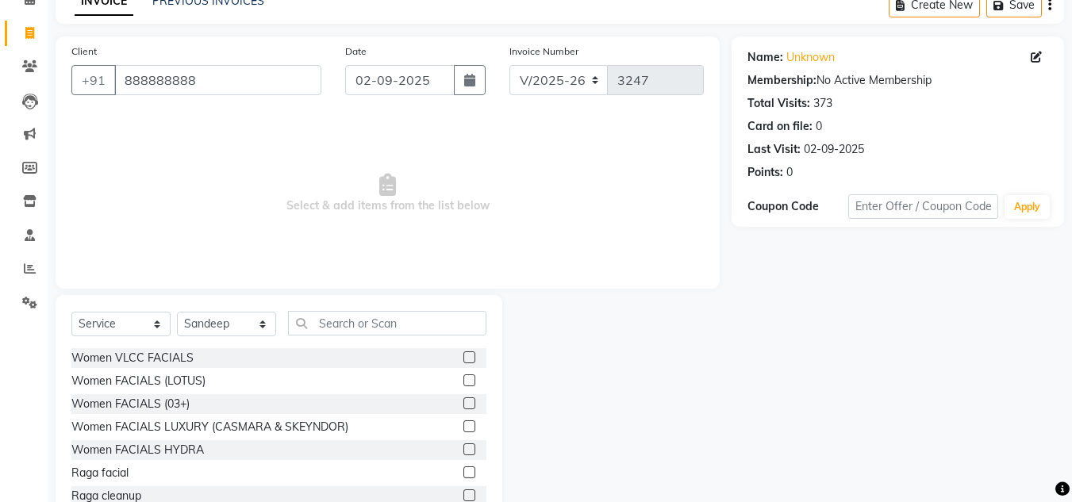
scroll to position [127, 0]
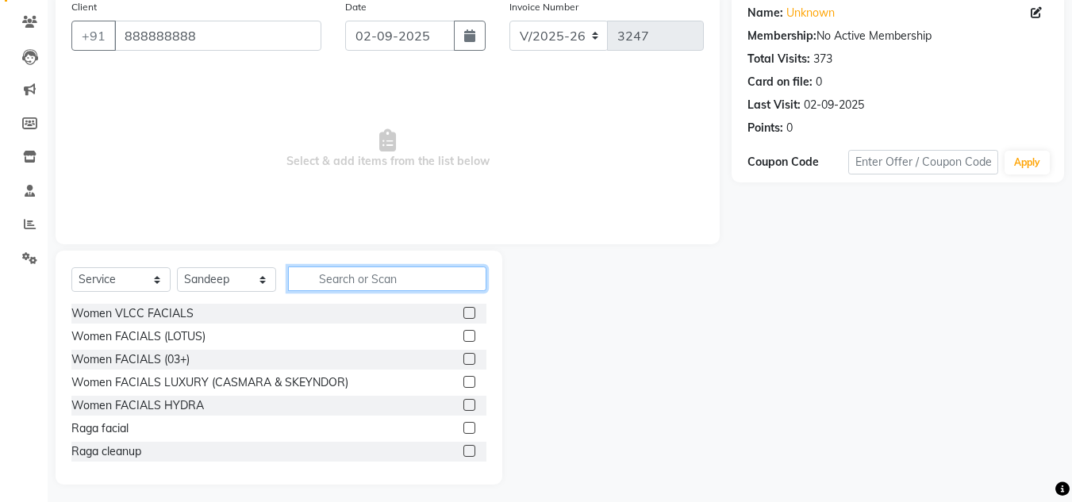
click at [341, 282] on input "text" at bounding box center [387, 279] width 198 height 25
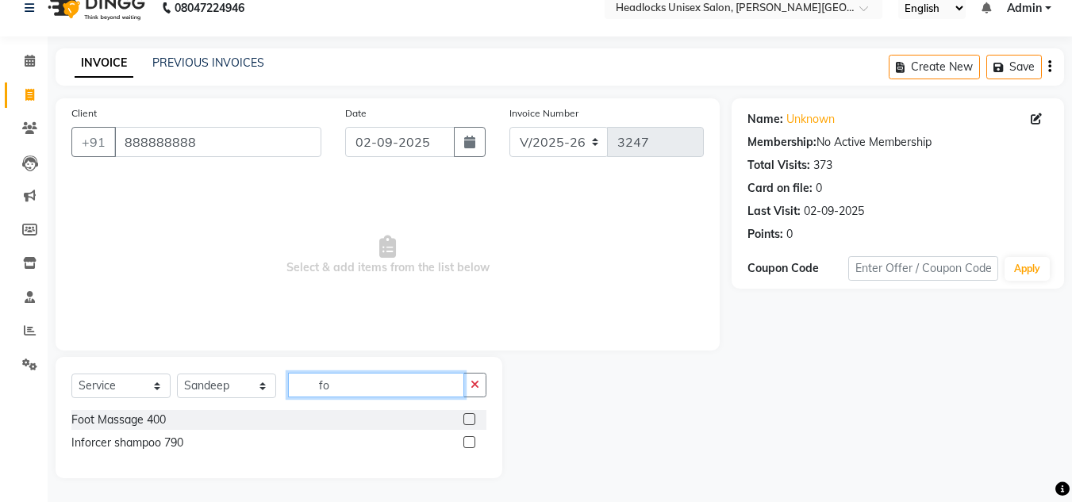
scroll to position [21, 0]
type input "fo"
click at [467, 419] on label at bounding box center [470, 420] width 12 height 12
click at [467, 419] on input "checkbox" at bounding box center [469, 420] width 10 height 10
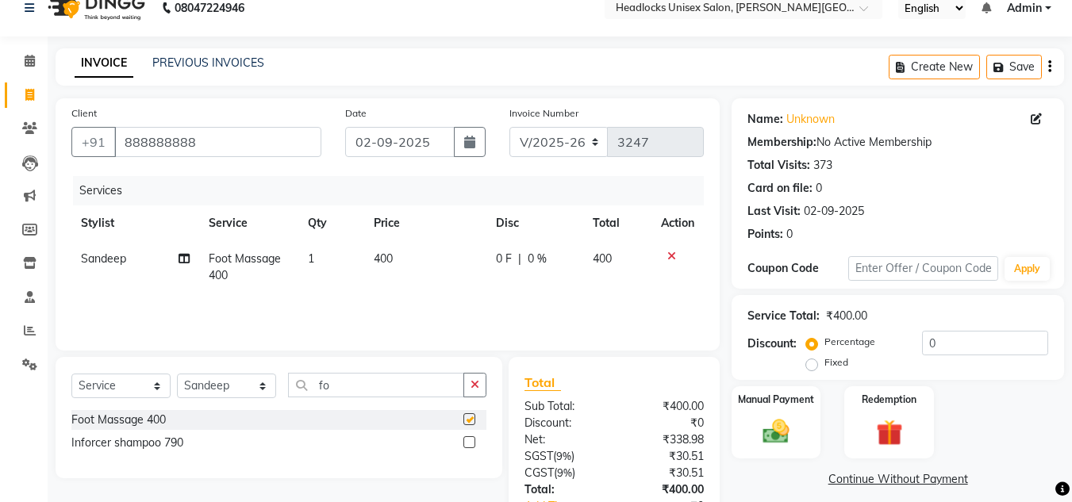
checkbox input "false"
click at [623, 377] on div "Total" at bounding box center [614, 382] width 179 height 19
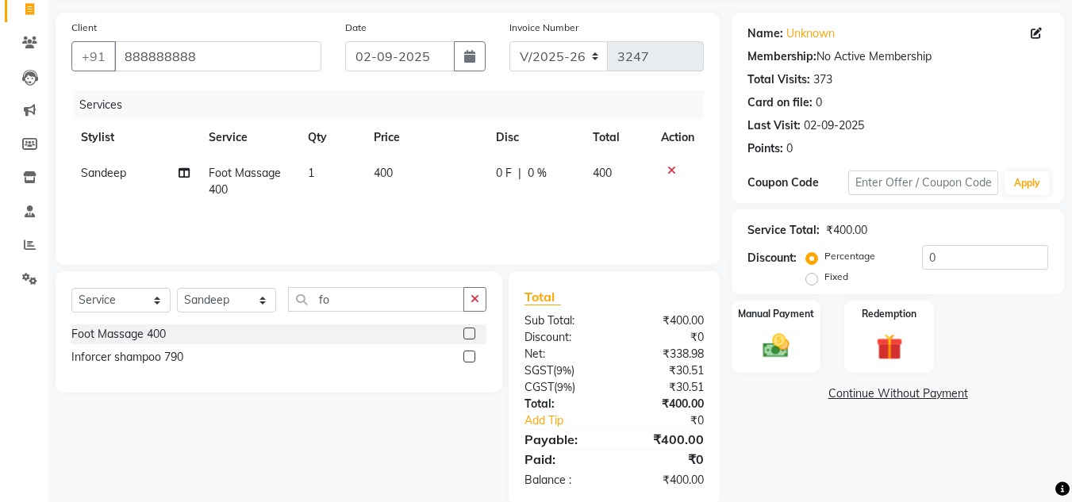
scroll to position [133, 0]
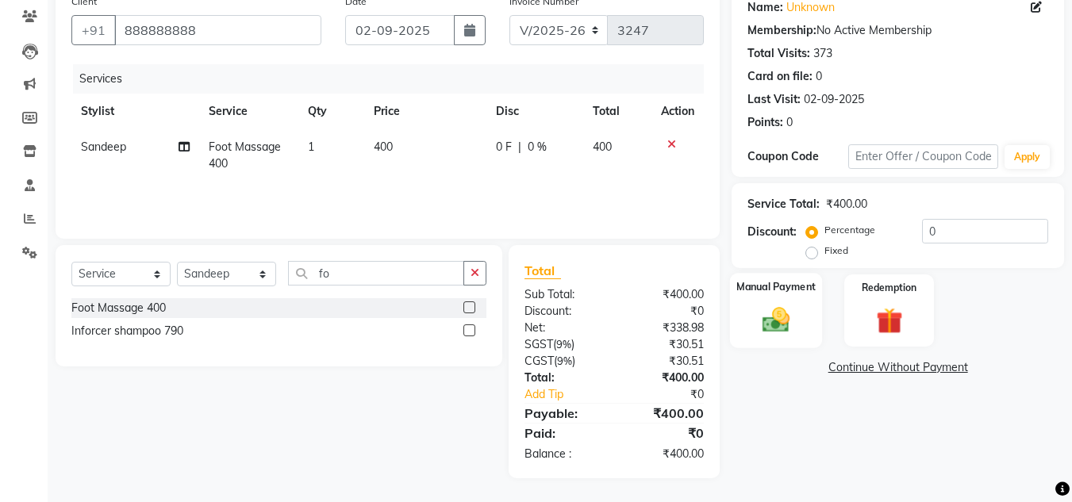
click at [766, 314] on img at bounding box center [776, 320] width 44 height 32
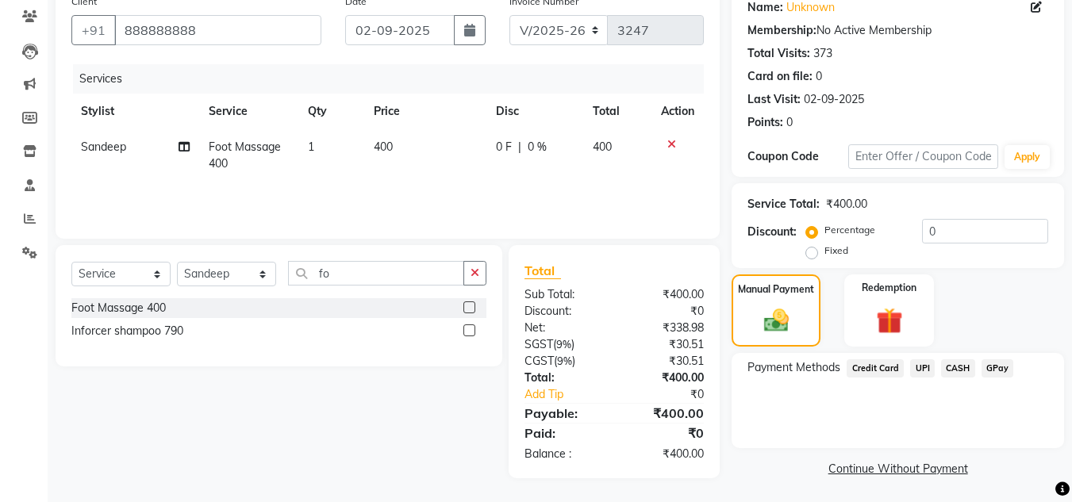
click at [957, 370] on span "CASH" at bounding box center [958, 369] width 34 height 18
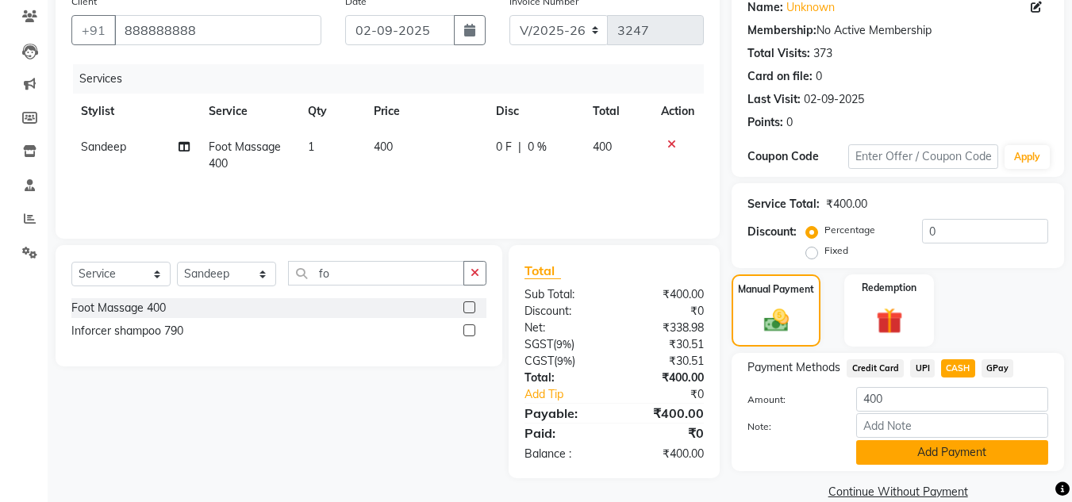
click at [927, 453] on button "Add Payment" at bounding box center [952, 452] width 192 height 25
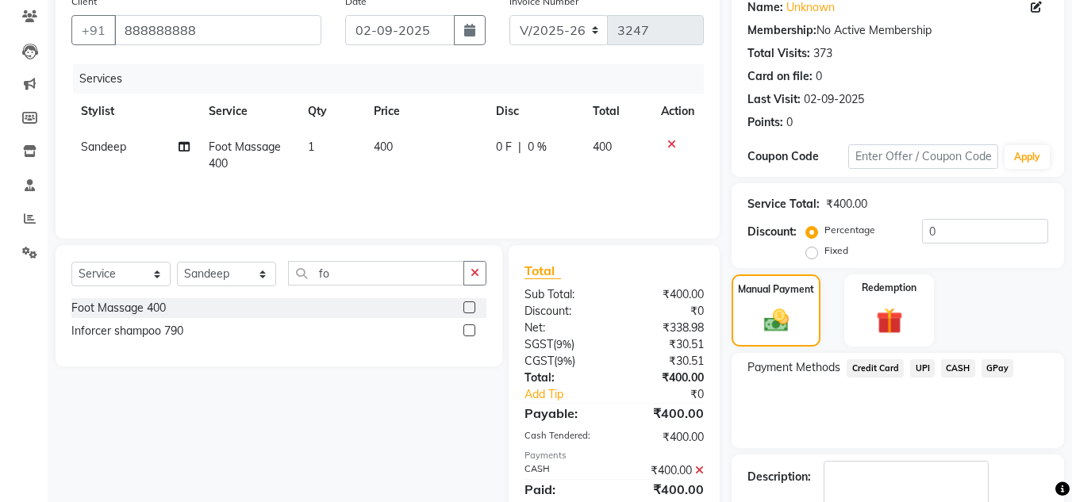
click at [924, 430] on div "Payment Methods Credit Card UPI CASH GPay" at bounding box center [898, 400] width 333 height 95
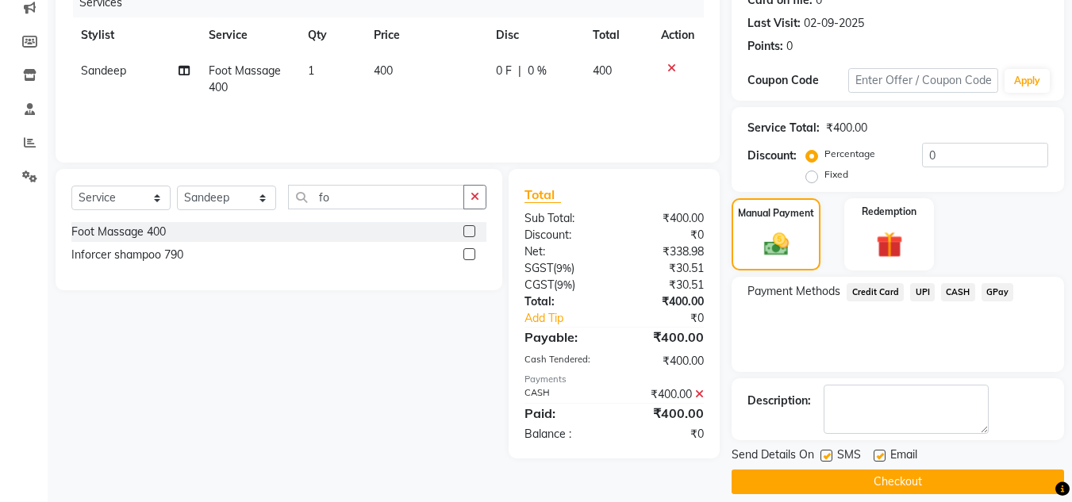
scroll to position [225, 0]
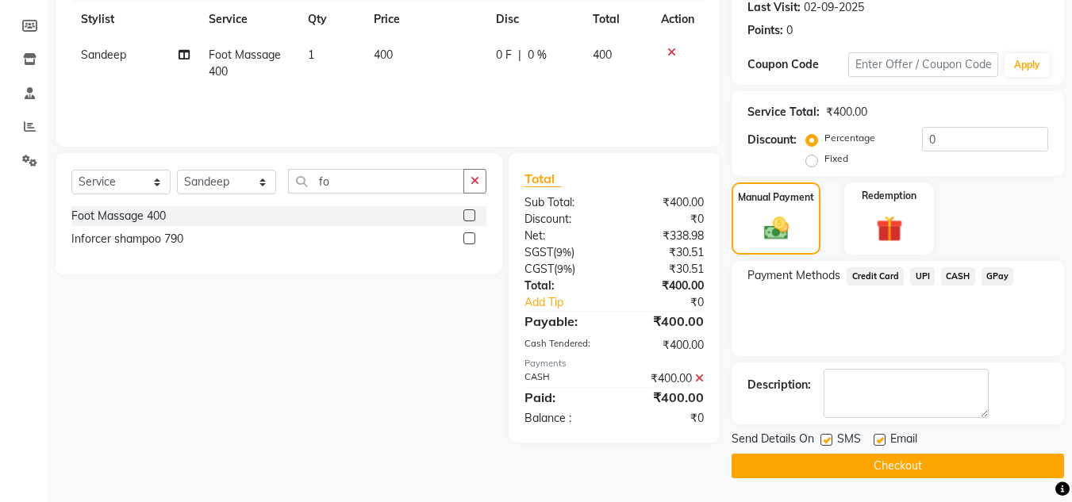
click at [904, 464] on button "Checkout" at bounding box center [898, 466] width 333 height 25
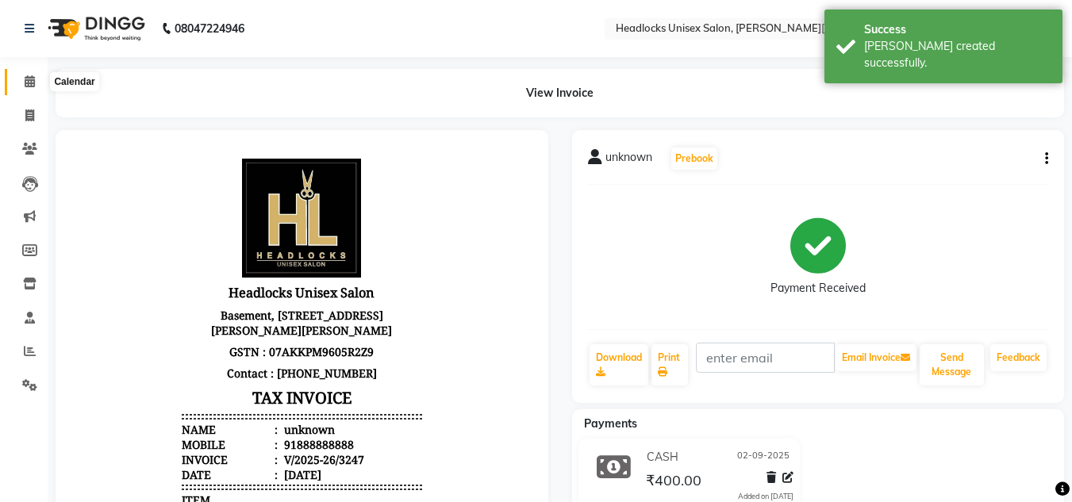
click at [25, 84] on icon at bounding box center [30, 81] width 10 height 12
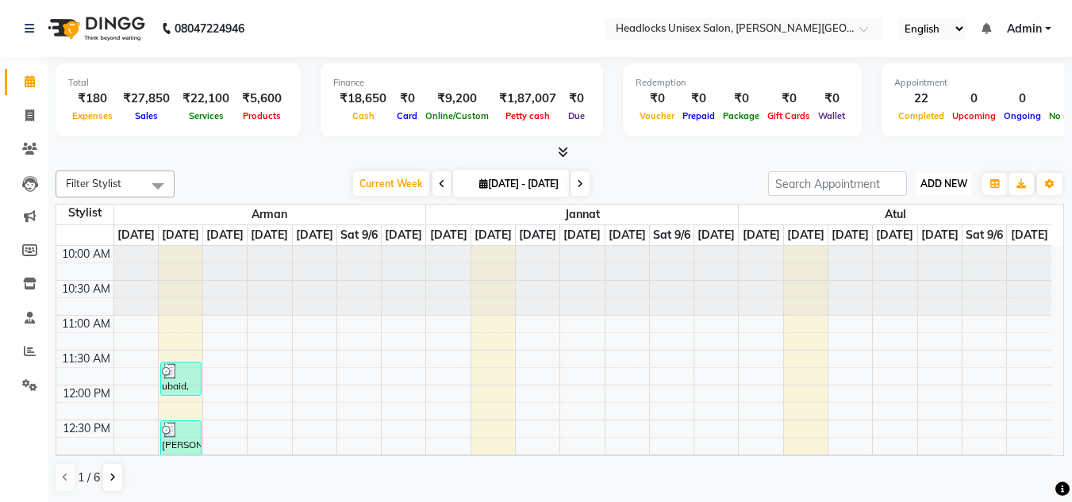
click at [927, 181] on span "ADD NEW" at bounding box center [944, 184] width 47 height 12
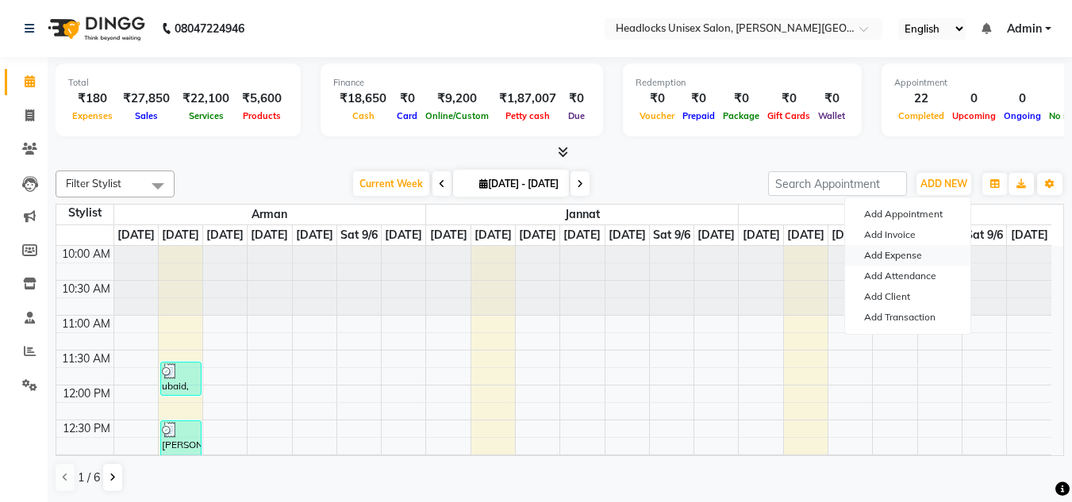
click at [892, 249] on link "Add Expense" at bounding box center [907, 255] width 125 height 21
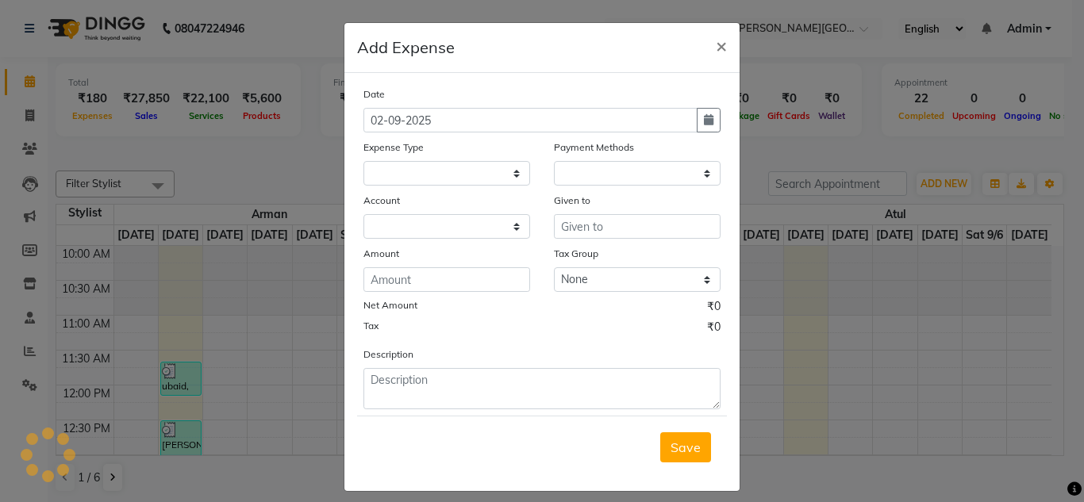
select select
select select "1"
select select "5907"
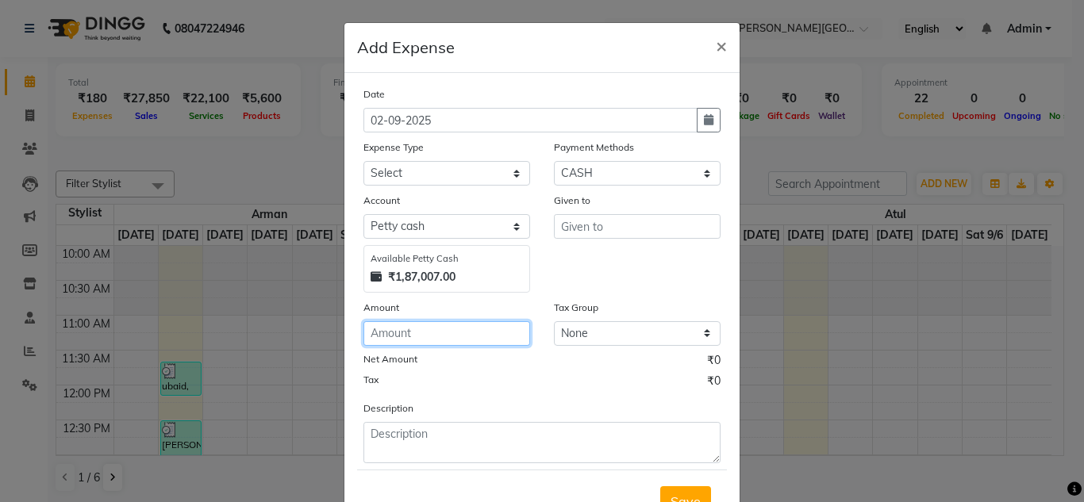
click at [400, 333] on input "number" at bounding box center [447, 333] width 167 height 25
type input "375"
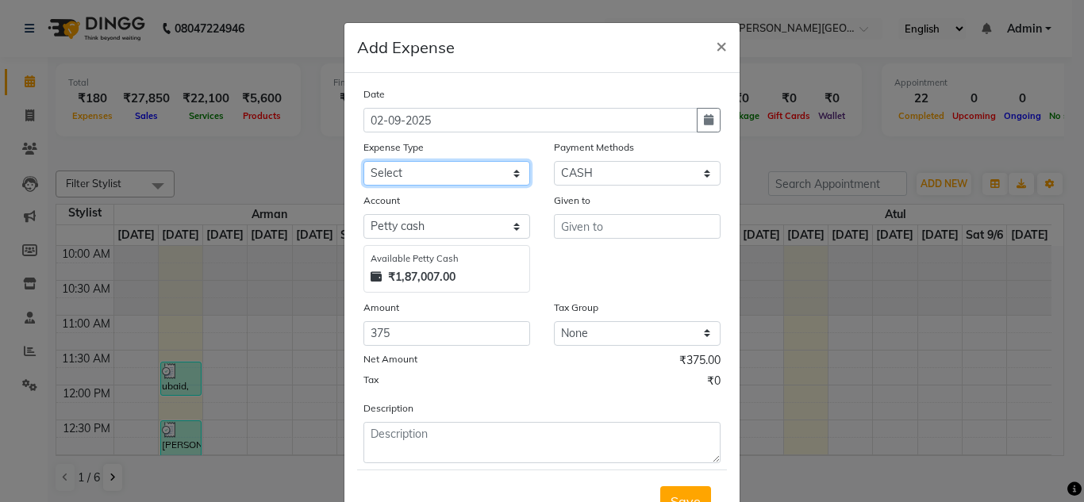
click at [433, 172] on select "Select Advance Salary Bank charges Car maintenance Cash transfer to bank Cash t…" at bounding box center [447, 173] width 167 height 25
select select "16776"
click at [433, 172] on select "Select Advance Salary Bank charges Car maintenance Cash transfer to bank Cash t…" at bounding box center [447, 173] width 167 height 25
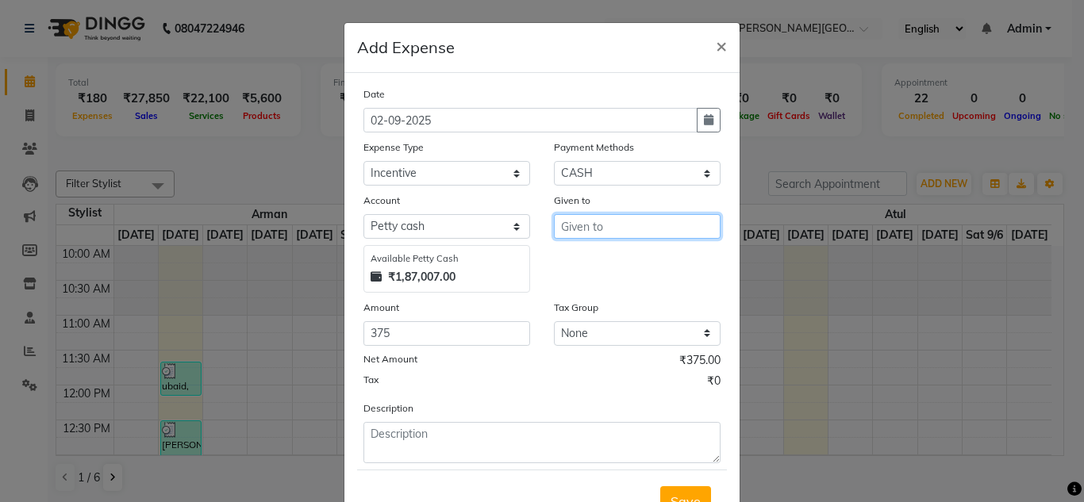
click at [598, 224] on input "text" at bounding box center [637, 226] width 167 height 25
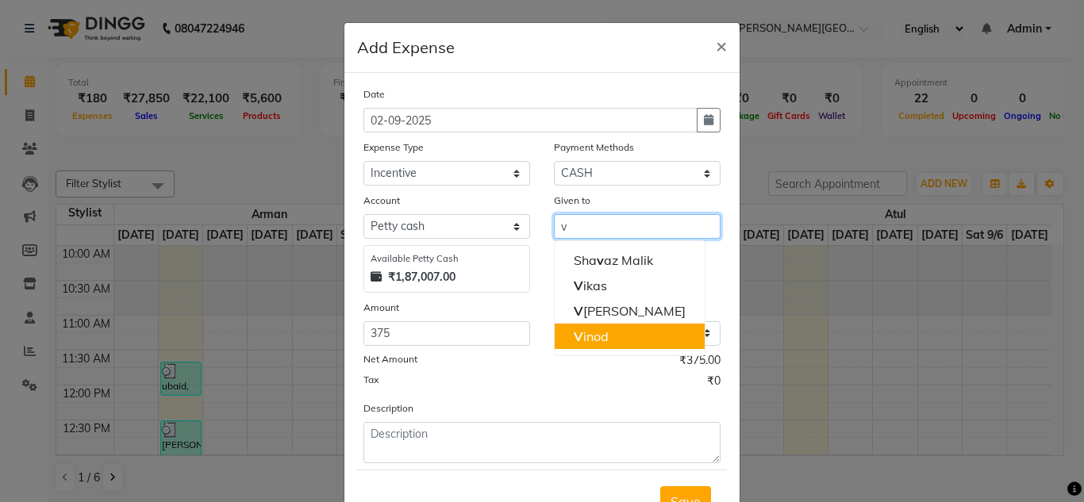
click at [589, 332] on ngb-highlight "V inod" at bounding box center [591, 337] width 35 height 16
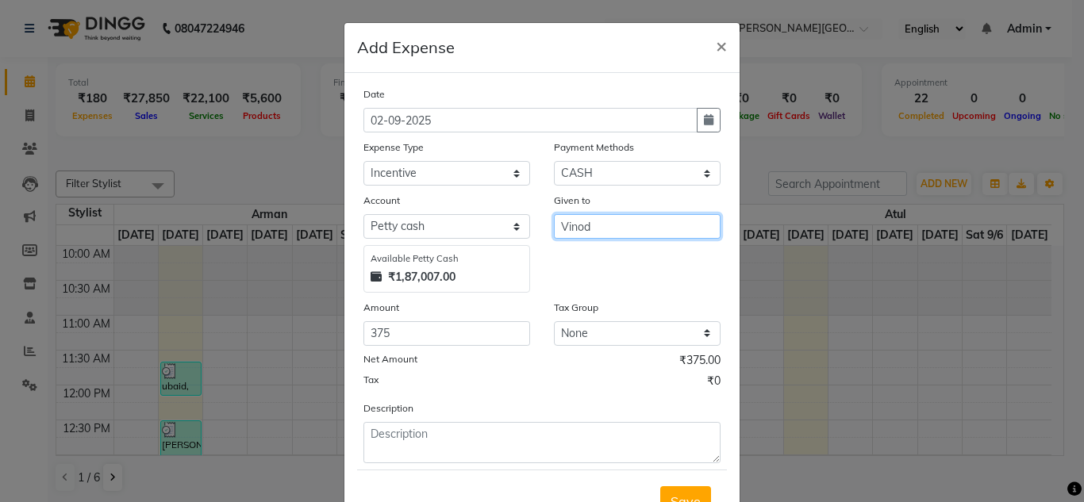
type input "Vinod"
click at [566, 370] on div "Net Amount ₹375.00" at bounding box center [542, 362] width 357 height 21
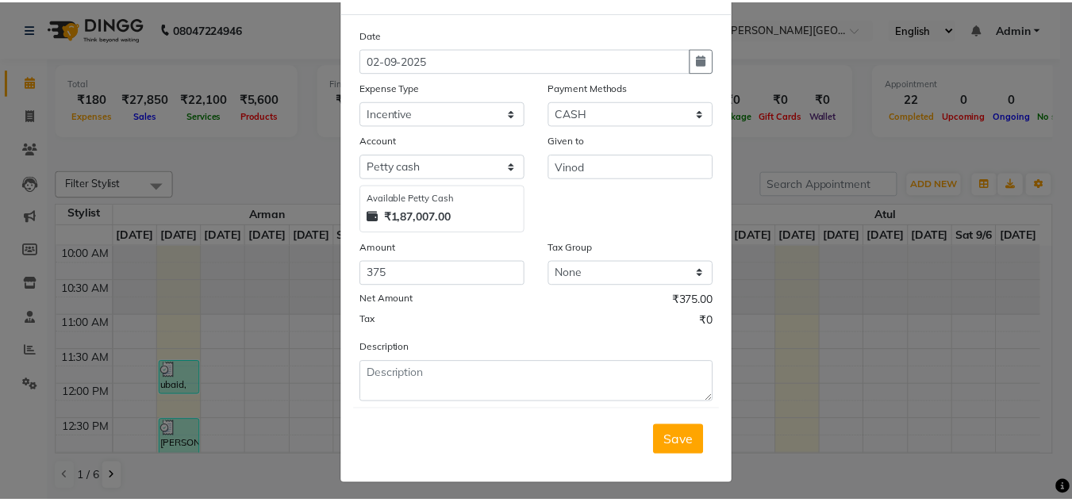
scroll to position [66, 0]
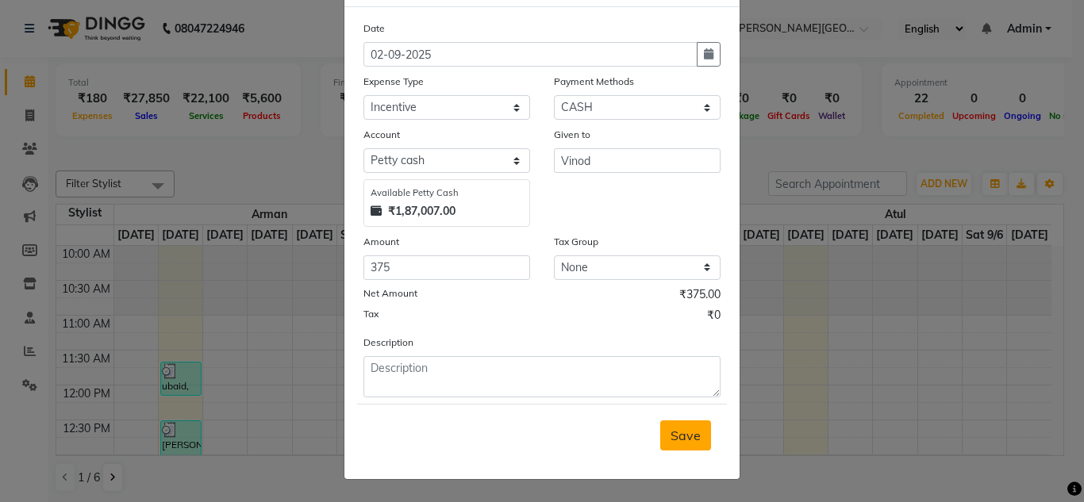
click at [675, 430] on span "Save" at bounding box center [686, 436] width 30 height 16
